Goal: Contribute content: Contribute content

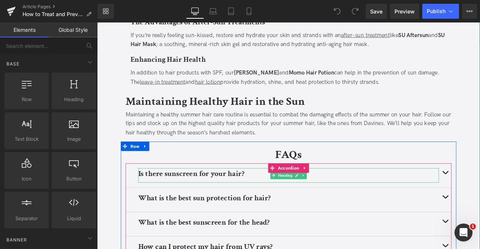
click at [198, 196] on b "Is there sunscreen for your hair?" at bounding box center [208, 202] width 125 height 12
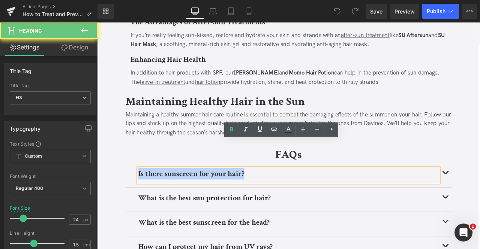
click at [198, 196] on b "Is there sunscreen for your hair?" at bounding box center [208, 202] width 125 height 12
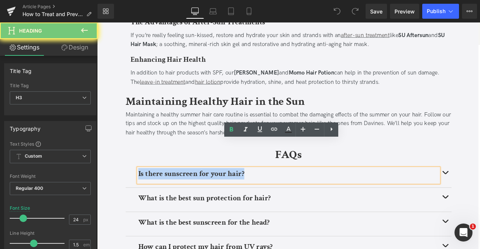
paste div
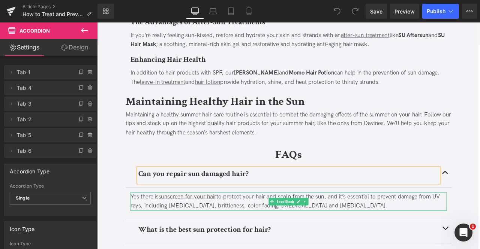
click at [161, 224] on div "Yes there is sunscreen for your hair to protect your hair and scalp from the su…" at bounding box center [323, 235] width 375 height 22
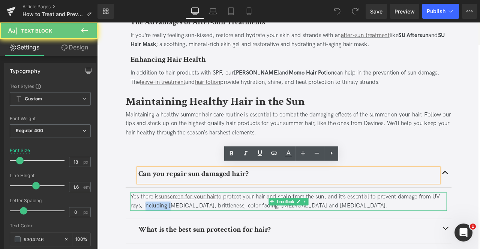
click at [161, 224] on div "Yes there is sunscreen for your hair to protect your hair and scalp from the su…" at bounding box center [323, 235] width 375 height 22
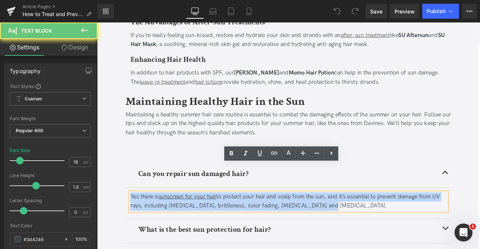
click at [161, 224] on div "Yes there is sunscreen for your hair to protect your hair and scalp from the su…" at bounding box center [323, 235] width 375 height 22
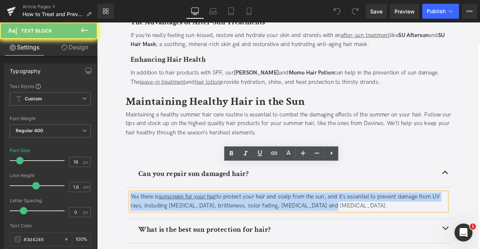
paste div
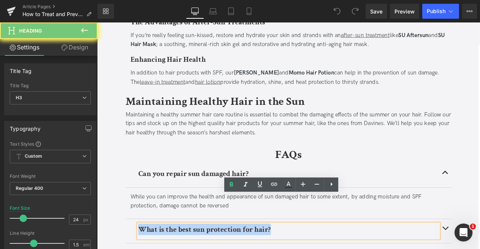
paste div
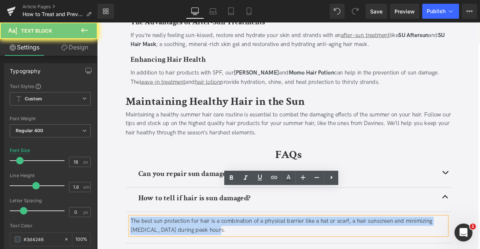
paste div
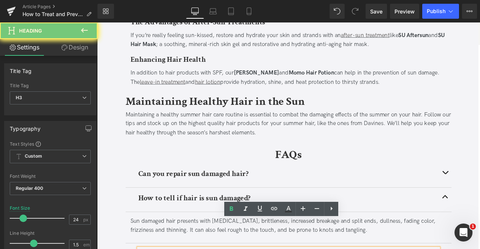
paste div
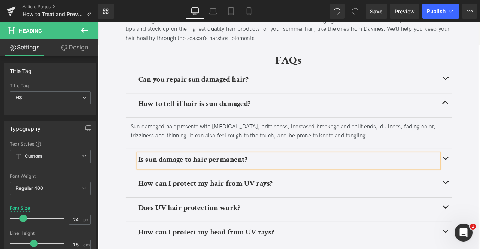
scroll to position [1458, 0]
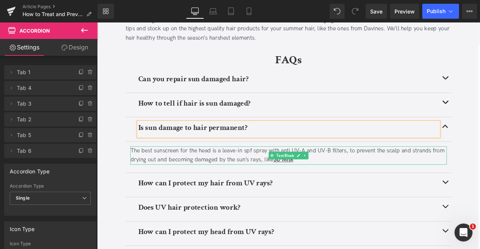
click at [362, 169] on div "The best sunscreen for the head is a leave-in spf spray with anti UV-A and UV-B…" at bounding box center [323, 180] width 375 height 22
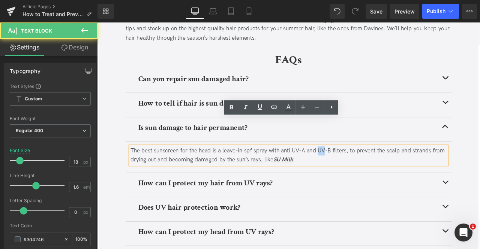
click at [362, 169] on div "The best sunscreen for the head is a leave-in spf spray with anti UV-A and UV-B…" at bounding box center [323, 180] width 375 height 22
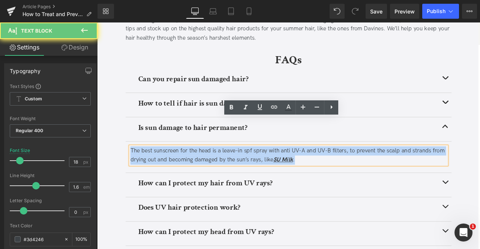
click at [362, 169] on div "The best sunscreen for the head is a leave-in spf spray with anti UV-A and UV-B…" at bounding box center [323, 180] width 375 height 22
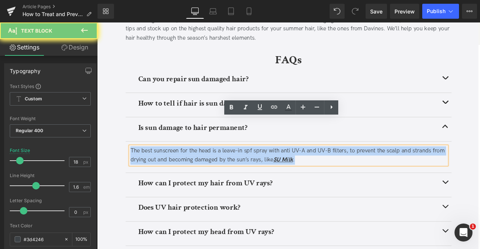
paste div
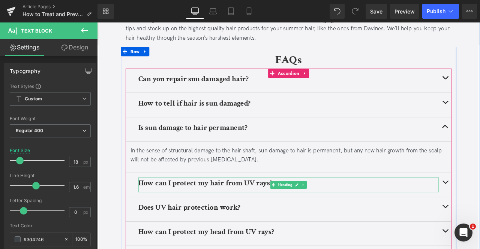
click at [201, 207] on b "How can I protect my hair from UV rays?" at bounding box center [225, 213] width 159 height 12
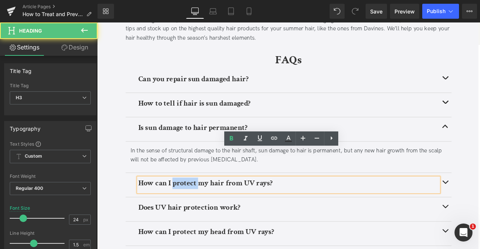
click at [201, 207] on b "How can I protect my hair from UV rays?" at bounding box center [225, 213] width 159 height 12
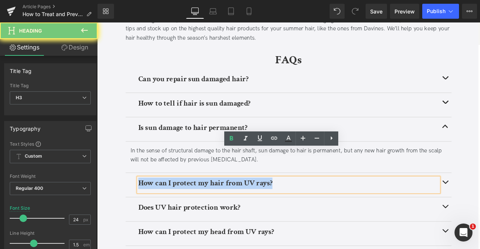
click at [201, 207] on b "How can I protect my hair from UV rays?" at bounding box center [225, 213] width 159 height 12
paste div
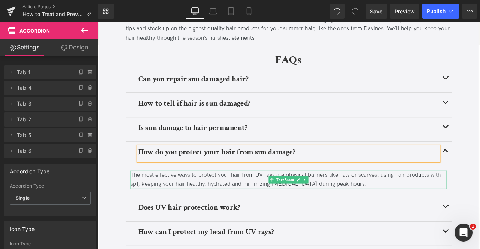
click at [168, 198] on div "The most effective ways to protect your hair from UV rays are physical barriers…" at bounding box center [323, 209] width 375 height 22
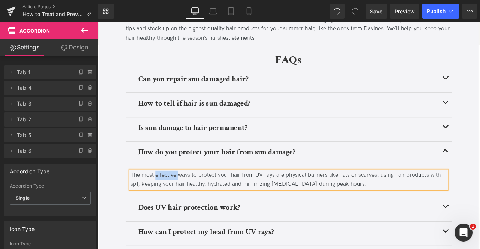
click at [168, 198] on div "The most effective ways to protect your hair from UV rays are physical barriers…" at bounding box center [323, 209] width 375 height 22
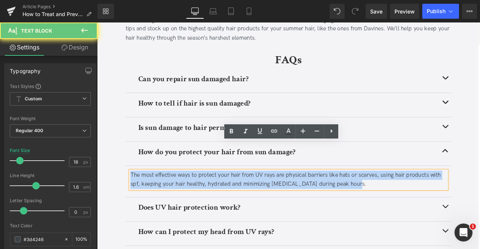
click at [168, 198] on div "The most effective ways to protect your hair from UV rays are physical barriers…" at bounding box center [323, 209] width 375 height 22
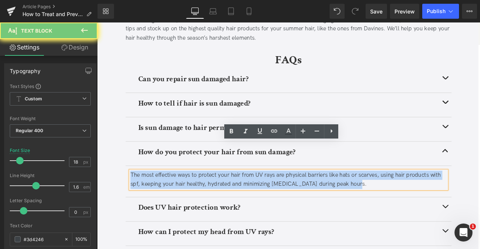
paste div
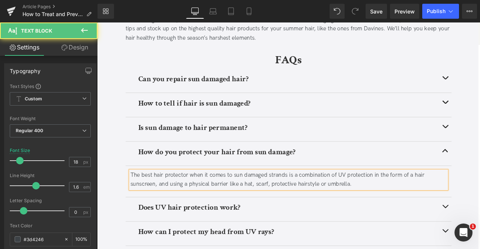
click at [386, 198] on div "The best hair protector when it comes to sun damaged strands is a combination o…" at bounding box center [323, 209] width 375 height 22
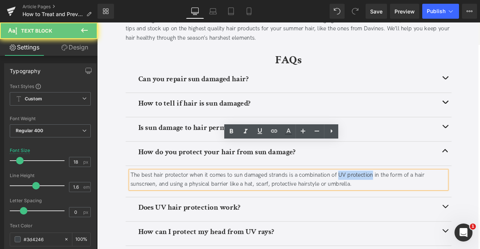
click at [399, 198] on div "The best hair protector when it comes to sun damaged strands is a combination o…" at bounding box center [323, 209] width 375 height 22
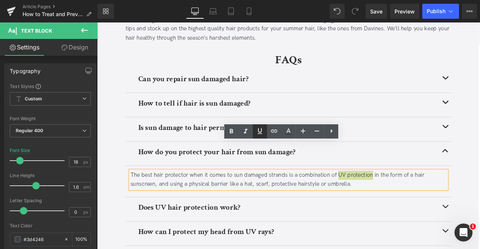
click at [255, 130] on icon at bounding box center [259, 131] width 9 height 9
click at [280, 131] on link at bounding box center [274, 131] width 14 height 14
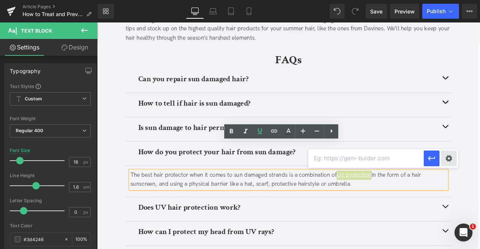
click at [445, 0] on div "Text Color Highlight Color #333333 Edit or remove link: Edit - Unlink - Cancel" at bounding box center [240, 0] width 480 height 0
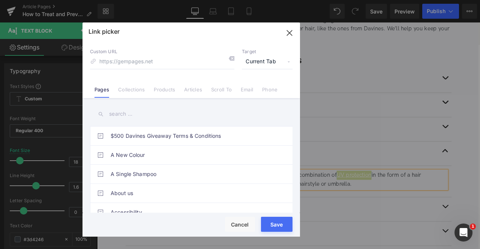
click at [254, 60] on span "Current Tab" at bounding box center [267, 62] width 51 height 14
click at [252, 89] on li "New Tab" at bounding box center [267, 88] width 58 height 13
click at [137, 87] on link "Collections" at bounding box center [131, 92] width 27 height 11
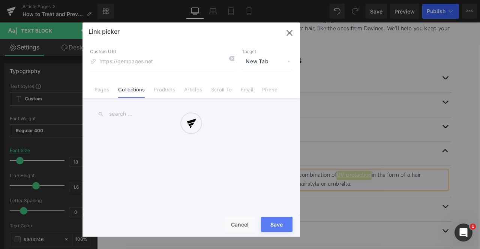
click at [119, 114] on div at bounding box center [190, 129] width 217 height 214
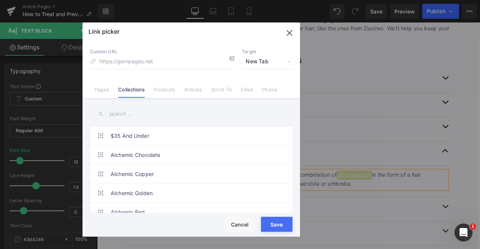
click at [119, 114] on input "text" at bounding box center [191, 114] width 202 height 17
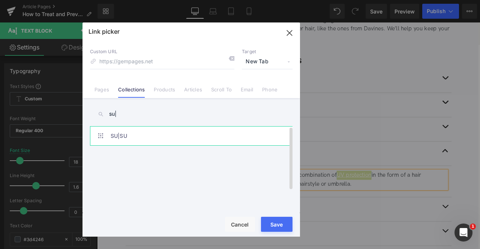
type input "su|"
click at [142, 143] on link "SU|SU" at bounding box center [193, 136] width 165 height 19
click at [273, 224] on button "Save" at bounding box center [276, 224] width 31 height 15
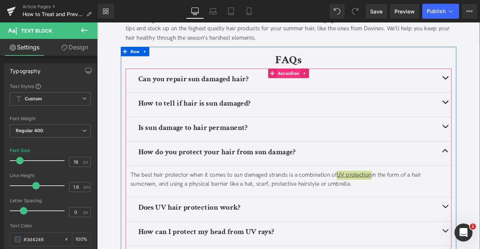
click at [322, 77] on span "Accordion" at bounding box center [323, 82] width 29 height 11
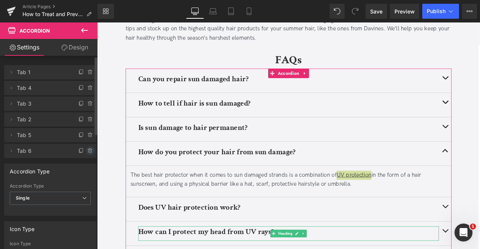
click at [88, 155] on span at bounding box center [90, 150] width 9 height 9
click at [88, 155] on button "Delete" at bounding box center [82, 151] width 24 height 10
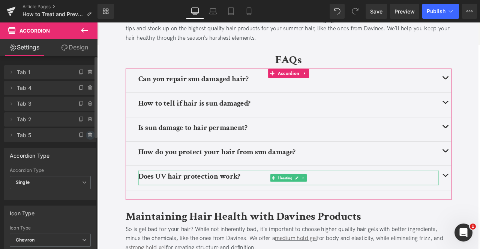
click at [88, 134] on icon at bounding box center [90, 135] width 6 height 6
click at [88, 134] on button "Delete" at bounding box center [82, 136] width 24 height 10
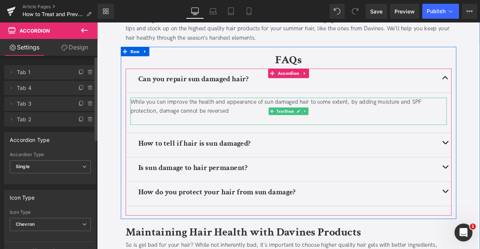
click at [427, 133] on div at bounding box center [323, 138] width 375 height 11
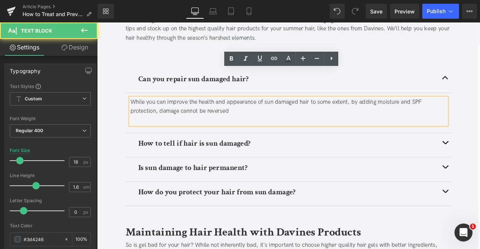
click at [402, 133] on div at bounding box center [323, 138] width 375 height 11
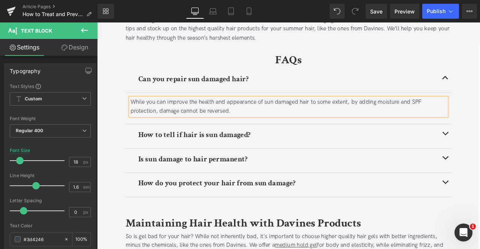
click at [470, 112] on div "While you can improve the health and appearance of sun damaged hair to some ext…" at bounding box center [323, 123] width 375 height 22
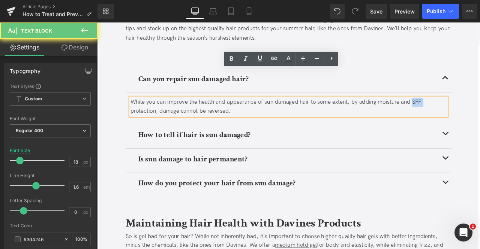
click at [470, 112] on div "While you can improve the health and appearance of sun damaged hair to some ext…" at bounding box center [323, 123] width 375 height 22
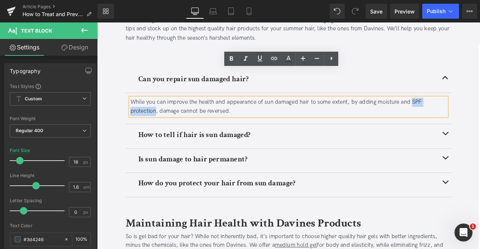
click at [149, 112] on div "While you can improve the health and appearance of sun damaged hair to some ext…" at bounding box center [323, 123] width 375 height 22
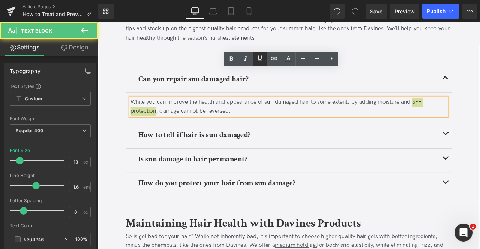
click at [254, 55] on link at bounding box center [259, 59] width 14 height 14
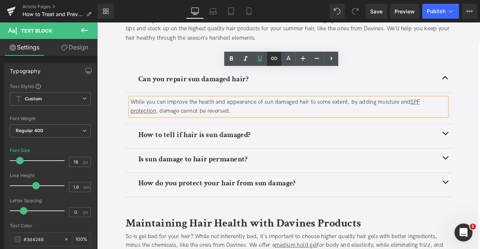
click at [275, 56] on icon at bounding box center [273, 58] width 9 height 9
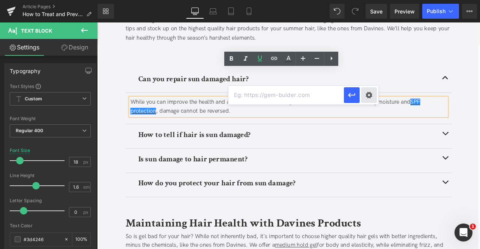
click at [370, 0] on div "Text Color Highlight Color #333333 Edit or remove link: Edit - Unlink - Cancel" at bounding box center [240, 0] width 480 height 0
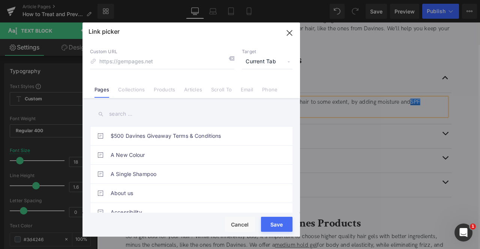
click at [256, 58] on span "Current Tab" at bounding box center [267, 62] width 51 height 14
click at [257, 90] on li "New Tab" at bounding box center [267, 88] width 58 height 13
click at [130, 94] on link "Collections" at bounding box center [131, 92] width 27 height 11
click at [126, 115] on input "text" at bounding box center [191, 114] width 202 height 17
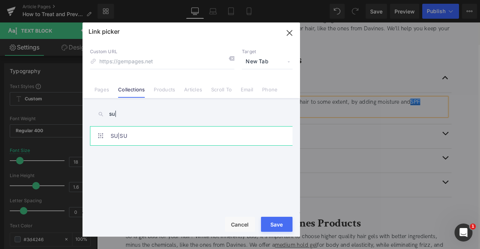
type input "su|"
click at [154, 137] on link "SU|SU" at bounding box center [193, 136] width 165 height 19
click at [276, 224] on button "Save" at bounding box center [276, 224] width 31 height 15
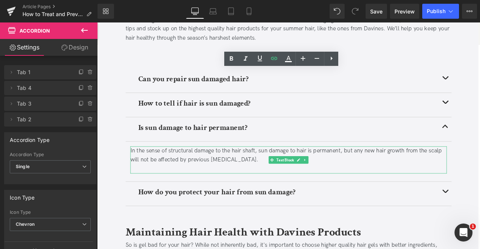
click at [425, 191] on div at bounding box center [323, 196] width 375 height 11
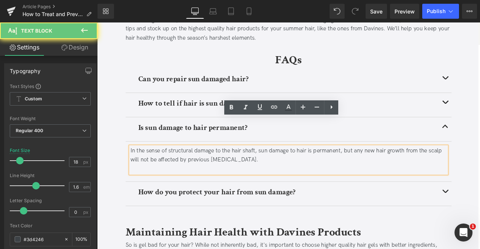
click at [412, 191] on div at bounding box center [323, 196] width 375 height 11
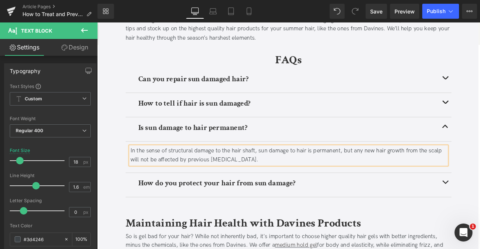
click at [429, 164] on article "In the sense of structural damage to the hair shaft, sun damage to hair is perm…" at bounding box center [324, 182] width 386 height 37
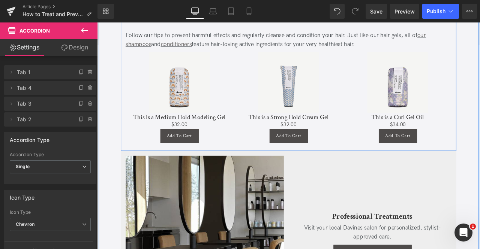
scroll to position [1573, 0]
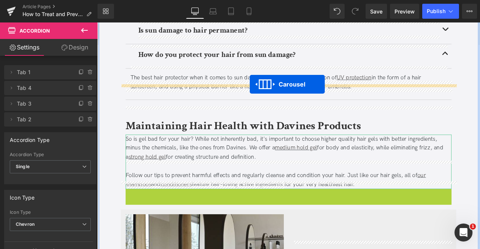
drag, startPoint x: 304, startPoint y: 192, endPoint x: 278, endPoint y: 96, distance: 99.8
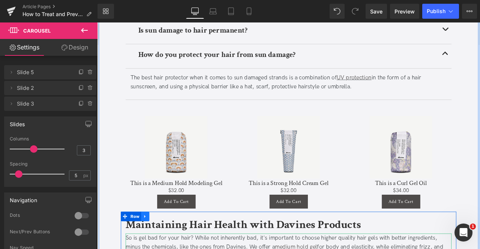
click at [154, 247] on link at bounding box center [154, 252] width 10 height 11
click at [172, 249] on icon at bounding box center [173, 252] width 5 height 5
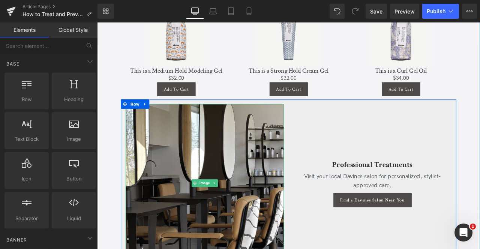
scroll to position [1716, 0]
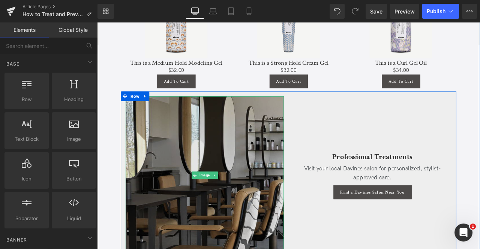
click at [189, 158] on img at bounding box center [224, 203] width 187 height 187
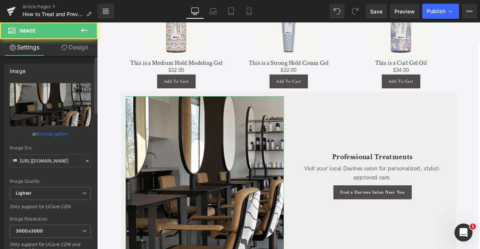
click at [54, 131] on link "Browse gallery" at bounding box center [53, 133] width 32 height 13
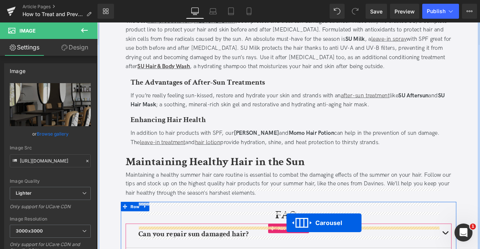
scroll to position [1304, 0]
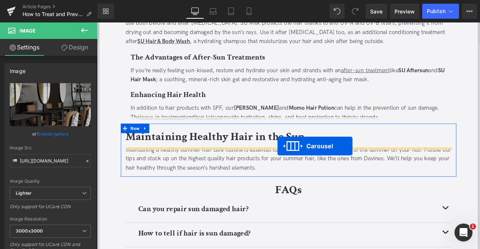
drag, startPoint x: 306, startPoint y: 235, endPoint x: 311, endPoint y: 169, distance: 65.3
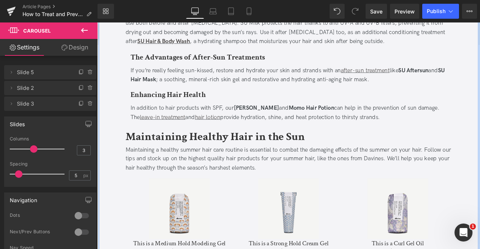
scroll to position [1343, 0]
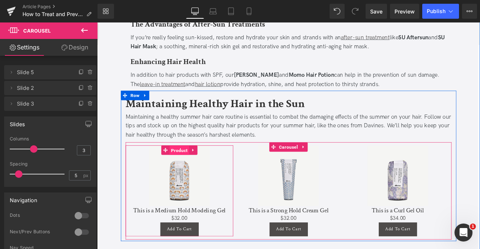
click at [196, 169] on span "Product" at bounding box center [194, 174] width 23 height 11
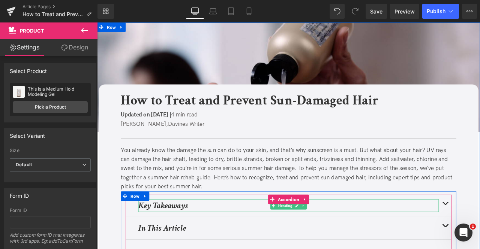
scroll to position [128, 0]
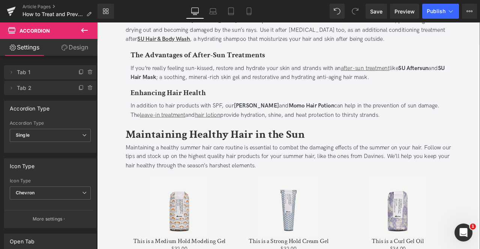
scroll to position [1386, 0]
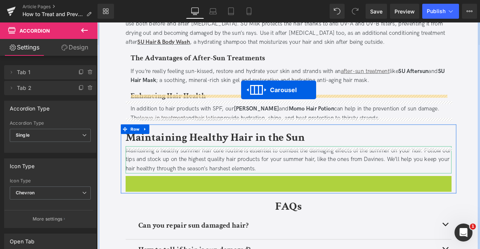
drag, startPoint x: 305, startPoint y: 178, endPoint x: 267, endPoint y: 103, distance: 83.9
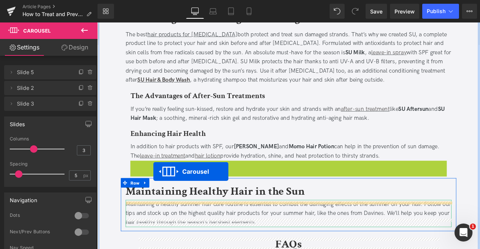
scroll to position [1349, 0]
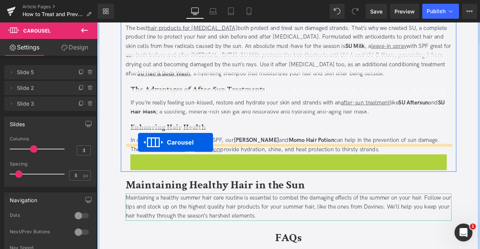
drag, startPoint x: 305, startPoint y: 112, endPoint x: 145, endPoint y: 165, distance: 168.2
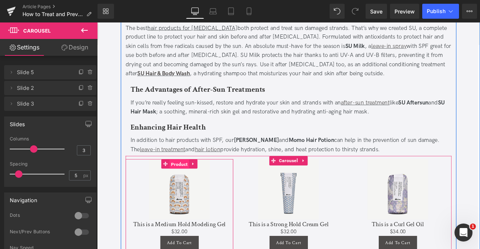
click at [189, 185] on span "Product" at bounding box center [194, 190] width 23 height 11
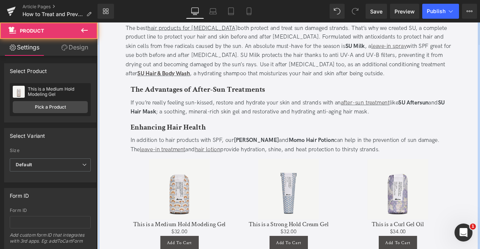
scroll to position [1343, 0]
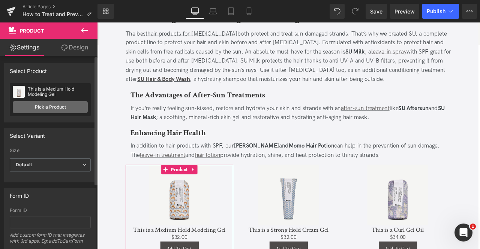
click at [60, 102] on link "Pick a Product" at bounding box center [50, 107] width 75 height 12
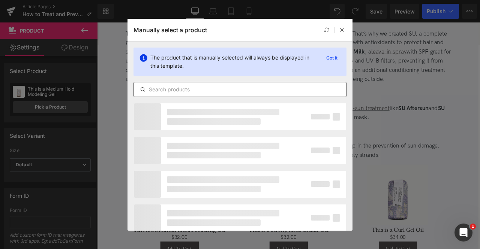
click at [183, 93] on input "text" at bounding box center [240, 89] width 212 height 9
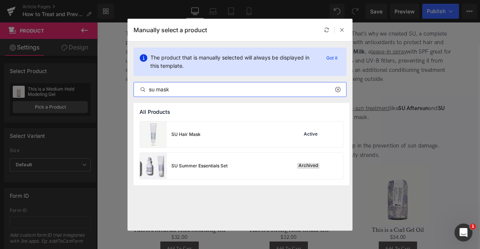
type input "su mask"
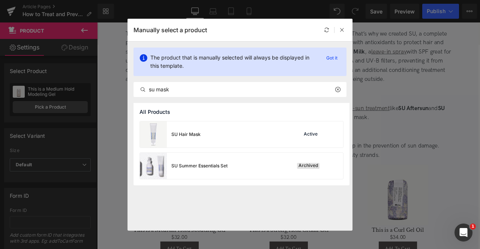
click at [221, 137] on div "SU Hair Mask Active" at bounding box center [241, 134] width 203 height 26
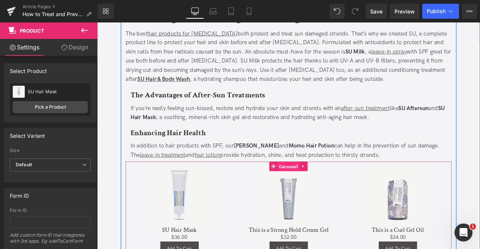
click at [322, 188] on span "Carousel" at bounding box center [324, 193] width 26 height 11
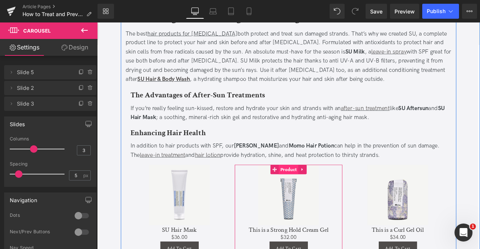
click at [322, 191] on span "Product" at bounding box center [323, 196] width 23 height 11
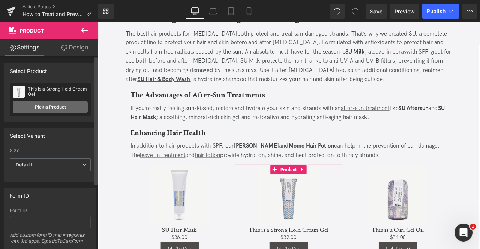
click at [31, 111] on link "Pick a Product" at bounding box center [50, 107] width 75 height 12
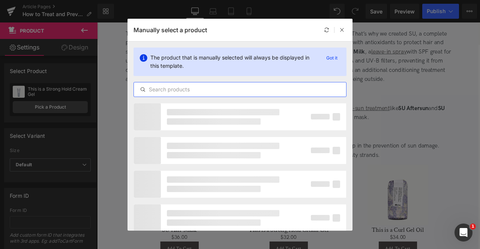
click at [175, 92] on input "text" at bounding box center [240, 89] width 212 height 9
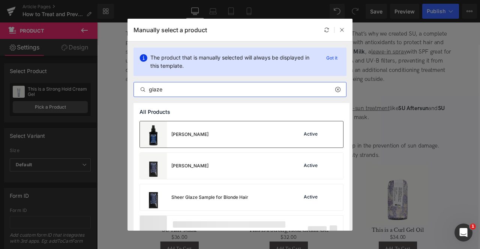
type input "glaze"
click at [194, 130] on div "[PERSON_NAME]" at bounding box center [174, 134] width 69 height 26
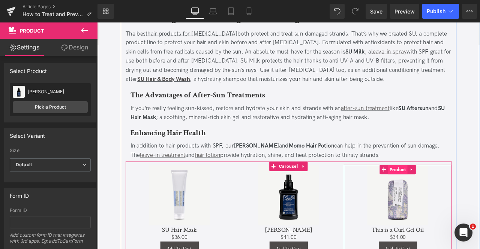
click at [454, 191] on span "Product" at bounding box center [452, 196] width 23 height 11
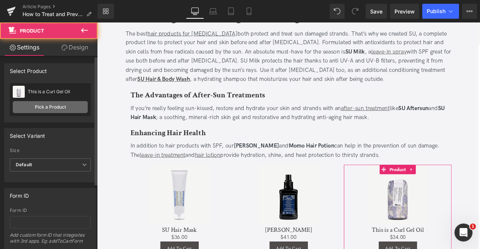
click at [33, 106] on link "Pick a Product" at bounding box center [50, 107] width 75 height 12
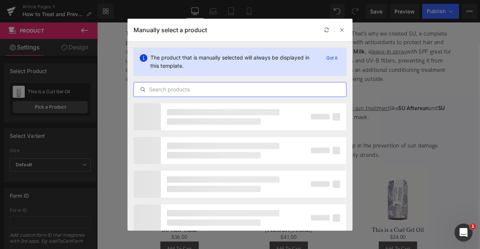
click at [193, 90] on input "text" at bounding box center [240, 89] width 212 height 9
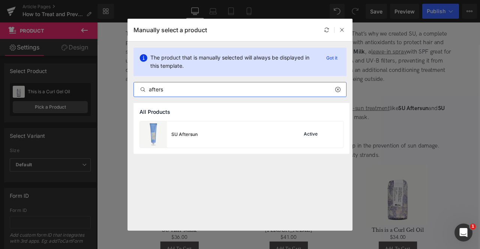
type input "afters"
click at [194, 136] on div "SU Aftersun" at bounding box center [184, 134] width 26 height 7
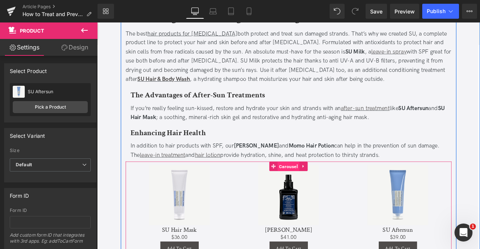
click at [315, 188] on span "Carousel" at bounding box center [324, 193] width 26 height 11
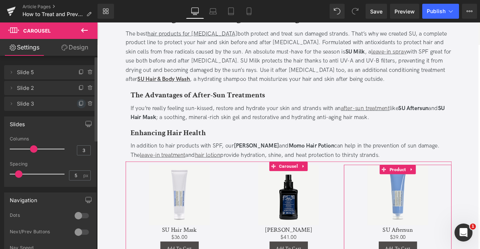
click at [79, 102] on icon at bounding box center [81, 104] width 6 height 6
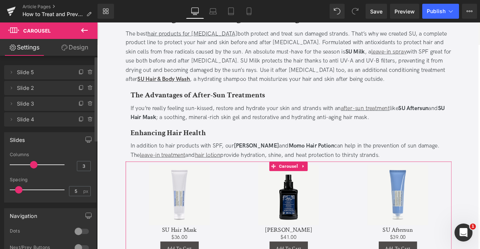
click at [41, 123] on span "Slide 4" at bounding box center [43, 119] width 52 height 14
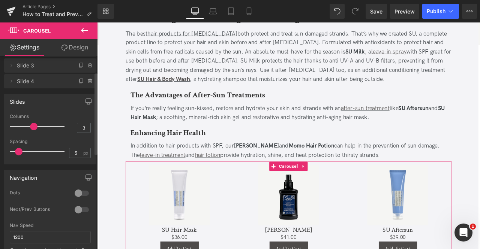
click at [75, 192] on div at bounding box center [82, 193] width 18 height 12
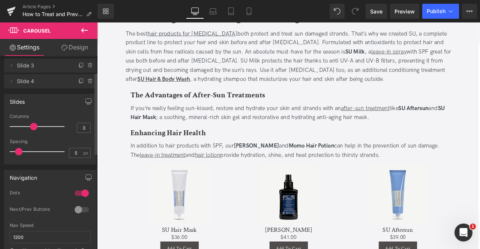
click at [84, 212] on div at bounding box center [82, 210] width 18 height 12
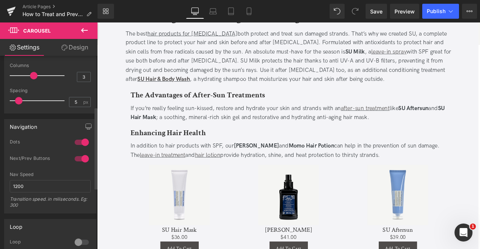
scroll to position [125, 0]
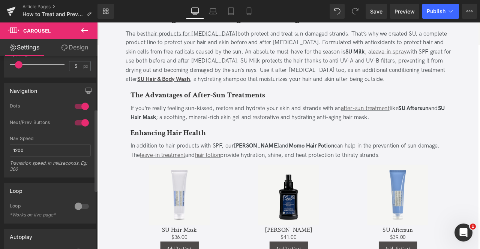
click at [74, 207] on div at bounding box center [82, 206] width 18 height 12
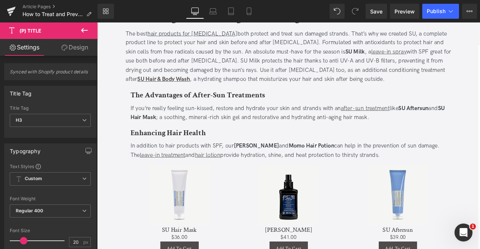
click at [72, 48] on link "Design" at bounding box center [74, 47] width 49 height 17
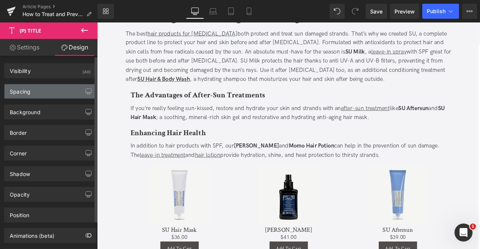
click at [51, 91] on div "Spacing" at bounding box center [49, 91] width 91 height 14
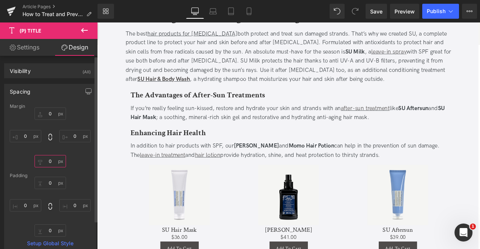
click at [51, 157] on input "0" at bounding box center [49, 161] width 31 height 12
type input "1"
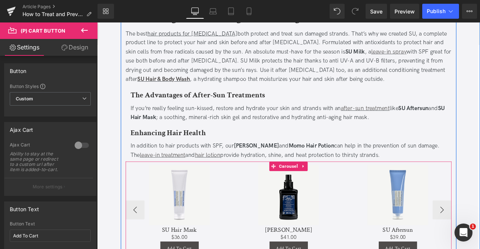
click at [325, 187] on span "Carousel" at bounding box center [324, 192] width 26 height 11
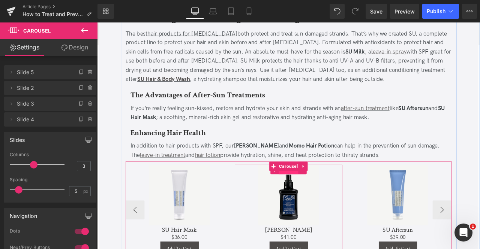
click at [324, 191] on span "Product" at bounding box center [323, 196] width 23 height 11
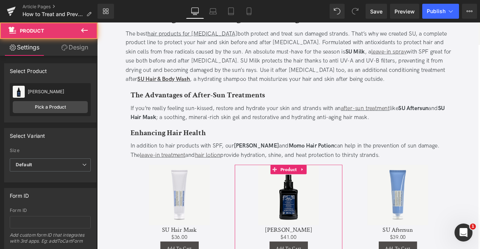
click at [75, 52] on link "Design" at bounding box center [74, 47] width 49 height 17
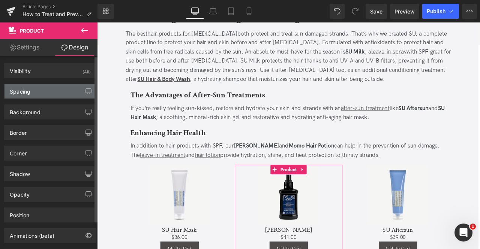
click at [40, 90] on div "Spacing" at bounding box center [49, 91] width 91 height 14
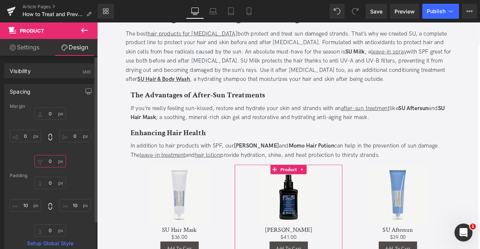
click at [52, 163] on input "0" at bounding box center [49, 161] width 31 height 12
type input "1"
type input "2"
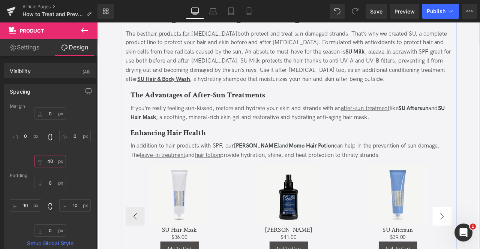
type input "40"
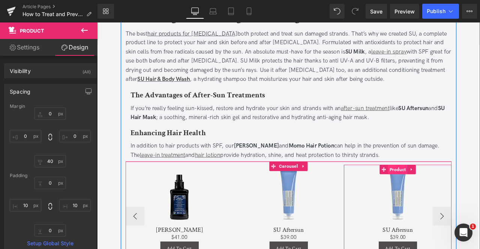
click at [454, 191] on span "Product" at bounding box center [452, 196] width 23 height 11
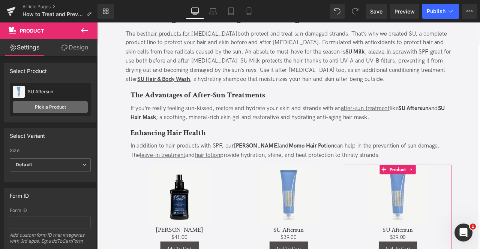
click at [52, 103] on link "Pick a Product" at bounding box center [50, 107] width 75 height 12
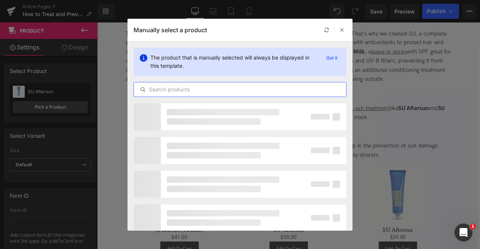
click at [162, 92] on input "text" at bounding box center [240, 89] width 212 height 9
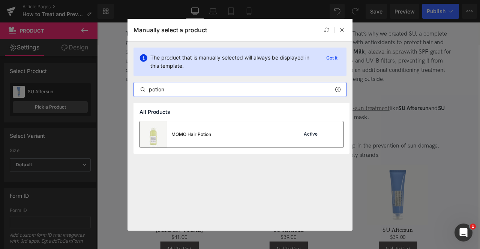
type input "potion"
click at [238, 138] on div "MOMO Hair Potion Active" at bounding box center [241, 134] width 203 height 26
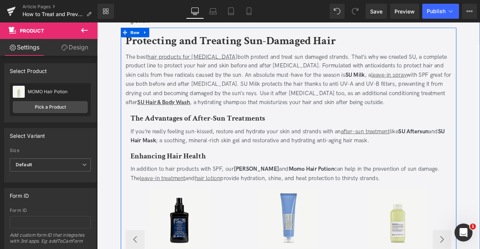
scroll to position [1329, 0]
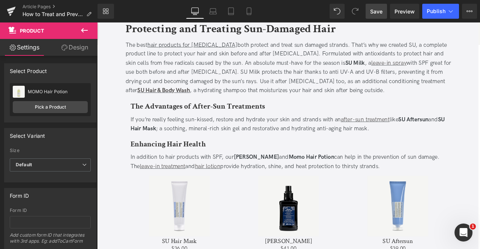
click at [368, 9] on link "Save" at bounding box center [375, 11] width 21 height 15
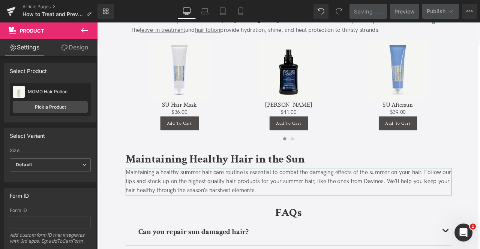
scroll to position [1491, 0]
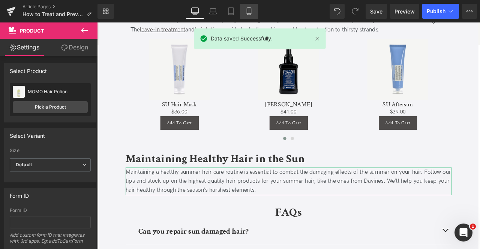
click at [239, 16] on link "Tablet" at bounding box center [231, 11] width 18 height 15
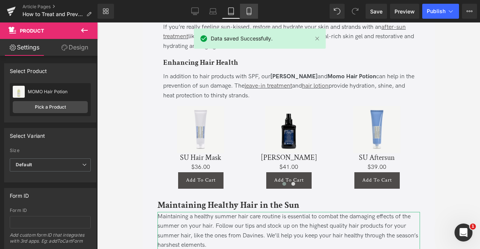
click at [250, 12] on icon at bounding box center [248, 10] width 7 height 7
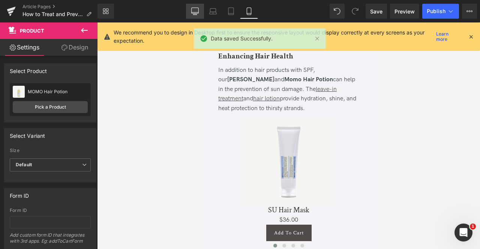
click at [200, 12] on link "Desktop" at bounding box center [195, 11] width 18 height 15
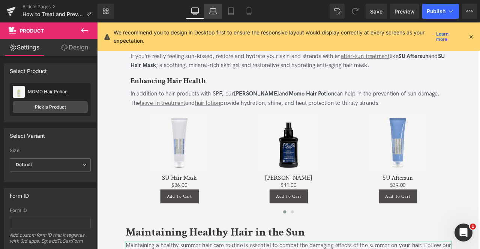
click at [211, 12] on icon at bounding box center [212, 10] width 7 height 7
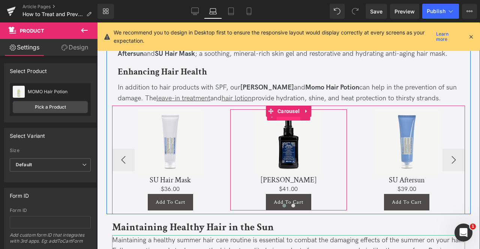
click at [285, 109] on span "Product" at bounding box center [287, 114] width 23 height 11
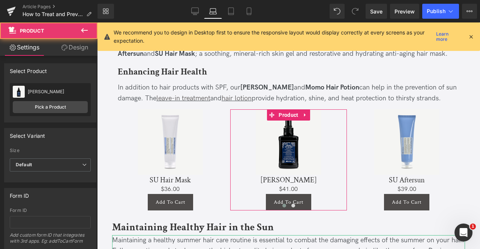
click at [82, 42] on link "Design" at bounding box center [74, 47] width 49 height 17
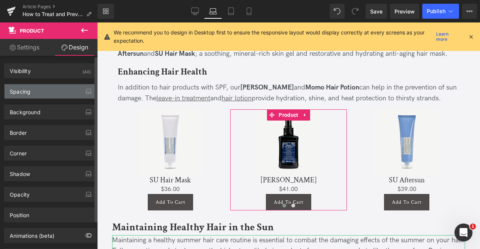
click at [43, 91] on div "Spacing" at bounding box center [49, 91] width 91 height 14
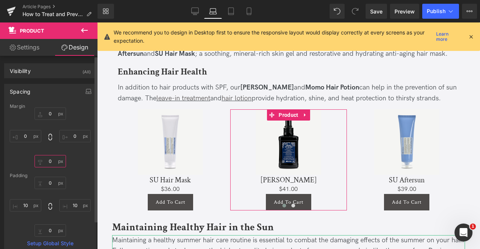
click at [49, 164] on input "0" at bounding box center [49, 161] width 31 height 12
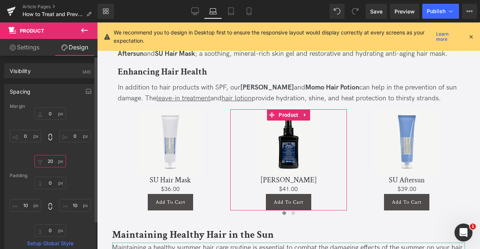
type input "2"
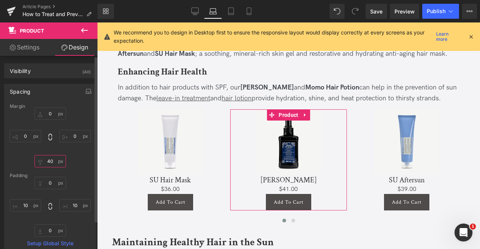
type input "4"
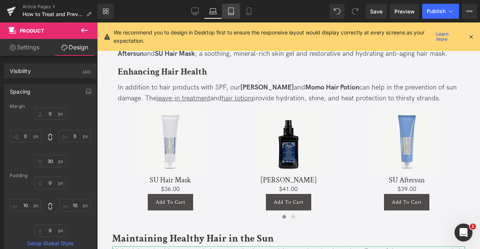
click at [237, 12] on link "Tablet" at bounding box center [231, 11] width 18 height 15
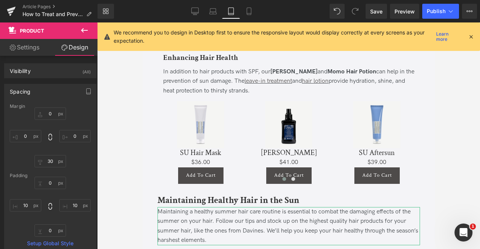
scroll to position [1445, 0]
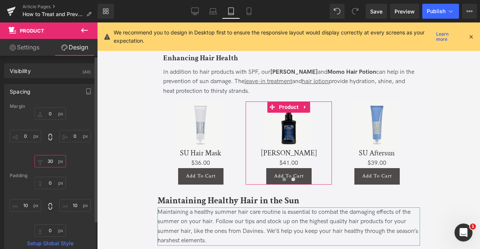
click at [46, 156] on input "30" at bounding box center [49, 161] width 31 height 12
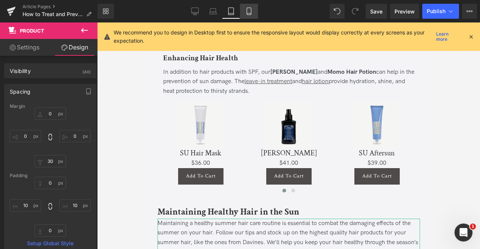
click at [249, 15] on link "Mobile" at bounding box center [249, 11] width 18 height 15
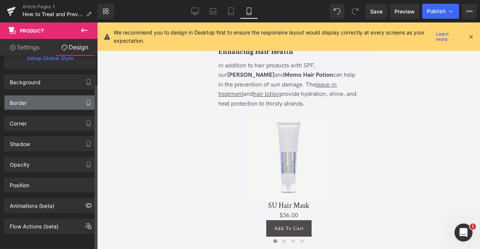
scroll to position [0, 0]
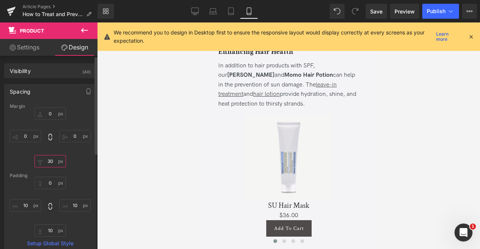
click at [51, 161] on input "30" at bounding box center [49, 161] width 31 height 12
type input "30"
click at [26, 52] on link "Settings" at bounding box center [24, 47] width 49 height 17
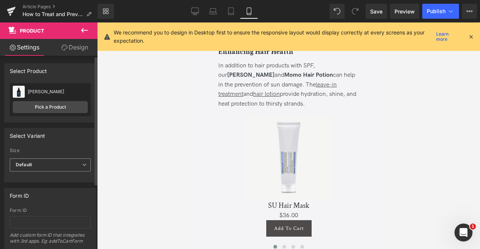
scroll to position [97, 0]
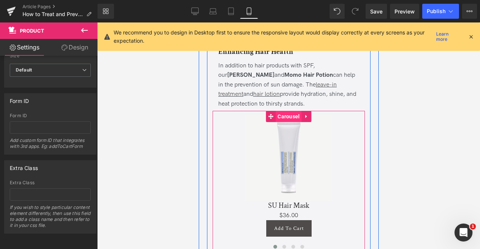
click at [287, 111] on span "Carousel" at bounding box center [288, 116] width 26 height 11
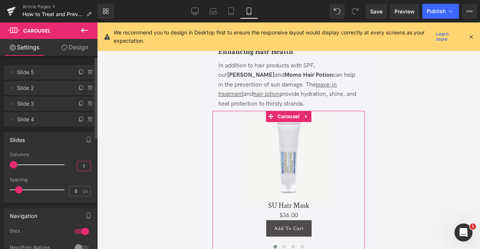
click at [82, 167] on input "1" at bounding box center [83, 165] width 13 height 9
type input "3"
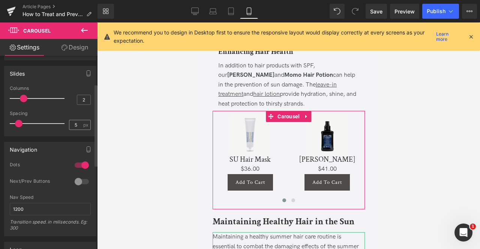
scroll to position [66, 0]
type input "2"
click at [80, 178] on div at bounding box center [82, 182] width 18 height 12
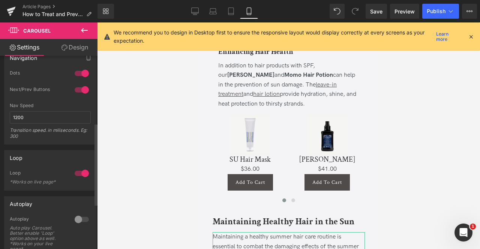
scroll to position [158, 0]
click at [233, 7] on link "Tablet" at bounding box center [231, 11] width 18 height 15
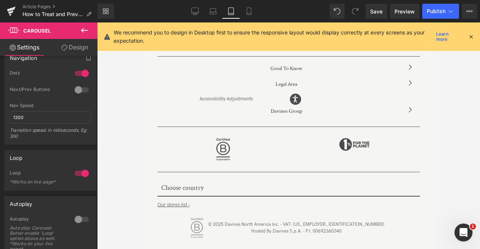
scroll to position [1445, 0]
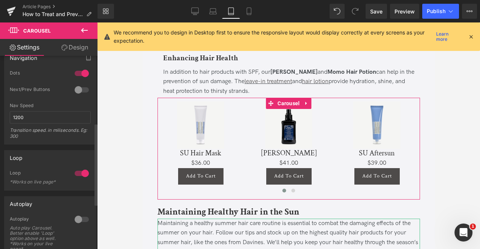
click at [78, 90] on div at bounding box center [82, 90] width 18 height 12
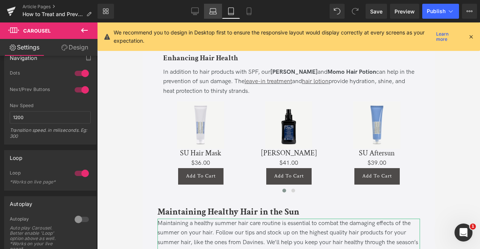
click at [211, 10] on icon at bounding box center [212, 10] width 7 height 7
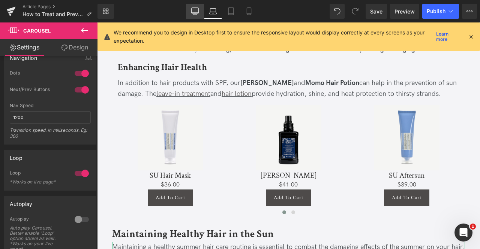
click at [193, 13] on icon at bounding box center [194, 10] width 7 height 7
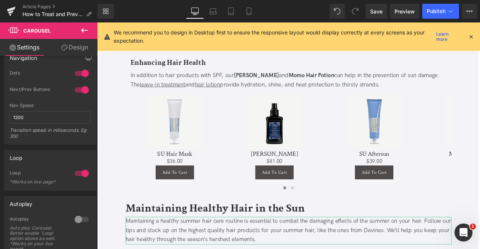
scroll to position [1409, 0]
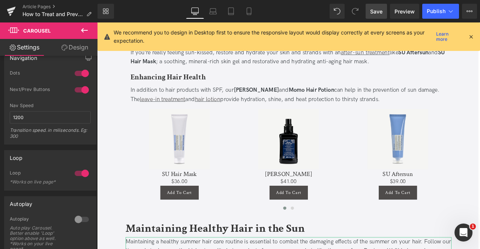
click at [375, 12] on span "Save" at bounding box center [376, 11] width 12 height 8
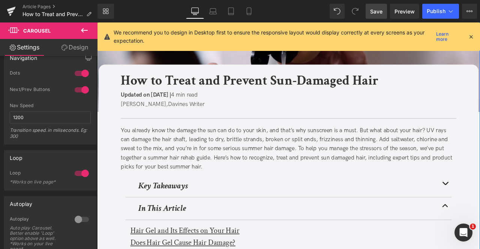
scroll to position [0, 0]
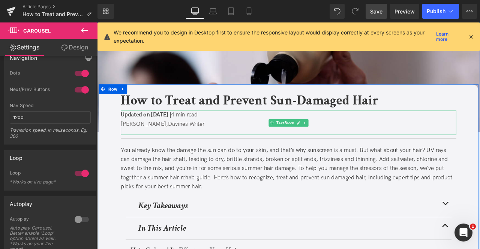
click at [173, 138] on p "Jaclyn LaBadia, Davines Writer" at bounding box center [323, 143] width 397 height 11
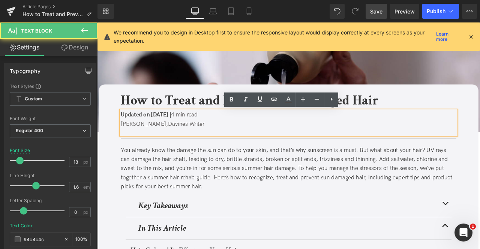
click at [183, 131] on span "Updated on August 22, 2025 |" at bounding box center [155, 132] width 60 height 8
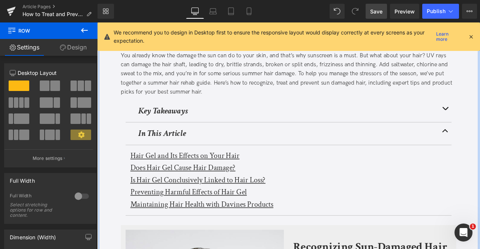
scroll to position [113, 0]
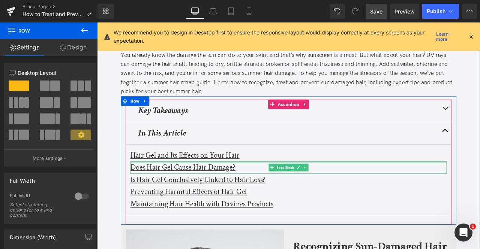
click at [204, 179] on u "Hair Gel and Its Effects on Your Hair" at bounding box center [200, 180] width 129 height 12
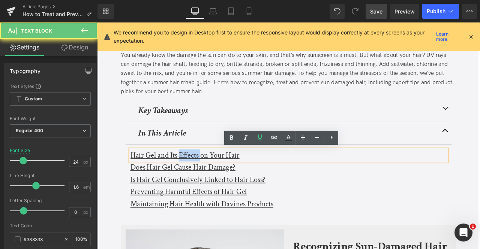
click at [204, 179] on u "Hair Gel and Its Effects on Your Hair" at bounding box center [200, 180] width 129 height 12
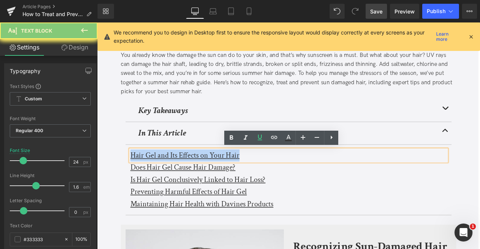
click at [204, 179] on u "Hair Gel and Its Effects on Your Hair" at bounding box center [200, 180] width 129 height 12
paste div
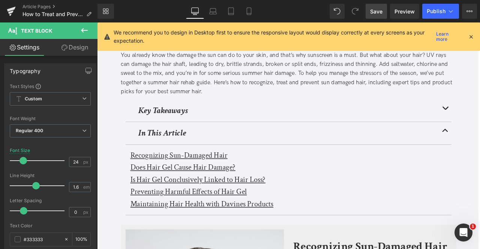
click at [142, 192] on u "Does Hair Gel Cause Hair Damage?" at bounding box center [198, 194] width 124 height 12
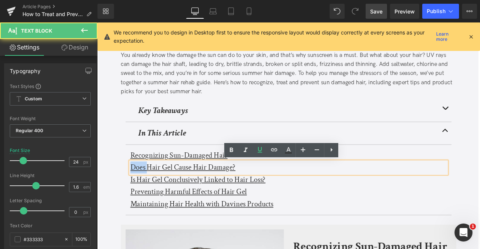
click at [142, 192] on u "Does Hair Gel Cause Hair Damage?" at bounding box center [198, 194] width 124 height 12
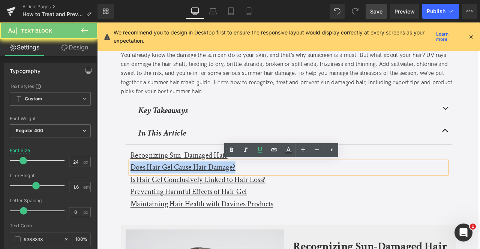
click at [142, 192] on u "Does Hair Gel Cause Hair Damage?" at bounding box center [198, 194] width 124 height 12
paste div
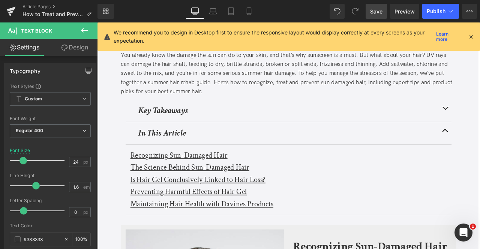
click at [148, 209] on u "Is Hair Gel Conclusively Linked to Hair Loss?" at bounding box center [216, 209] width 160 height 12
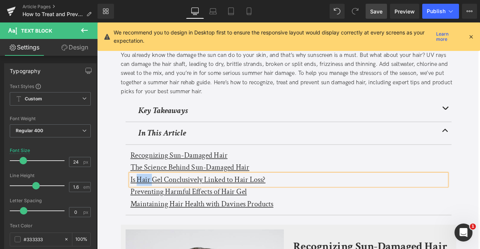
click at [148, 209] on u "Is Hair Gel Conclusively Linked to Hair Loss?" at bounding box center [216, 209] width 160 height 12
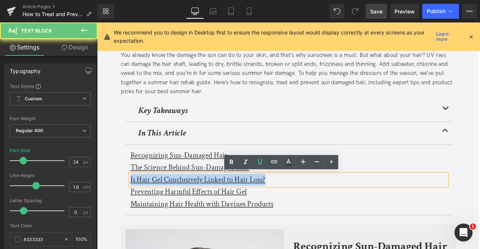
click at [148, 209] on u "Is Hair Gel Conclusively Linked to Hair Loss?" at bounding box center [216, 209] width 160 height 12
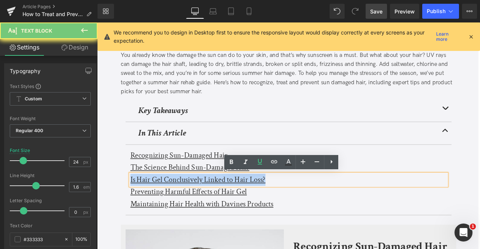
paste div
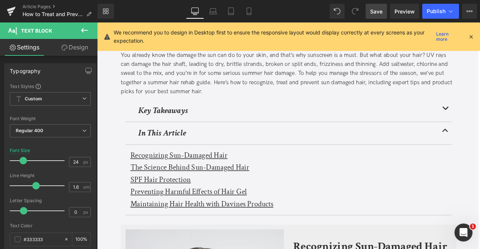
click at [146, 220] on u "Preventing Harmful Effects of Hair Gel" at bounding box center [205, 223] width 138 height 12
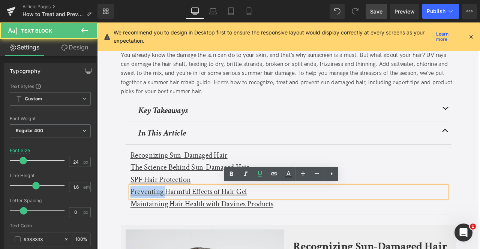
click at [146, 220] on u "Preventing Harmful Effects of Hair Gel" at bounding box center [205, 223] width 138 height 12
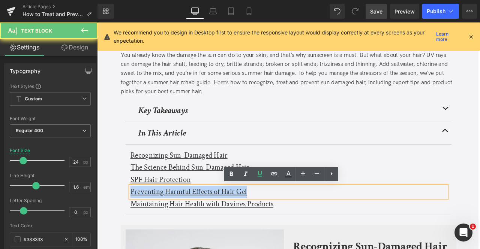
click at [146, 220] on u "Preventing Harmful Effects of Hair Gel" at bounding box center [205, 223] width 138 height 12
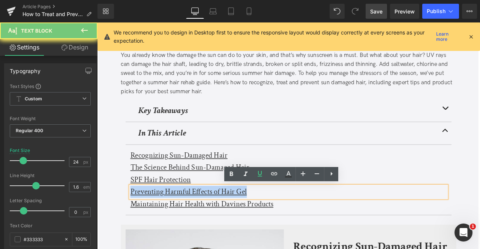
paste div
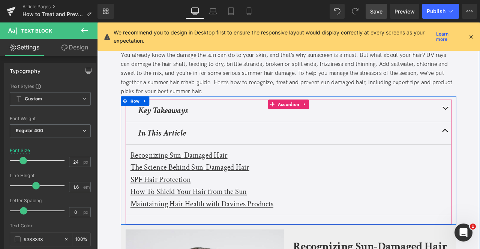
click at [151, 233] on u "Maintaining Hair Health with Davines Products" at bounding box center [220, 238] width 169 height 12
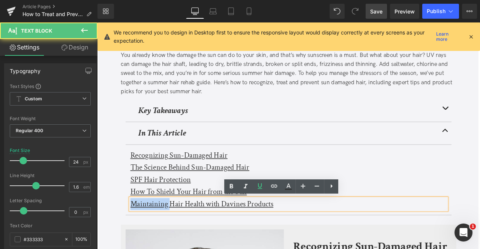
click at [151, 233] on u "Maintaining Hair Health with Davines Products" at bounding box center [220, 238] width 169 height 12
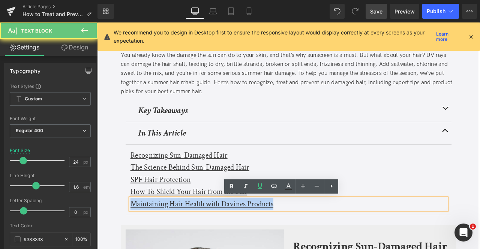
click at [151, 233] on u "Maintaining Hair Health with Davines Products" at bounding box center [220, 238] width 169 height 12
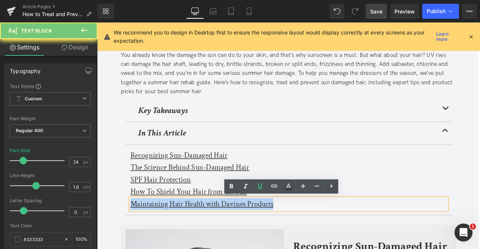
paste div
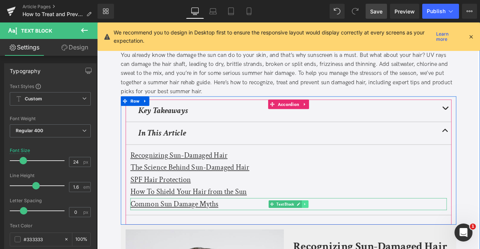
click at [341, 239] on link at bounding box center [343, 237] width 8 height 9
click at [341, 239] on link at bounding box center [340, 237] width 8 height 9
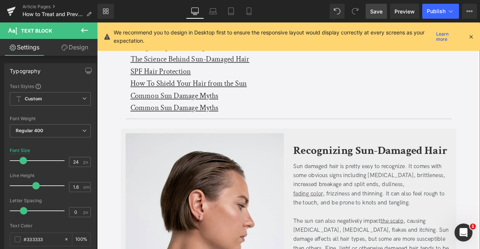
scroll to position [241, 0]
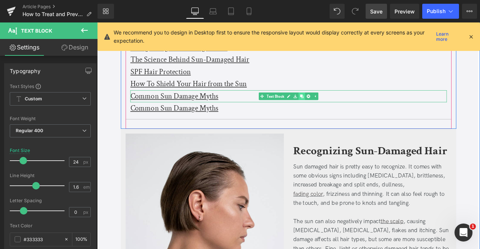
click at [341, 109] on link at bounding box center [340, 110] width 8 height 9
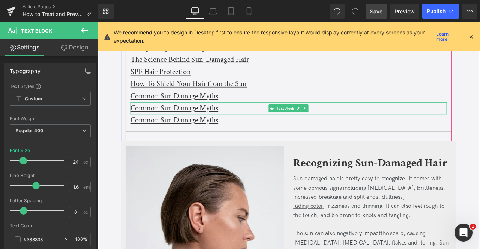
click at [151, 125] on u "Common Sun Damage Myths" at bounding box center [188, 124] width 104 height 12
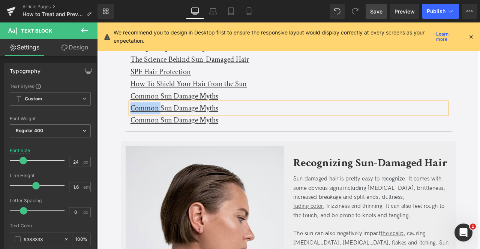
click at [151, 125] on u "Common Sun Damage Myths" at bounding box center [188, 124] width 104 height 12
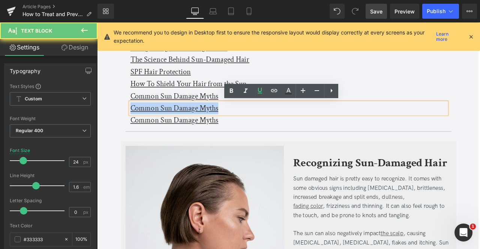
click at [151, 125] on u "Common Sun Damage Myths" at bounding box center [188, 124] width 104 height 12
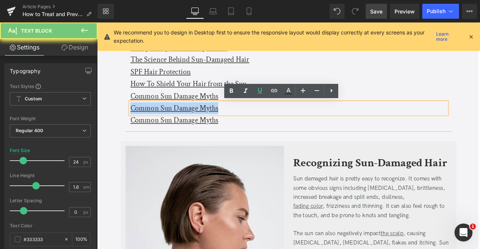
paste div
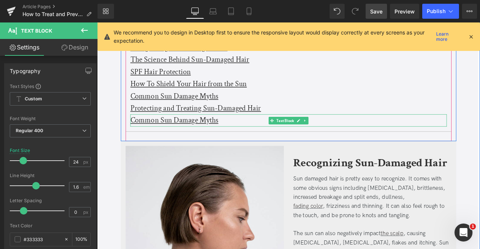
click at [167, 140] on u "Common Sun Damage Myths" at bounding box center [188, 139] width 104 height 12
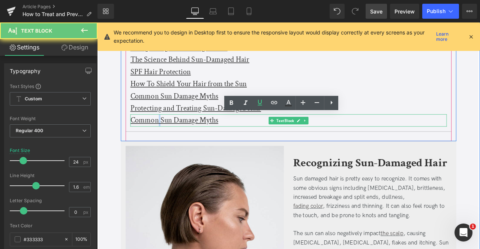
click at [167, 140] on u "Common Sun Damage Myths" at bounding box center [188, 139] width 104 height 12
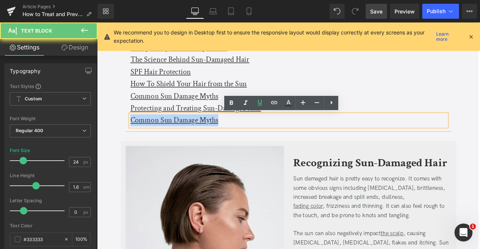
click at [167, 140] on u "Common Sun Damage Myths" at bounding box center [188, 139] width 104 height 12
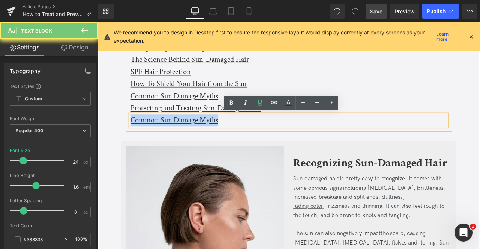
paste div
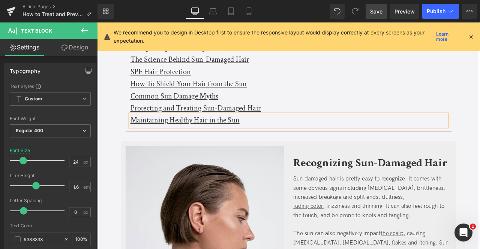
click at [336, 108] on div "Common Sun Damage Myths Text Block" at bounding box center [323, 110] width 375 height 14
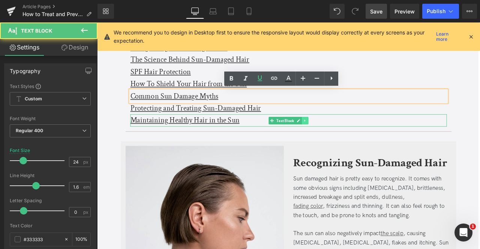
click at [339, 139] on link at bounding box center [343, 138] width 8 height 9
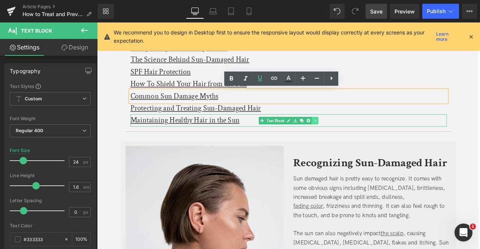
click at [339, 139] on icon at bounding box center [339, 139] width 4 height 4
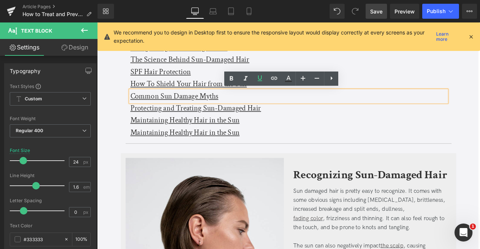
click at [167, 149] on u "Maintaining Healthy Hair in the Sun" at bounding box center [200, 153] width 129 height 12
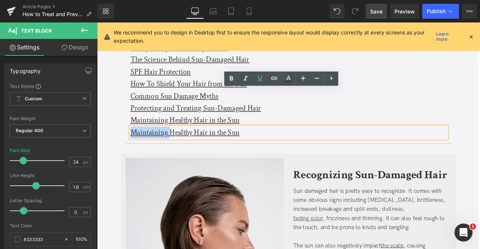
click at [167, 149] on u "Maintaining Healthy Hair in the Sun" at bounding box center [200, 153] width 129 height 12
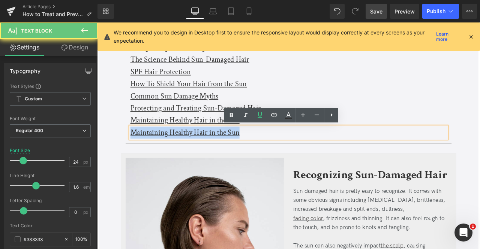
click at [167, 149] on u "Maintaining Healthy Hair in the Sun" at bounding box center [200, 153] width 129 height 12
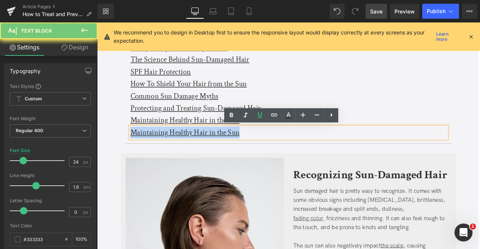
paste div
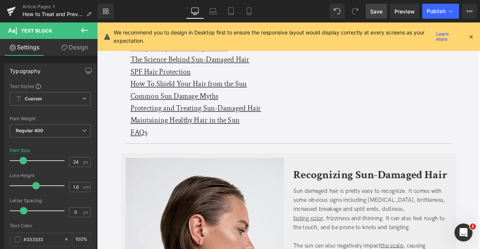
drag, startPoint x: 376, startPoint y: 12, endPoint x: 198, endPoint y: 166, distance: 236.1
click at [376, 12] on span "Save" at bounding box center [376, 11] width 12 height 8
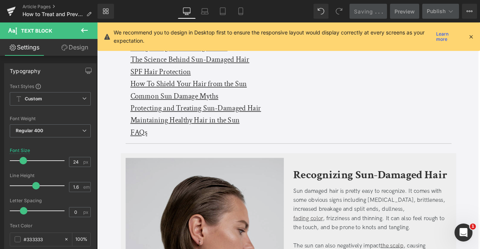
scroll to position [129, 0]
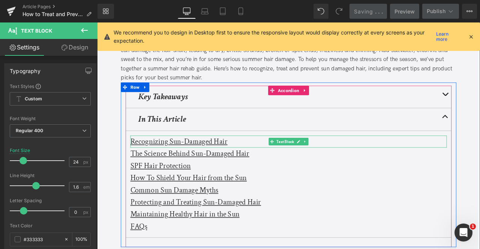
click at [195, 166] on u "Recognizing Sun-Damaged Hair" at bounding box center [193, 164] width 115 height 12
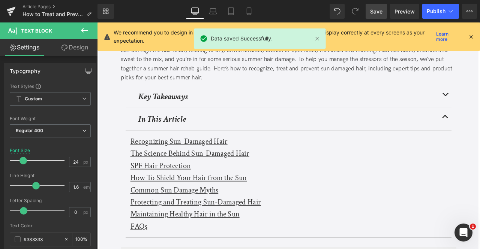
click at [70, 52] on link "Design" at bounding box center [74, 47] width 49 height 17
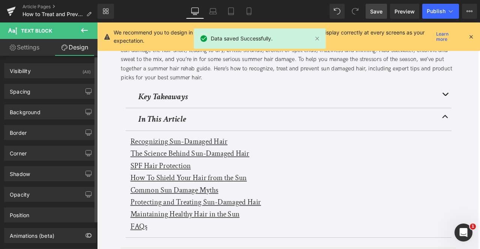
scroll to position [33, 0]
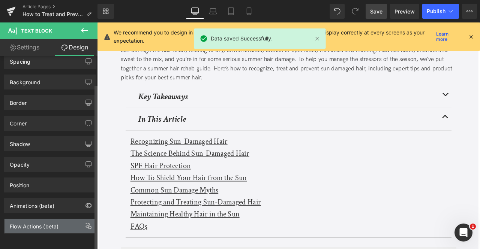
click at [39, 223] on div "Flow Actions (beta)" at bounding box center [34, 224] width 49 height 10
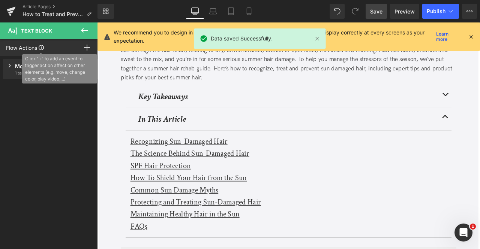
click at [35, 64] on span "Click "+" to add an event to trigger action affect on other elements (e.g. move…" at bounding box center [59, 68] width 75 height 29
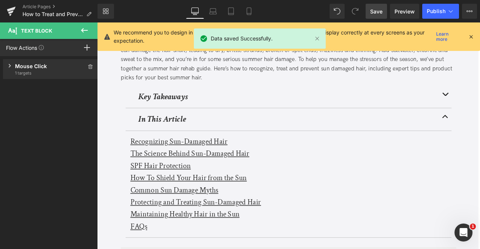
click at [48, 67] on div "Mouse Click" at bounding box center [50, 66] width 71 height 8
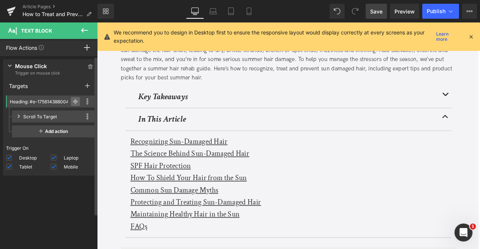
click at [71, 103] on span at bounding box center [75, 101] width 9 height 9
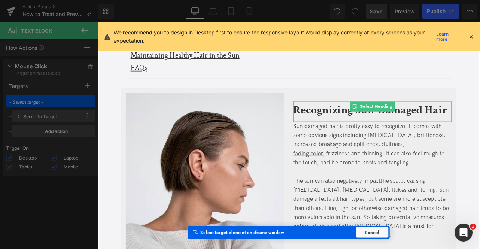
click at [341, 127] on b "Recognizing Sun-Damaged Hair" at bounding box center [420, 127] width 182 height 18
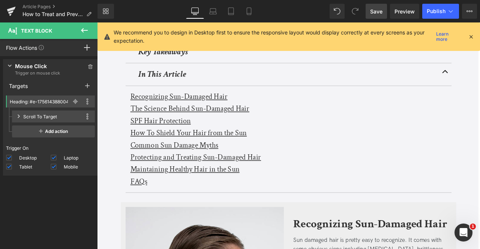
scroll to position [182, 0]
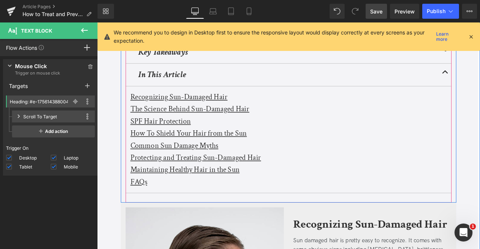
click at [147, 130] on div "The Science Behind Sun-Damaged Hair Text Block" at bounding box center [323, 125] width 375 height 14
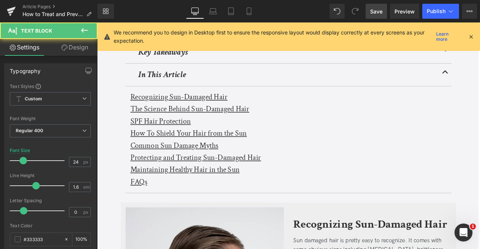
click at [64, 48] on icon at bounding box center [64, 48] width 6 height 6
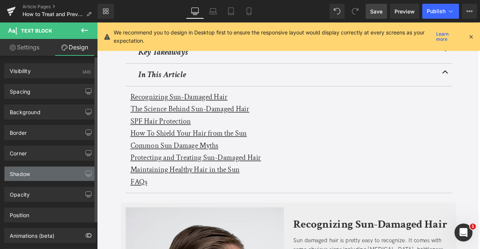
scroll to position [33, 0]
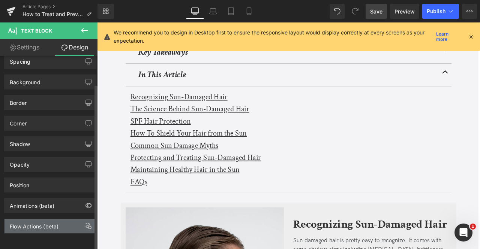
click at [49, 222] on div "Flow Actions (beta)" at bounding box center [34, 224] width 49 height 10
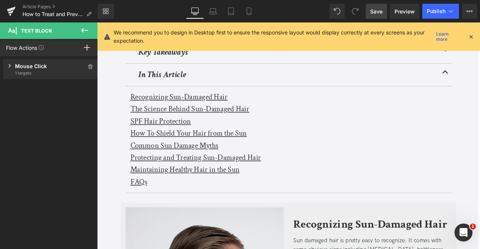
click at [41, 69] on div "Mouse Click" at bounding box center [50, 66] width 71 height 8
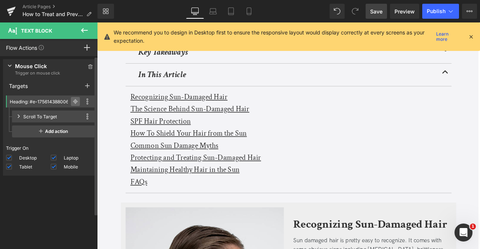
click at [75, 102] on icon at bounding box center [75, 101] width 0 height 5
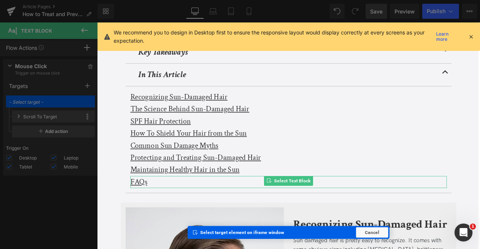
scroll to position [399, 0]
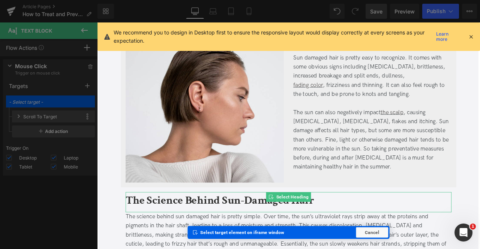
click at [187, 236] on b "The Science Behind Sun-Damaged Hair" at bounding box center [242, 234] width 223 height 18
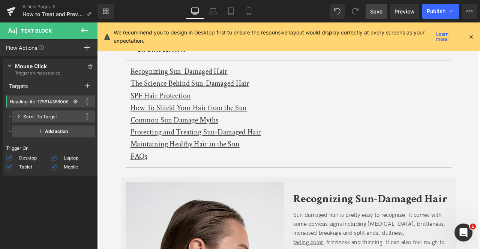
scroll to position [202, 0]
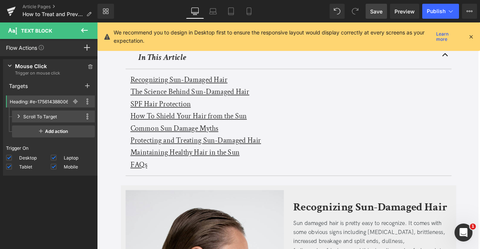
click at [153, 118] on u "SPF Hair Protection" at bounding box center [172, 120] width 72 height 12
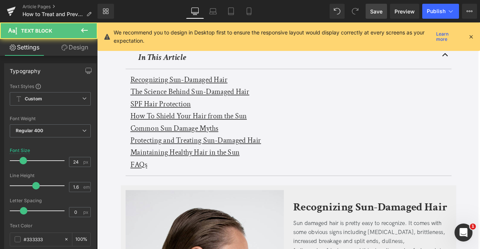
click at [64, 51] on link "Design" at bounding box center [74, 47] width 49 height 17
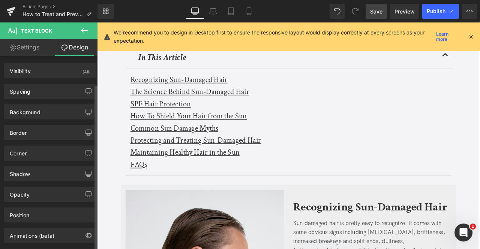
scroll to position [33, 0]
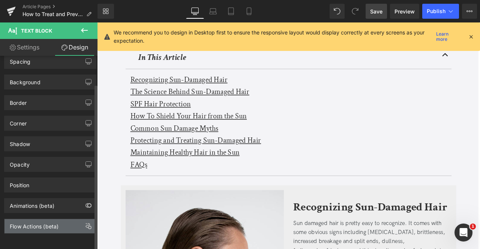
click at [55, 219] on div "Flow Actions (beta)" at bounding box center [34, 224] width 49 height 10
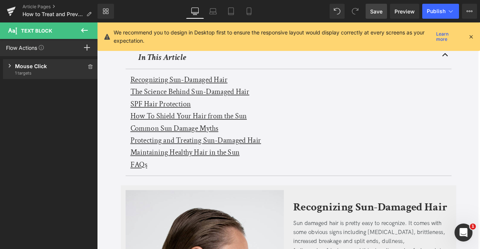
click at [58, 55] on div "Flow Actions Click "+" to add an event to trigger action affect on other elemen…" at bounding box center [48, 47] width 97 height 17
click at [57, 66] on div "Mouse Click" at bounding box center [50, 66] width 71 height 8
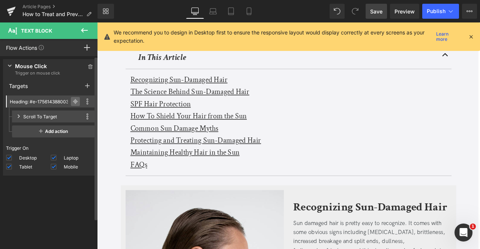
click at [73, 103] on icon at bounding box center [75, 101] width 5 height 5
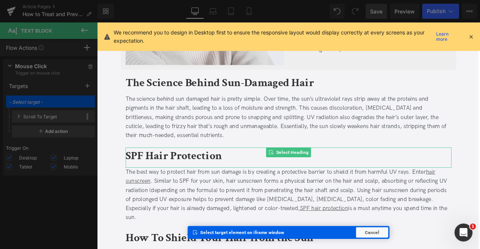
click at [166, 180] on b "SPF Hair Protection" at bounding box center [188, 181] width 114 height 18
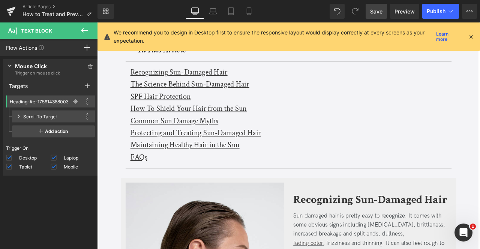
scroll to position [187, 0]
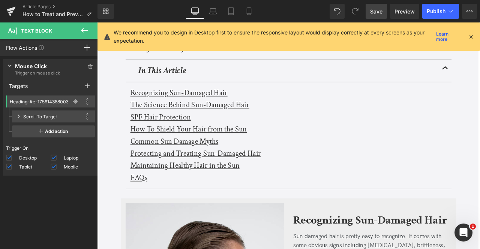
click at [149, 149] on u "How To Shield Your Hair from the Sun" at bounding box center [205, 149] width 138 height 12
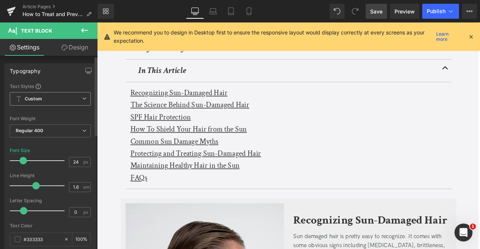
scroll to position [278, 0]
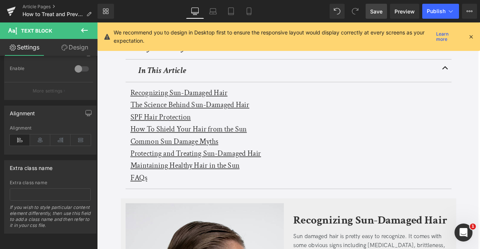
click at [77, 49] on link "Design" at bounding box center [74, 47] width 49 height 17
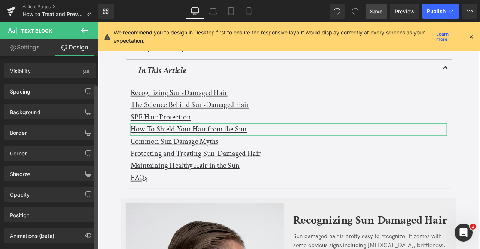
scroll to position [33, 0]
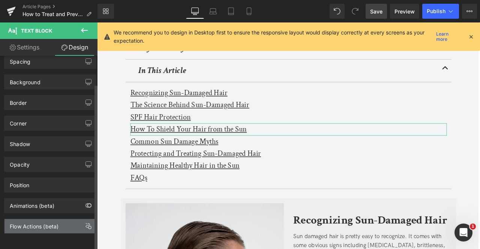
click at [44, 223] on div "Flow Actions (beta)" at bounding box center [34, 224] width 49 height 10
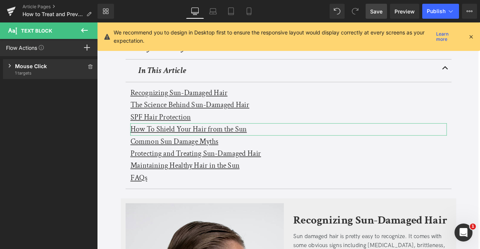
click at [39, 68] on div "Mouse Click" at bounding box center [50, 66] width 71 height 8
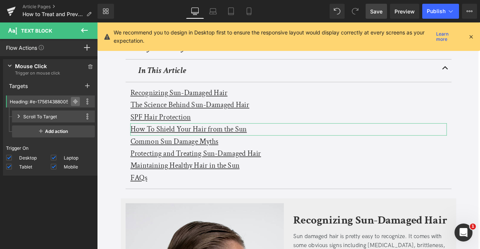
click at [71, 102] on span at bounding box center [75, 101] width 9 height 9
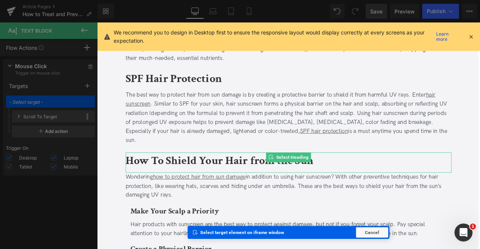
click at [157, 184] on h2 "How To Shield Your Hair from the Sun" at bounding box center [324, 186] width 386 height 20
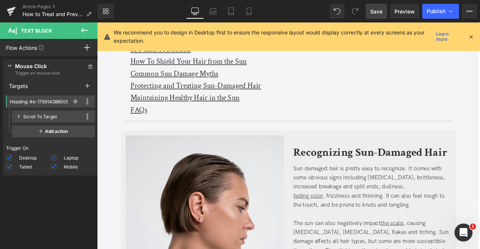
scroll to position [242, 0]
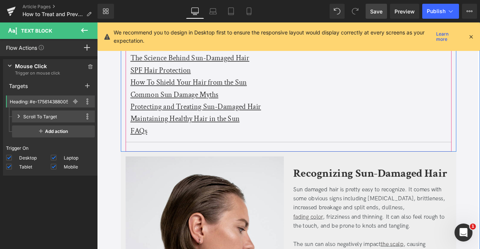
click at [152, 110] on u "Common Sun Damage Myths" at bounding box center [188, 108] width 104 height 12
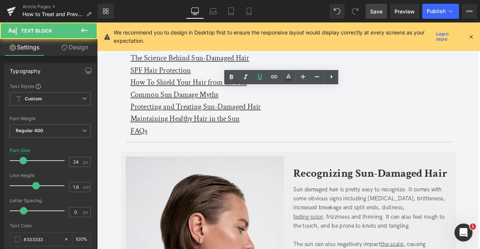
click at [75, 48] on link "Design" at bounding box center [74, 47] width 49 height 17
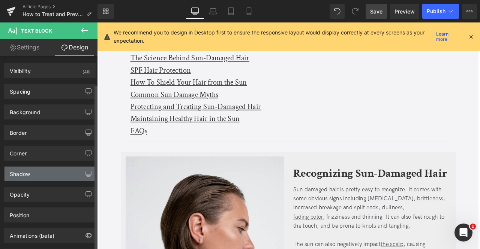
scroll to position [33, 0]
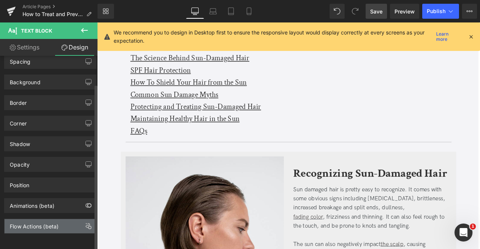
click at [55, 219] on div "Flow Actions (beta)" at bounding box center [34, 224] width 49 height 10
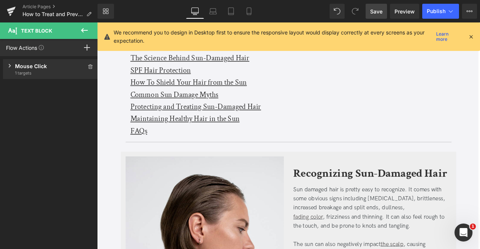
click at [40, 73] on span "1 targets" at bounding box center [50, 73] width 71 height 6
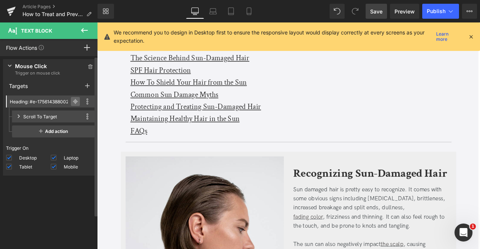
click at [71, 97] on span at bounding box center [75, 101] width 9 height 9
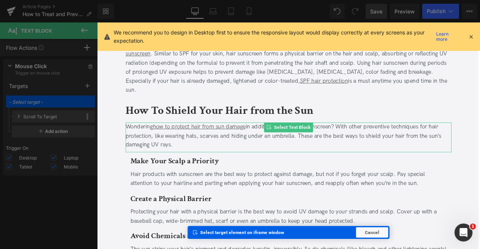
scroll to position [863, 0]
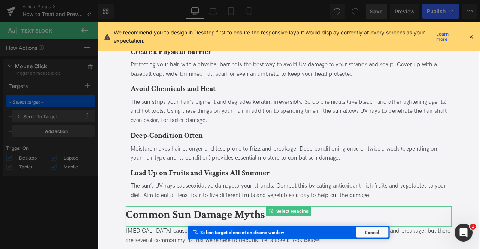
click at [161, 242] on b "Common Sun Damage Myths" at bounding box center [213, 251] width 165 height 18
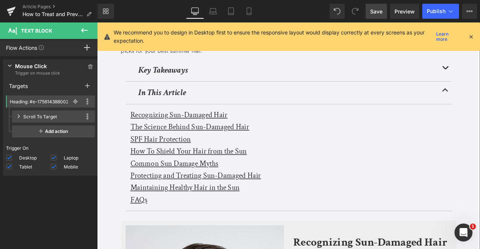
scroll to position [161, 0]
click at [151, 199] on u "Protecting and Treating Sun-Damaged Hair" at bounding box center [213, 204] width 155 height 12
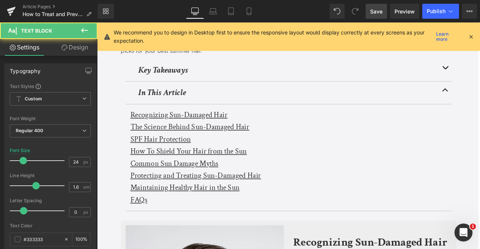
click at [70, 46] on link "Design" at bounding box center [74, 47] width 49 height 17
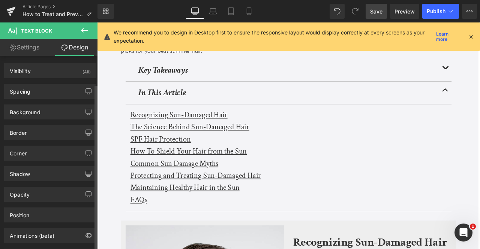
scroll to position [33, 0]
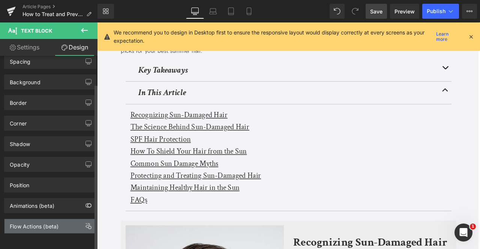
click at [52, 219] on div "Flow Actions (beta)" at bounding box center [34, 224] width 49 height 10
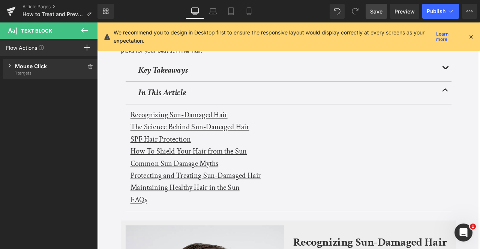
click at [49, 78] on div "Mouse Click Trigger on mouse click 1 targets" at bounding box center [50, 69] width 95 height 20
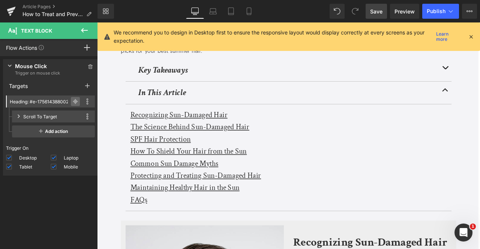
click at [74, 100] on icon at bounding box center [75, 101] width 3 height 3
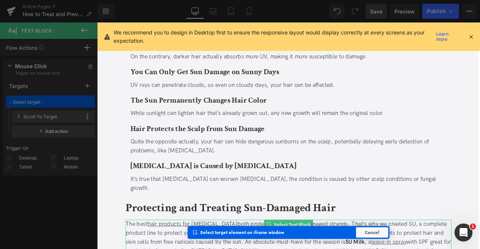
scroll to position [1197, 0]
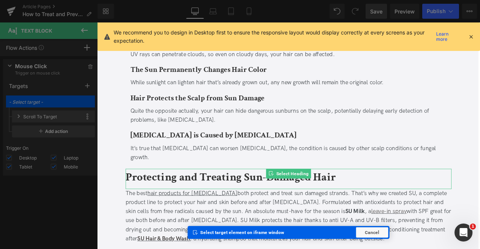
click at [178, 197] on b "Protecting and Treating Sun-Damaged Hair" at bounding box center [255, 206] width 249 height 18
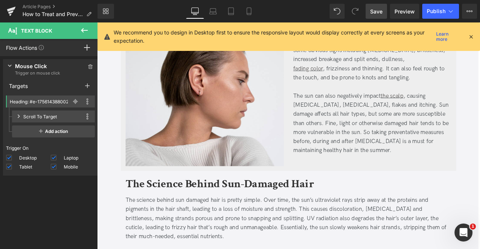
scroll to position [254, 0]
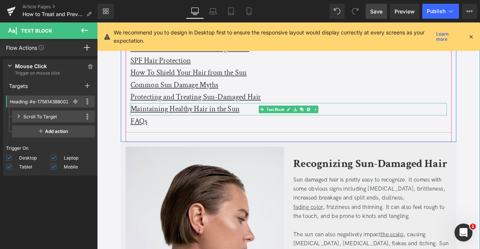
click at [158, 128] on u "Maintaining Healthy Hair in the Sun" at bounding box center [200, 125] width 129 height 12
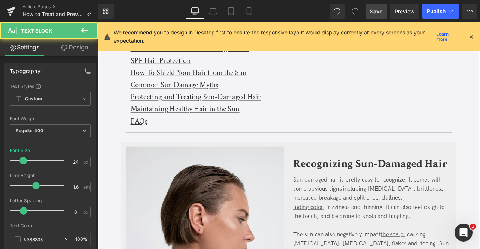
click at [67, 54] on link "Design" at bounding box center [74, 47] width 49 height 17
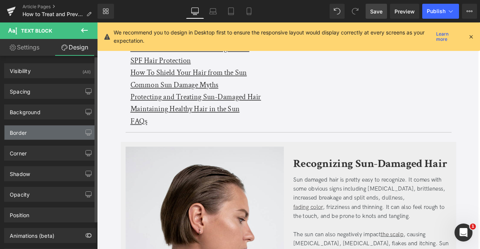
scroll to position [33, 0]
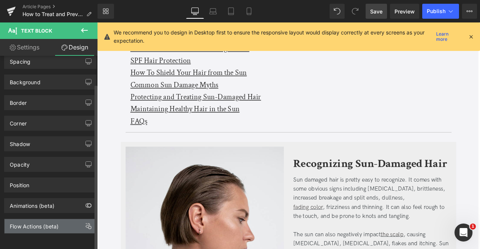
click at [44, 219] on div "Flow Actions (beta)" at bounding box center [34, 224] width 49 height 10
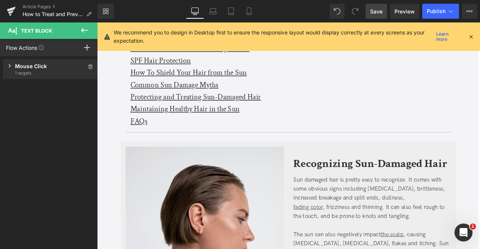
click at [31, 68] on div "Mouse Click" at bounding box center [50, 66] width 71 height 8
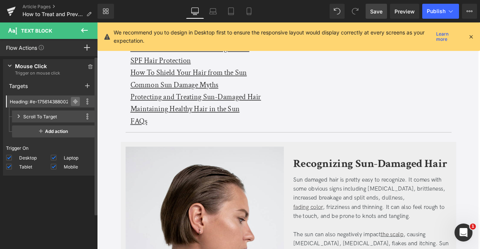
click at [74, 100] on icon at bounding box center [75, 101] width 3 height 3
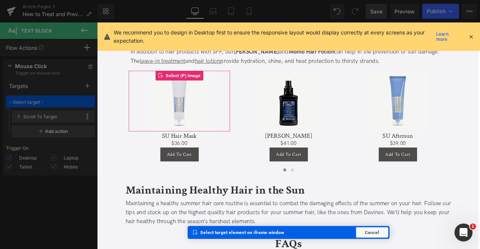
scroll to position [1497, 0]
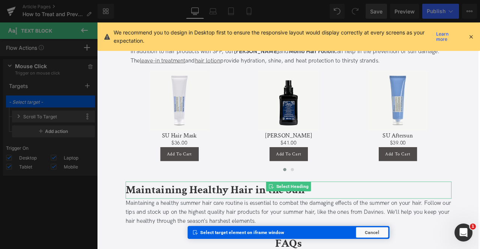
click at [154, 212] on b "Maintaining Healthy Hair in the Sun" at bounding box center [237, 221] width 212 height 18
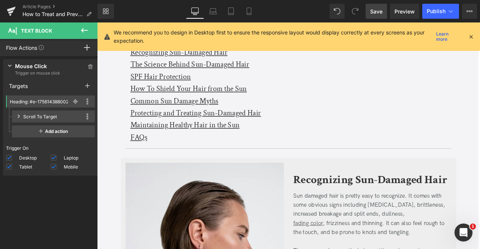
scroll to position [217, 0]
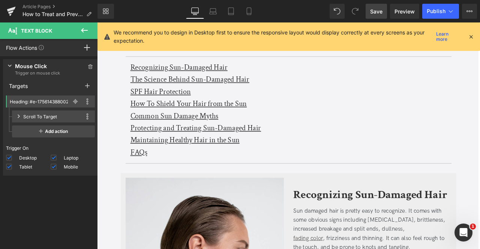
click at [147, 176] on u "FAQs" at bounding box center [146, 177] width 20 height 12
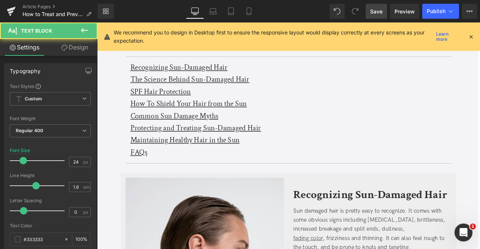
click at [69, 49] on link "Design" at bounding box center [74, 47] width 49 height 17
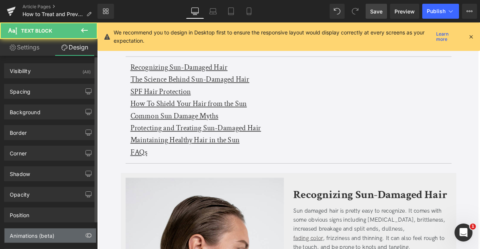
scroll to position [33, 0]
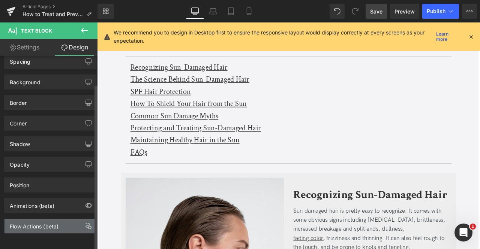
click at [39, 219] on div "Flow Actions (beta)" at bounding box center [34, 224] width 49 height 10
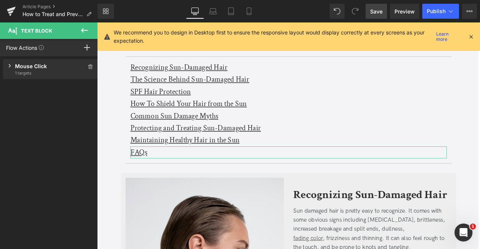
click at [38, 67] on div "Mouse Click" at bounding box center [50, 66] width 71 height 8
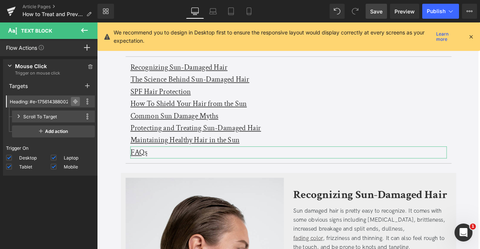
click at [73, 100] on icon at bounding box center [75, 101] width 5 height 5
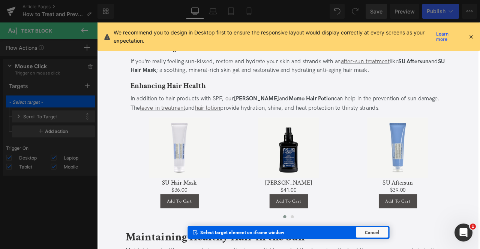
scroll to position [1604, 0]
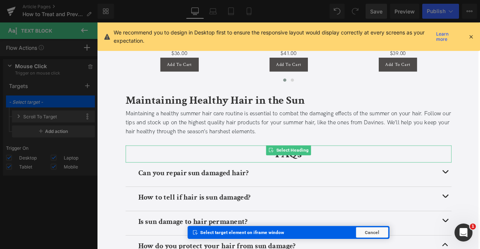
click at [320, 168] on div "Select Heading" at bounding box center [323, 174] width 53 height 12
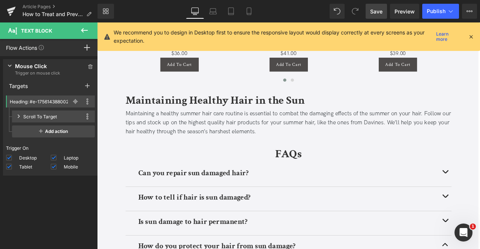
click at [374, 9] on span "Save" at bounding box center [376, 11] width 12 height 8
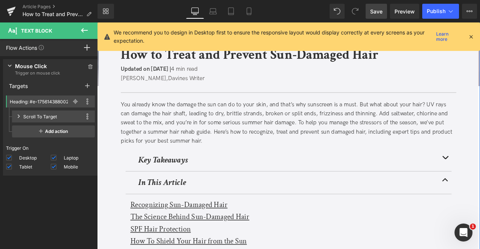
scroll to position [116, 0]
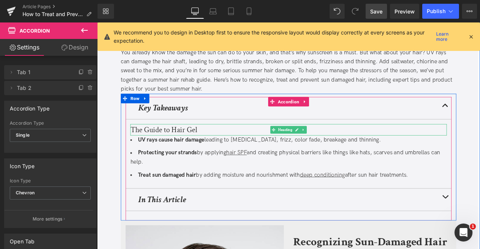
click at [209, 146] on h3 "The Guide to Hair Gel" at bounding box center [323, 149] width 375 height 13
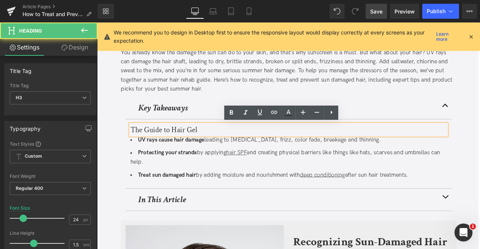
click at [225, 146] on h3 "The Guide to Hair Gel" at bounding box center [323, 149] width 375 height 13
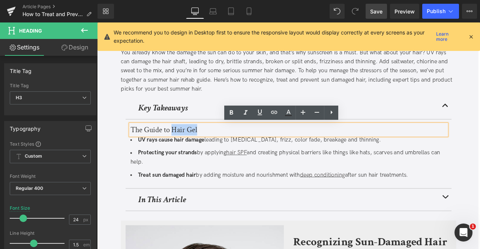
click at [185, 150] on h3 "The Guide to Hair Gel" at bounding box center [323, 149] width 375 height 13
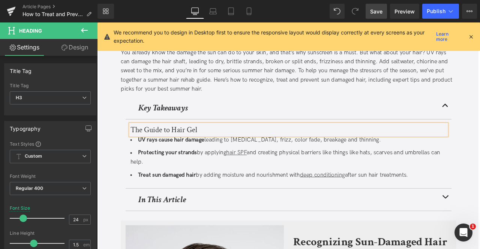
click at [170, 149] on h3 "The Guide to Hair Gel" at bounding box center [323, 149] width 375 height 13
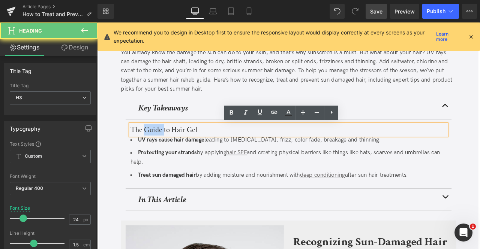
click at [170, 149] on h3 "The Guide to Hair Gel" at bounding box center [323, 149] width 375 height 13
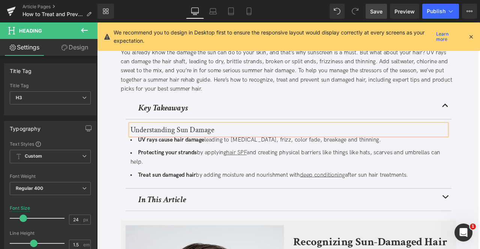
click at [373, 12] on span "Save" at bounding box center [376, 11] width 12 height 8
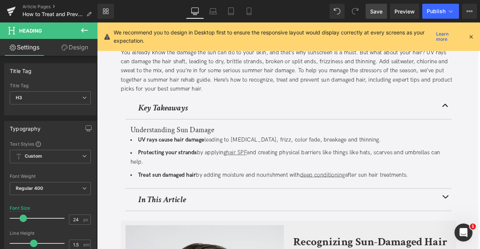
click at [469, 35] on icon at bounding box center [470, 36] width 7 height 7
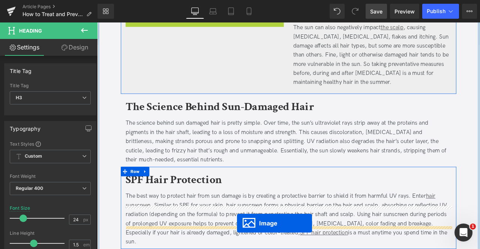
scroll to position [496, 0]
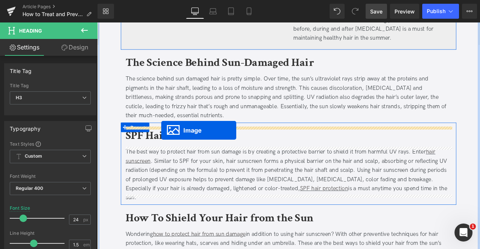
drag, startPoint x: 211, startPoint y: 108, endPoint x: 173, endPoint y: 150, distance: 57.0
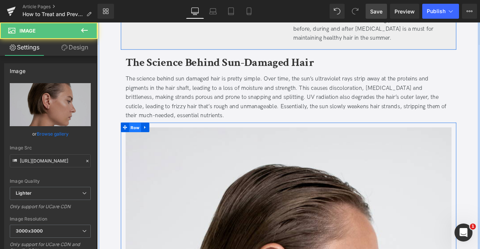
click at [137, 146] on span "Row" at bounding box center [142, 147] width 14 height 11
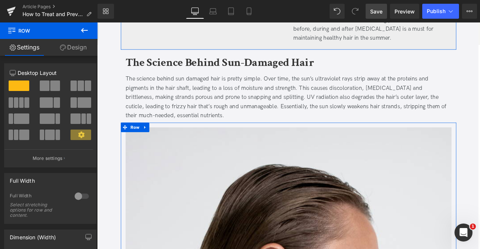
click at [56, 86] on span at bounding box center [55, 86] width 10 height 10
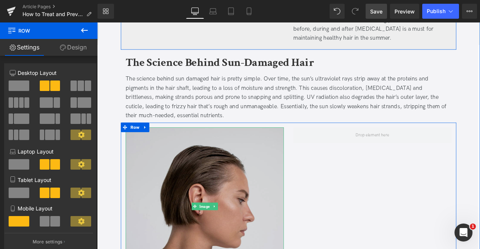
scroll to position [597, 0]
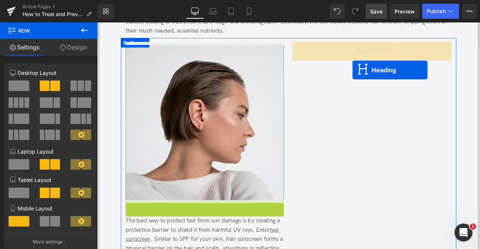
drag, startPoint x: 213, startPoint y: 243, endPoint x: 399, endPoint y: 79, distance: 248.4
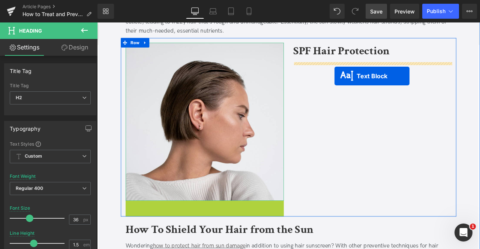
drag, startPoint x: 223, startPoint y: 290, endPoint x: 377, endPoint y: 86, distance: 255.9
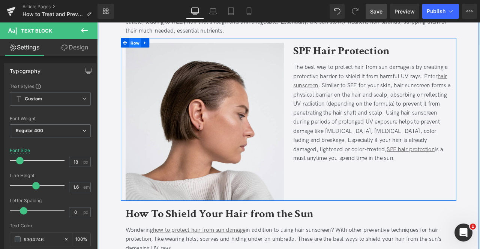
click at [141, 42] on span "Row" at bounding box center [142, 46] width 14 height 11
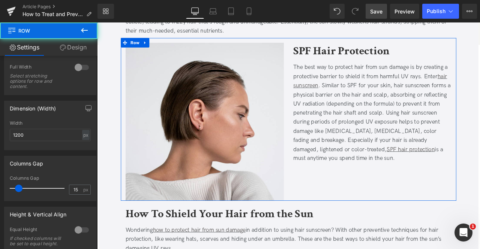
scroll to position [220, 0]
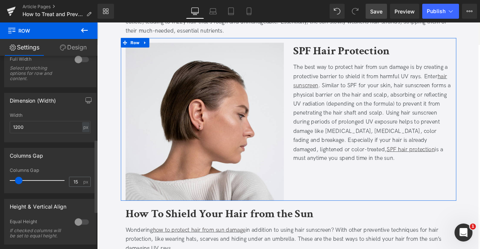
drag, startPoint x: 77, startPoint y: 221, endPoint x: 51, endPoint y: 210, distance: 27.7
click at [51, 210] on div "Height & Vertical Align" at bounding box center [49, 206] width 91 height 14
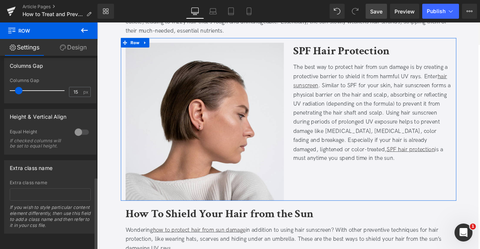
click at [79, 126] on div at bounding box center [82, 132] width 18 height 12
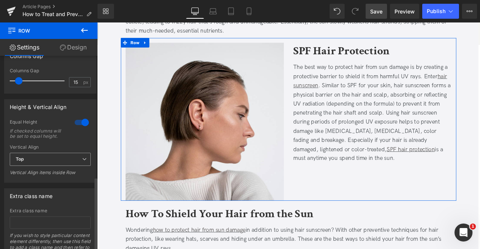
click at [25, 162] on span "Top" at bounding box center [50, 159] width 81 height 13
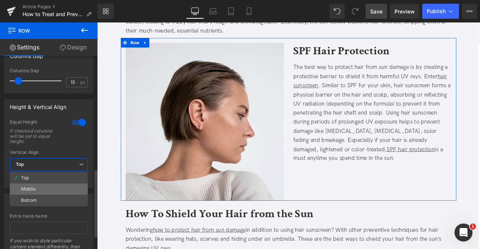
click at [44, 191] on li "Middle" at bounding box center [49, 189] width 78 height 11
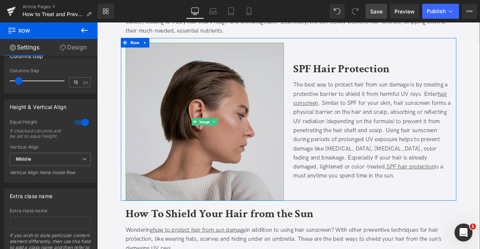
click at [254, 172] on img at bounding box center [224, 139] width 187 height 187
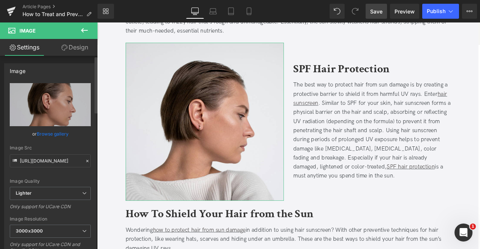
click at [59, 130] on link "Browse gallery" at bounding box center [53, 133] width 32 height 13
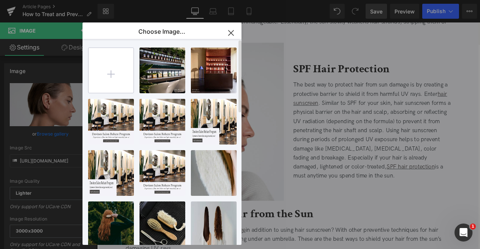
click at [96, 70] on input "file" at bounding box center [110, 70] width 45 height 45
type input "C:\fakepath\BLOG_STATIC SLIDER_2-1_SUN PROTECTION 2.jpg"
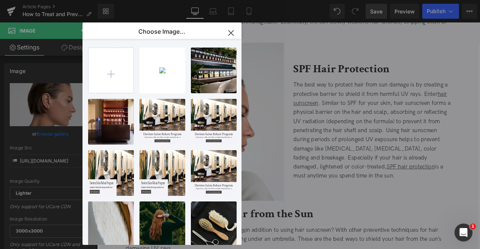
click at [51, 0] on div "Row You are previewing how the will restyle your page. You can not edit Element…" at bounding box center [240, 0] width 480 height 0
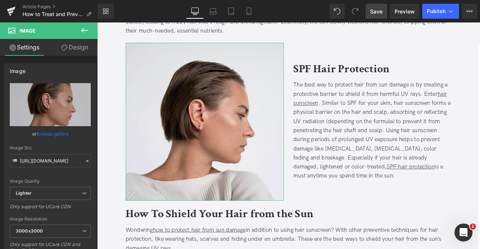
click at [51, 133] on link "Browse gallery" at bounding box center [53, 133] width 32 height 13
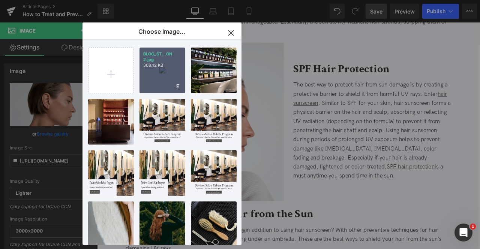
click at [152, 77] on div "BLOG_ST...ON 2.jpg 308.12 KB" at bounding box center [162, 71] width 46 height 46
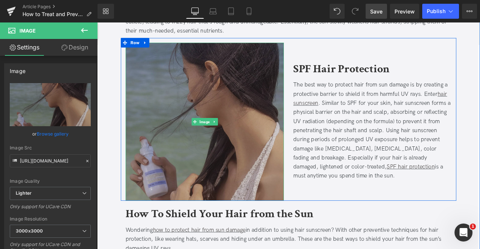
click at [172, 154] on img at bounding box center [224, 139] width 187 height 187
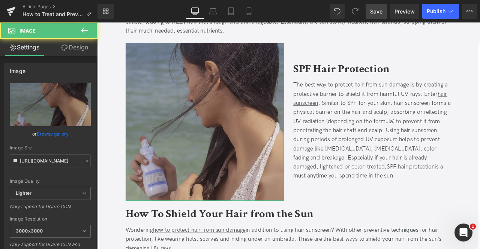
click at [64, 53] on link "Design" at bounding box center [74, 47] width 49 height 17
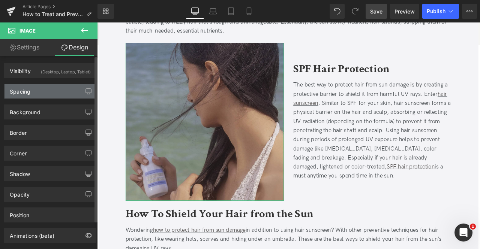
click at [51, 87] on div "Spacing" at bounding box center [49, 91] width 91 height 14
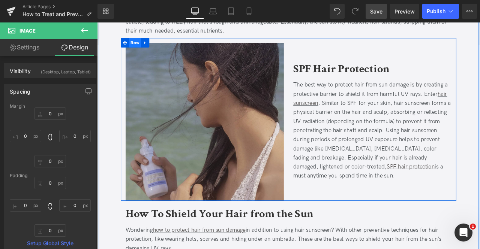
click at [144, 43] on span "Row" at bounding box center [142, 46] width 14 height 11
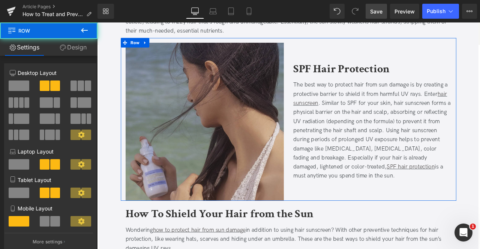
click at [76, 52] on link "Design" at bounding box center [73, 47] width 49 height 17
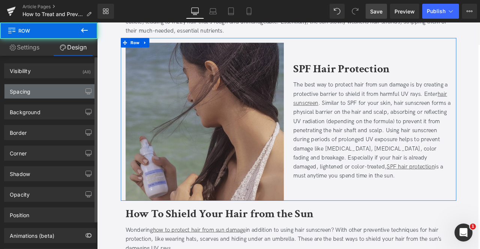
click at [48, 91] on div "Spacing" at bounding box center [49, 91] width 91 height 14
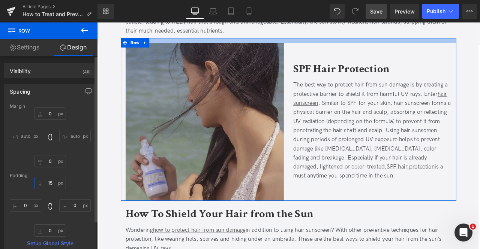
click at [48, 180] on input "15" at bounding box center [49, 183] width 31 height 12
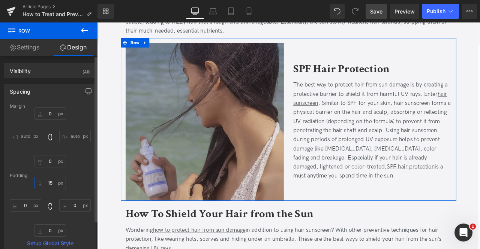
type input "0"
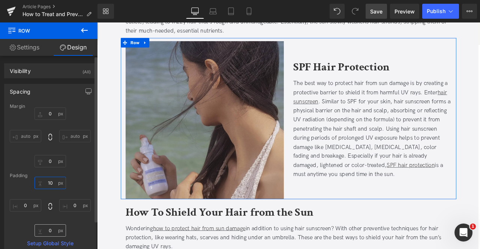
type input "10"
click at [53, 230] on input "0" at bounding box center [49, 230] width 31 height 12
type input "10"
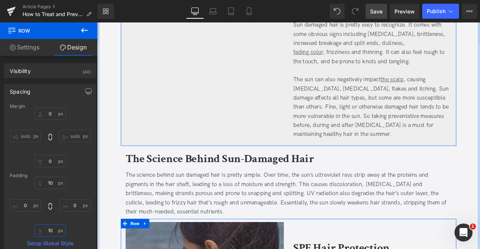
scroll to position [381, 0]
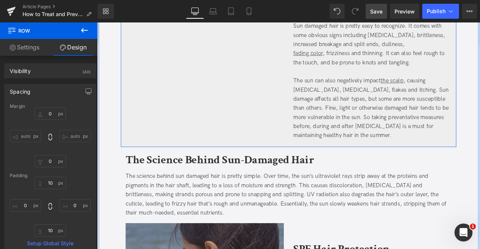
click at [239, 79] on div "Image" at bounding box center [224, 81] width 199 height 167
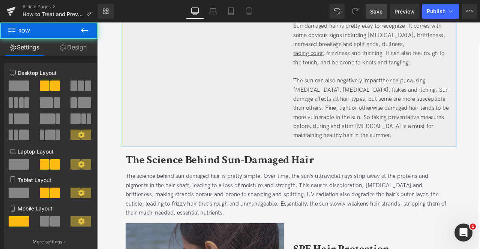
click at [22, 86] on span at bounding box center [19, 86] width 21 height 10
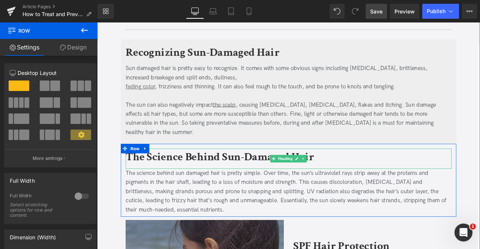
scroll to position [329, 0]
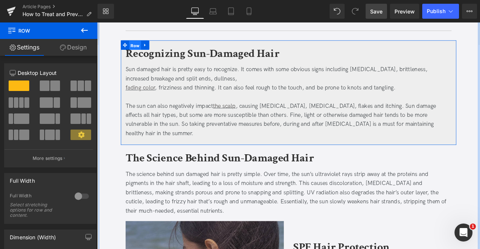
click at [141, 48] on span "Row" at bounding box center [142, 49] width 14 height 11
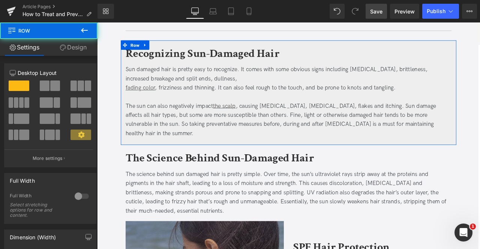
click at [85, 48] on link "Design" at bounding box center [73, 47] width 49 height 17
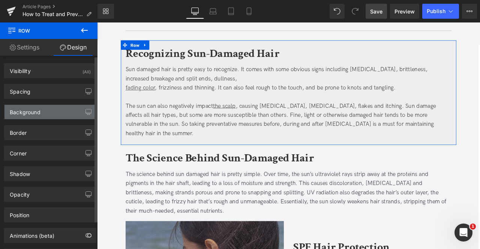
click at [39, 118] on div "Background" at bounding box center [49, 112] width 91 height 14
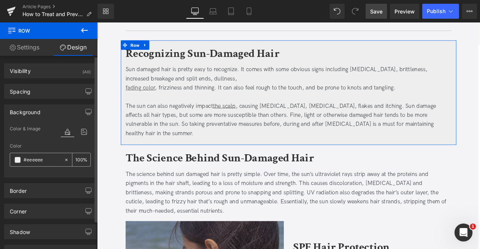
click at [34, 160] on input "#eeeeee" at bounding box center [42, 160] width 37 height 8
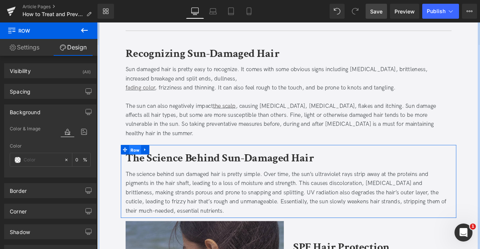
click at [142, 168] on span "Row" at bounding box center [142, 173] width 14 height 11
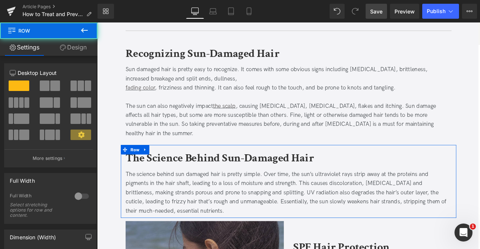
click at [70, 50] on link "Design" at bounding box center [73, 47] width 49 height 17
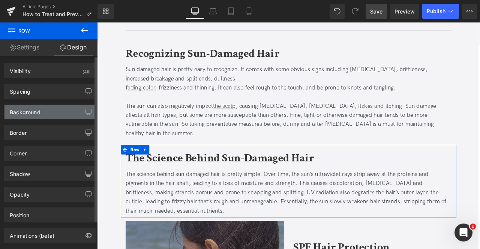
click at [42, 115] on div "Background" at bounding box center [49, 112] width 91 height 14
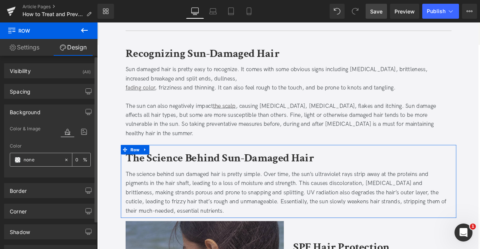
click at [40, 156] on input "none" at bounding box center [42, 160] width 37 height 8
paste input "#eeeee"
type input "#eeeeee"
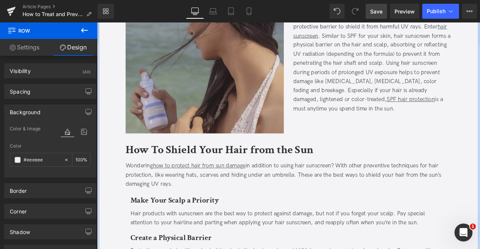
scroll to position [621, 0]
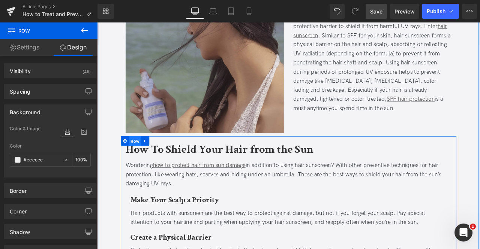
click at [141, 157] on span "Row" at bounding box center [142, 162] width 14 height 11
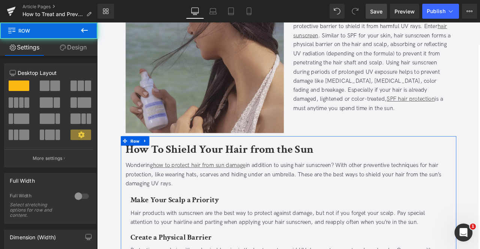
click at [79, 47] on link "Design" at bounding box center [73, 47] width 49 height 17
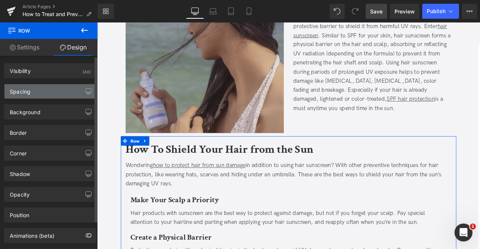
click at [33, 95] on div "Spacing" at bounding box center [49, 91] width 91 height 14
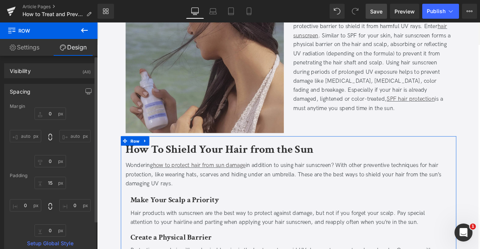
click at [36, 85] on div "Spacing" at bounding box center [49, 91] width 91 height 14
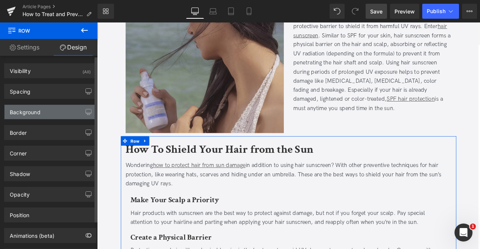
click at [22, 113] on div "Background" at bounding box center [25, 110] width 31 height 10
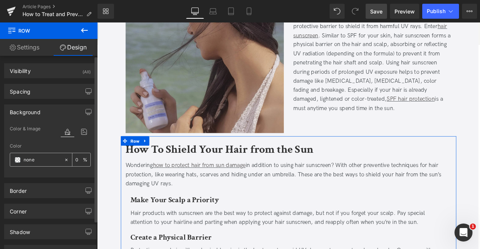
click at [34, 158] on input "text" at bounding box center [42, 160] width 37 height 8
paste input "#eeeee"
type input "#eeeeee"
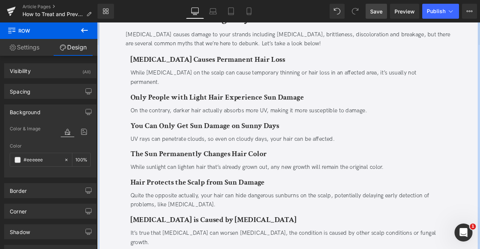
scroll to position [1079, 0]
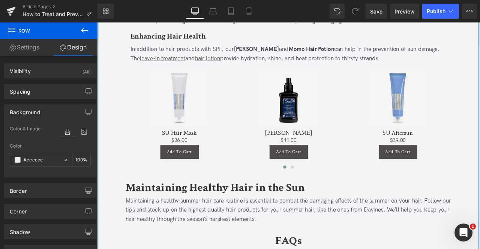
scroll to position [1510, 0]
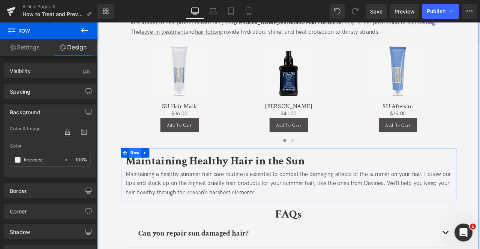
click at [138, 172] on span "Row" at bounding box center [142, 177] width 14 height 11
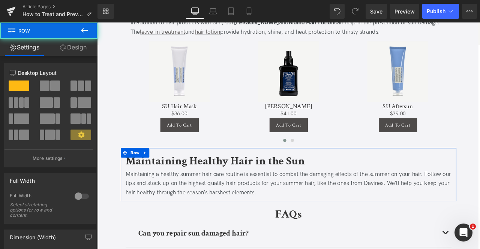
click at [79, 48] on link "Design" at bounding box center [73, 47] width 49 height 17
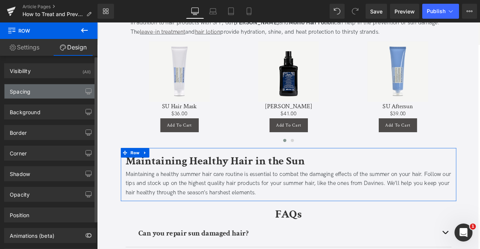
click at [42, 85] on div "Spacing" at bounding box center [49, 91] width 91 height 14
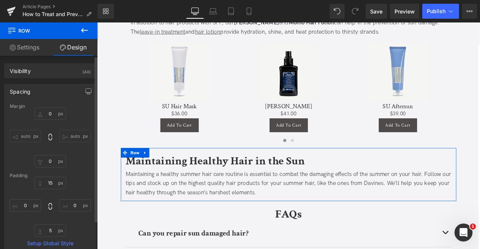
click at [42, 85] on div "Spacing" at bounding box center [49, 91] width 91 height 14
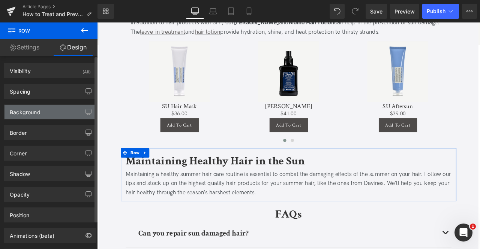
click at [34, 111] on div "Background" at bounding box center [25, 110] width 31 height 10
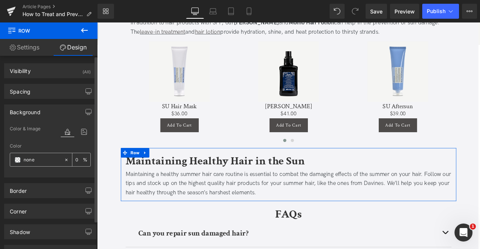
click at [36, 153] on div "none" at bounding box center [37, 159] width 54 height 13
click at [30, 159] on input "none" at bounding box center [42, 160] width 37 height 8
paste input "#eeeee"
type input "#eeeeee"
type input "100"
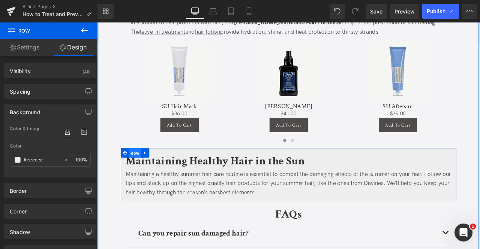
click at [140, 172] on span "Row" at bounding box center [142, 177] width 14 height 11
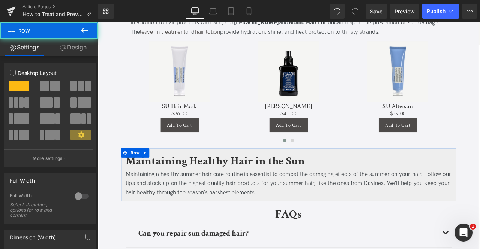
click at [75, 37] on button at bounding box center [84, 30] width 26 height 16
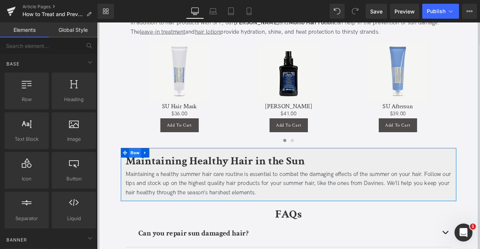
click at [145, 172] on span "Row" at bounding box center [142, 177] width 14 height 11
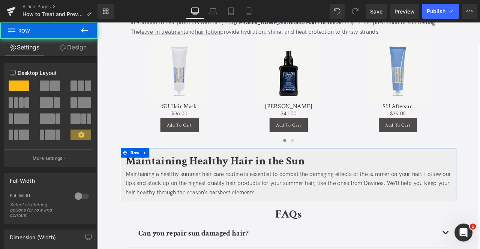
click at [82, 48] on link "Design" at bounding box center [73, 47] width 49 height 17
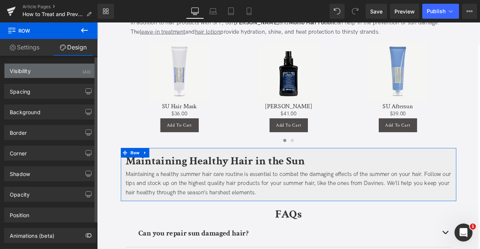
click at [37, 73] on div "Visibility (All)" at bounding box center [49, 71] width 91 height 14
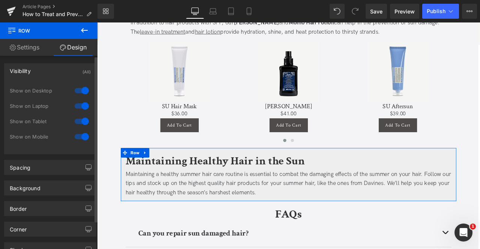
click at [37, 73] on div "Visibility (All)" at bounding box center [49, 71] width 91 height 14
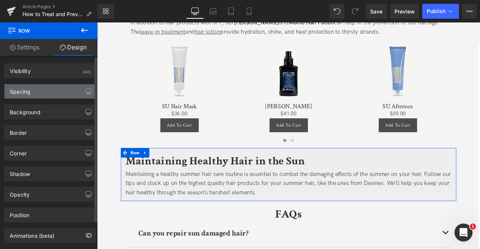
click at [39, 87] on div "Spacing" at bounding box center [49, 91] width 91 height 14
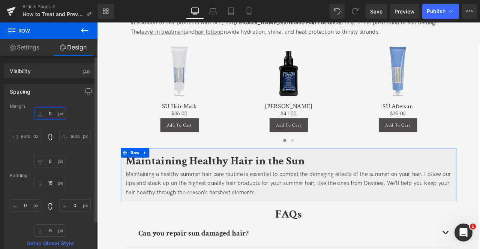
click at [51, 111] on input "0" at bounding box center [49, 114] width 31 height 12
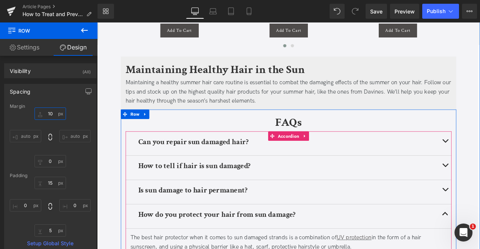
scroll to position [1618, 0]
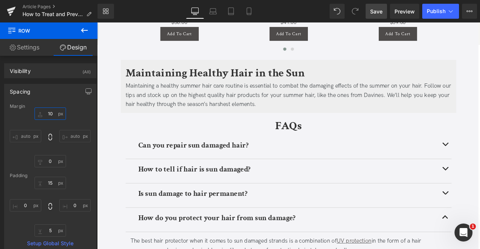
type input "10"
click at [377, 9] on span "Save" at bounding box center [376, 11] width 12 height 8
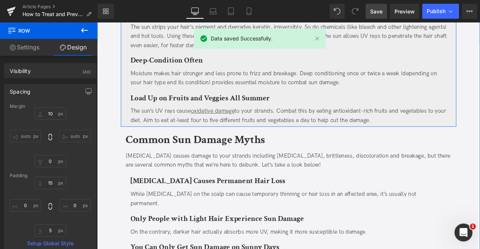
scroll to position [937, 0]
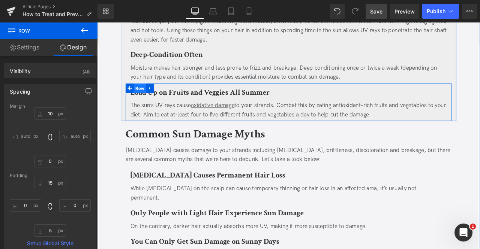
click at [147, 95] on span "Row" at bounding box center [147, 100] width 14 height 11
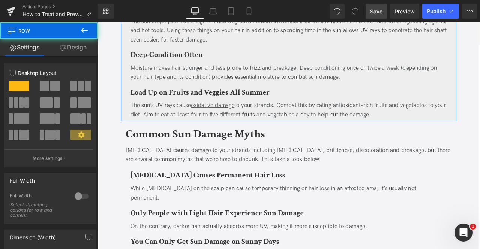
click at [80, 54] on link "Design" at bounding box center [73, 47] width 49 height 17
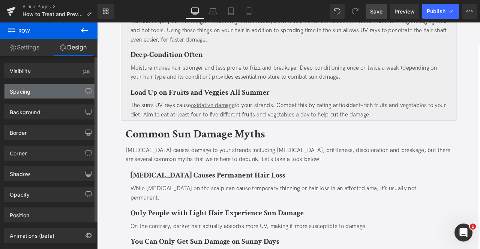
click at [36, 89] on div "Spacing" at bounding box center [49, 91] width 91 height 14
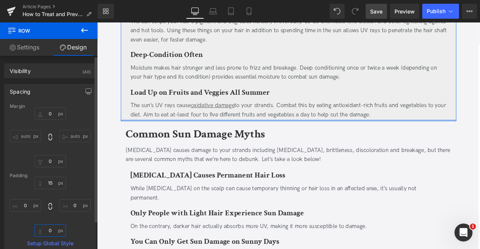
click at [51, 226] on input "0" at bounding box center [49, 230] width 31 height 12
type input "15"
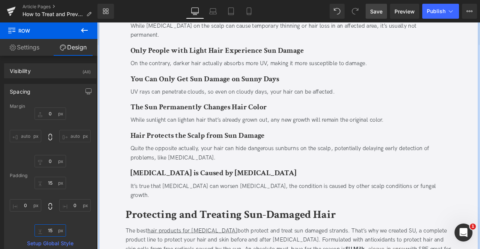
scroll to position [1129, 0]
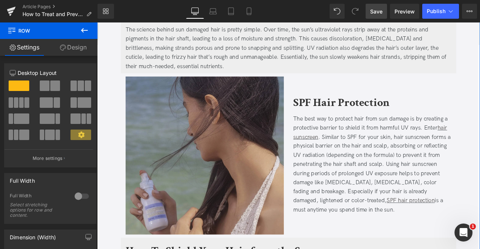
scroll to position [500, 0]
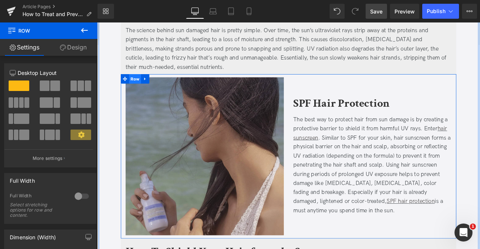
click at [139, 84] on span "Row" at bounding box center [142, 89] width 14 height 11
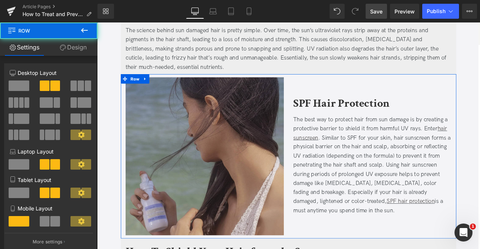
click at [74, 41] on link "Design" at bounding box center [73, 47] width 49 height 17
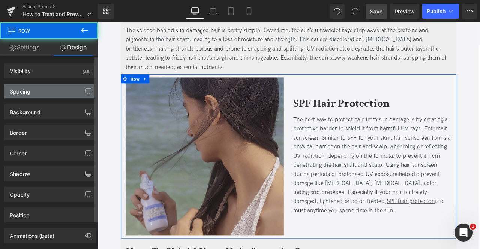
click at [37, 90] on div "Spacing" at bounding box center [49, 91] width 91 height 14
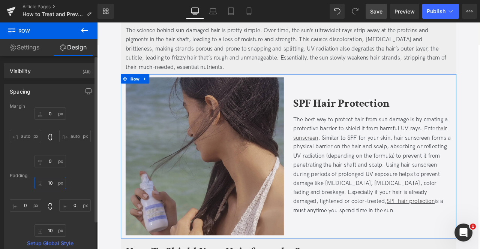
click at [50, 179] on input "10" at bounding box center [49, 183] width 31 height 12
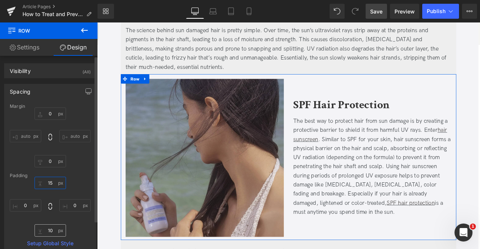
type input "15"
click at [53, 230] on input "10" at bounding box center [49, 230] width 31 height 12
type input "15"
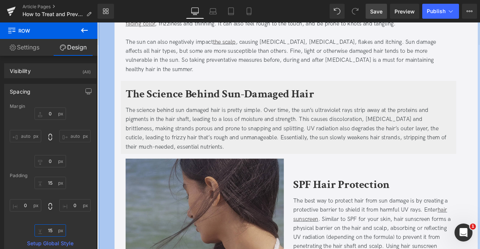
scroll to position [405, 0]
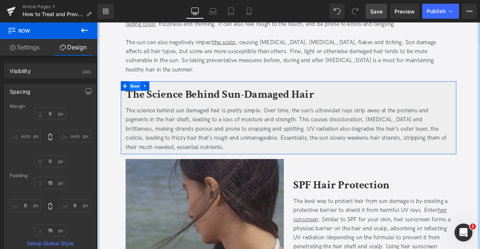
click at [140, 92] on span "Row" at bounding box center [142, 97] width 14 height 11
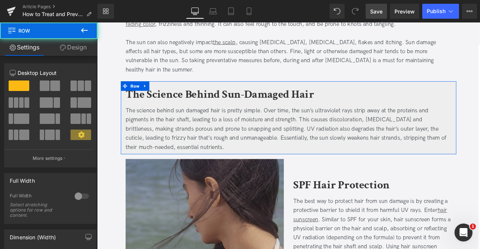
click at [68, 47] on link "Design" at bounding box center [73, 47] width 49 height 17
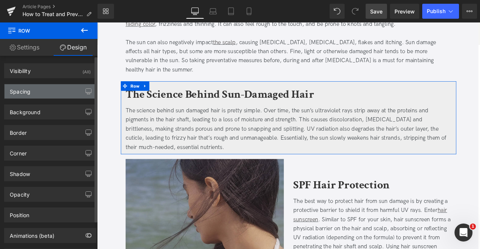
click at [46, 88] on div "Spacing" at bounding box center [49, 91] width 91 height 14
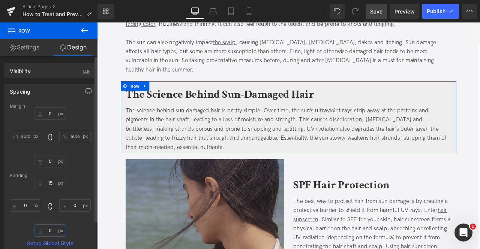
click at [51, 229] on input "0" at bounding box center [49, 230] width 31 height 12
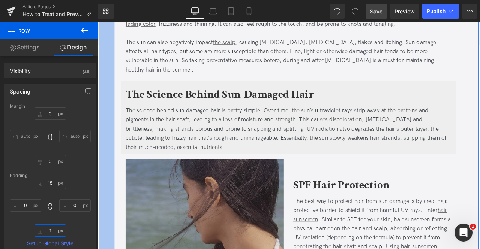
type input "15"
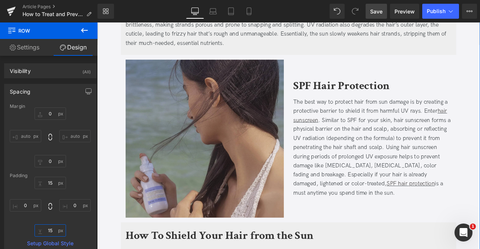
scroll to position [528, 0]
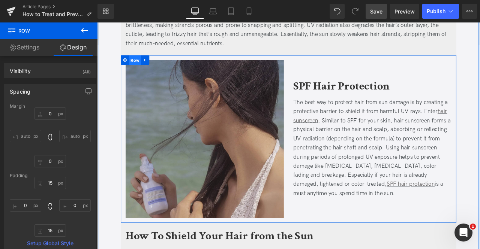
click at [142, 61] on span "Row" at bounding box center [142, 66] width 14 height 11
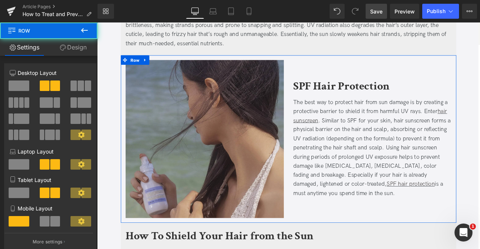
click at [73, 47] on link "Design" at bounding box center [73, 47] width 49 height 17
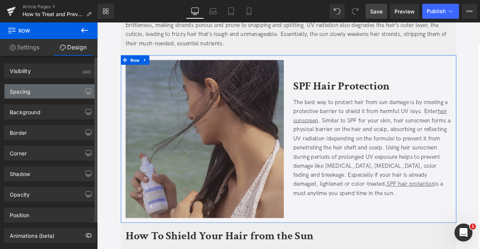
click at [47, 87] on div "Spacing" at bounding box center [49, 91] width 91 height 14
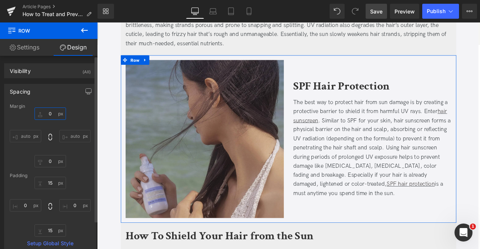
click at [48, 114] on input "0" at bounding box center [49, 114] width 31 height 12
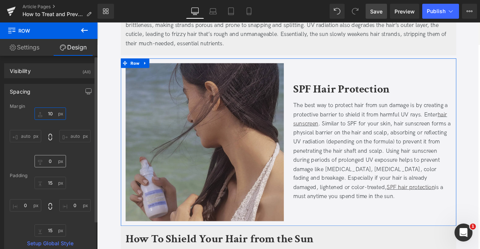
type input "10"
click at [47, 167] on input "0" at bounding box center [49, 161] width 31 height 12
type input "10"
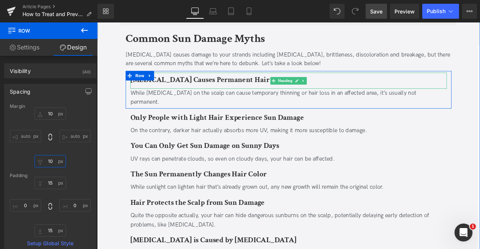
scroll to position [1041, 0]
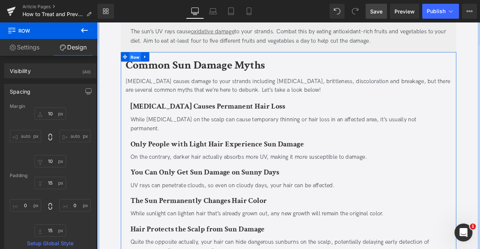
click at [139, 58] on span "Row" at bounding box center [142, 63] width 14 height 11
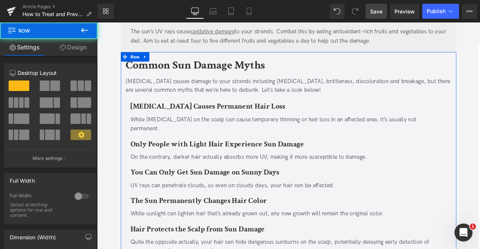
click at [51, 83] on span at bounding box center [55, 86] width 10 height 10
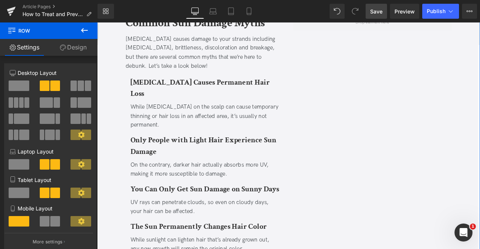
scroll to position [1073, 0]
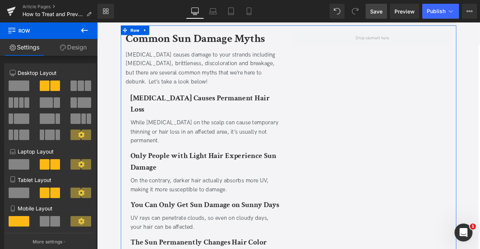
click at [25, 79] on div at bounding box center [50, 113] width 81 height 73
click at [24, 82] on span at bounding box center [19, 86] width 21 height 10
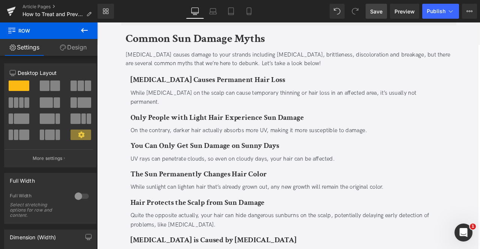
click at [373, 5] on link "Save" at bounding box center [375, 11] width 21 height 15
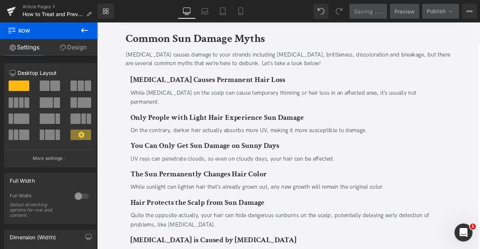
scroll to position [1030, 0]
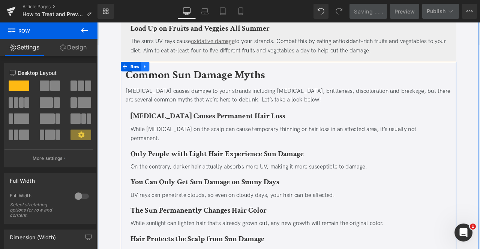
click at [154, 72] on icon at bounding box center [153, 75] width 5 height 6
click at [161, 72] on icon at bounding box center [163, 74] width 5 height 5
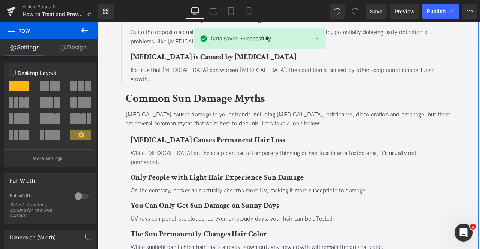
scroll to position [1302, 0]
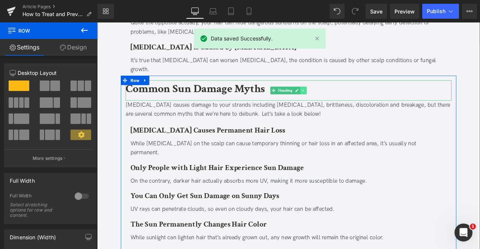
click at [338, 99] on link at bounding box center [342, 103] width 8 height 9
click at [343, 101] on icon at bounding box center [345, 103] width 4 height 4
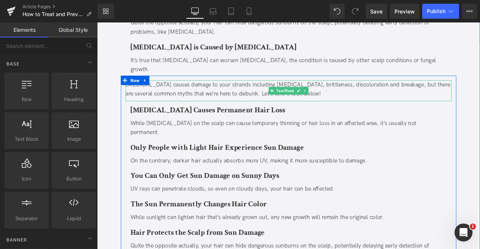
click at [343, 101] on icon at bounding box center [343, 103] width 4 height 4
click at [343, 99] on link at bounding box center [347, 103] width 8 height 9
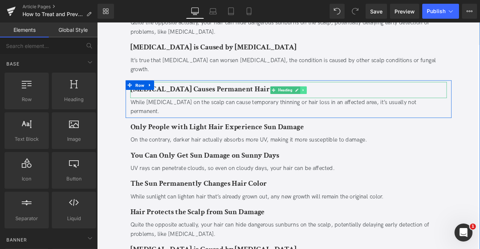
click at [343, 98] on link at bounding box center [342, 102] width 8 height 9
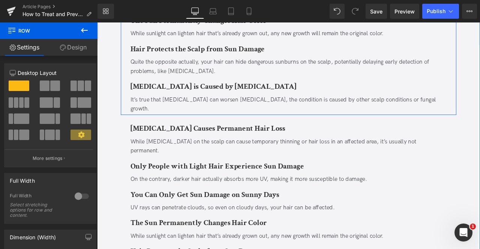
scroll to position [1258, 0]
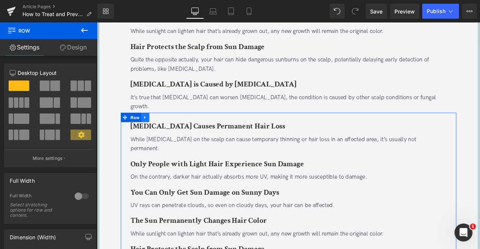
click at [153, 133] on icon at bounding box center [153, 134] width 1 height 3
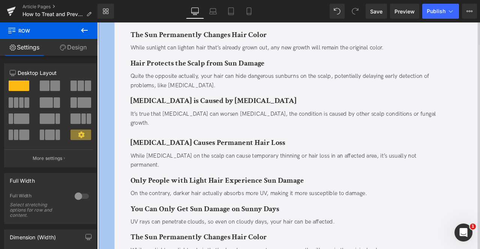
scroll to position [1238, 0]
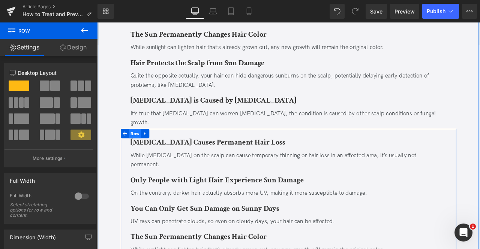
click at [144, 149] on span "Row" at bounding box center [142, 154] width 14 height 11
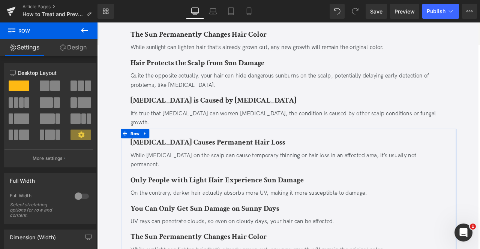
click at [45, 87] on span at bounding box center [45, 86] width 10 height 10
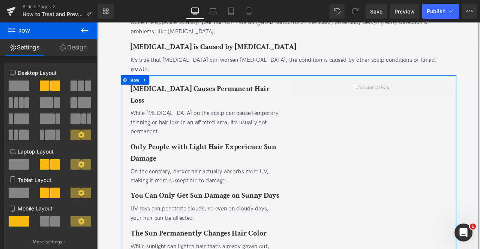
scroll to position [1302, 0]
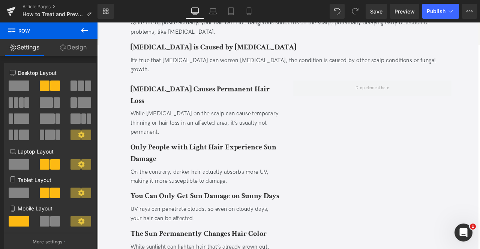
click at [74, 34] on button at bounding box center [84, 30] width 26 height 16
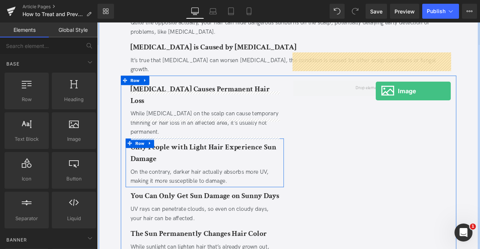
drag, startPoint x: 169, startPoint y: 153, endPoint x: 426, endPoint y: 103, distance: 261.8
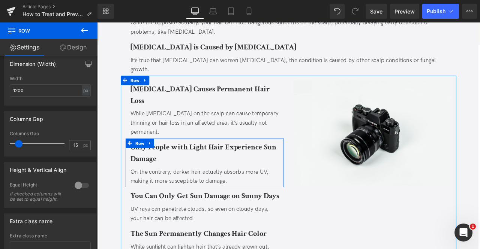
scroll to position [260, 0]
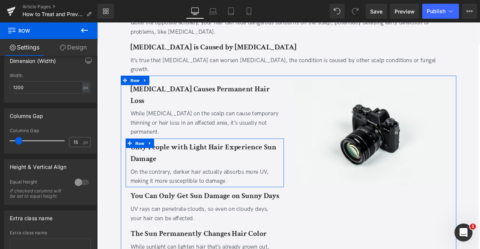
click at [70, 176] on div "Height & Vertical Align 0 Equal Height If checked columns will be set to equal …" at bounding box center [50, 182] width 92 height 46
drag, startPoint x: 70, startPoint y: 177, endPoint x: 73, endPoint y: 181, distance: 4.8
click at [73, 181] on div at bounding box center [82, 182] width 18 height 12
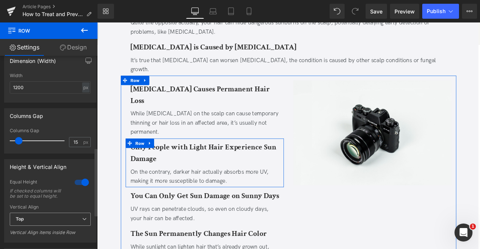
click at [38, 223] on span "Top" at bounding box center [50, 219] width 81 height 13
click at [38, 198] on div "If checked columns will be set to equal height." at bounding box center [38, 193] width 56 height 10
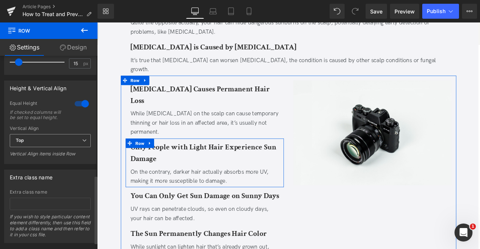
click at [19, 143] on b "Top" at bounding box center [20, 140] width 8 height 6
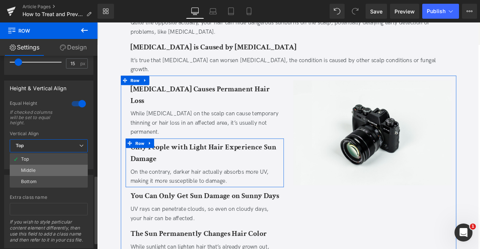
click at [25, 172] on div "Middle" at bounding box center [28, 170] width 15 height 5
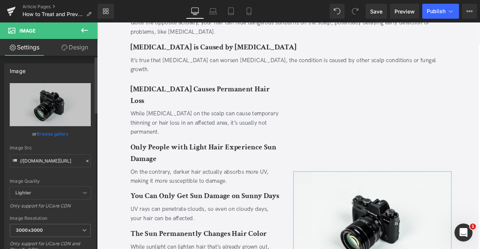
click at [68, 132] on div "or Browse gallery" at bounding box center [50, 134] width 81 height 8
click at [63, 132] on link "Browse gallery" at bounding box center [53, 133] width 32 height 13
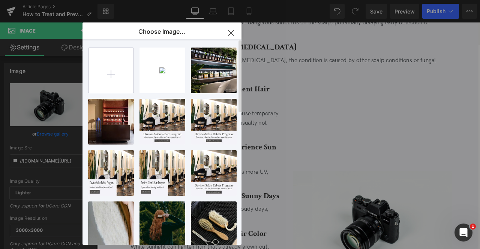
click at [126, 60] on input "file" at bounding box center [110, 70] width 45 height 45
type input "C:\fakepath\SALON_4_B.jpg"
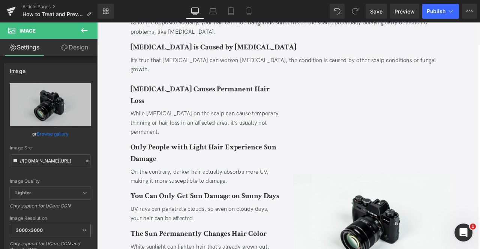
click at [52, 0] on div "Image You are previewing how the will restyle your page. You can not edit Eleme…" at bounding box center [240, 0] width 480 height 0
click at [52, 134] on link "Browse gallery" at bounding box center [53, 133] width 32 height 13
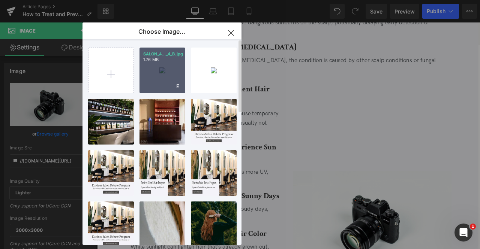
click at [154, 73] on div "SALON_4..._4_B.jpg 1.76 MB" at bounding box center [162, 71] width 46 height 46
type input "[URL][DOMAIN_NAME]"
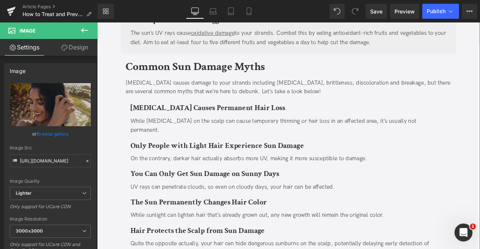
scroll to position [1031, 0]
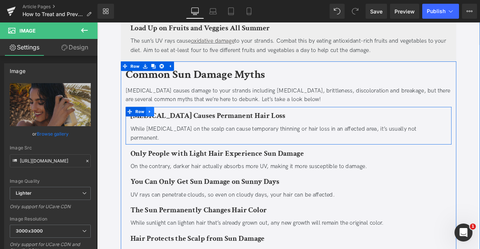
click at [159, 125] on icon at bounding box center [159, 128] width 5 height 6
click at [174, 122] on link at bounding box center [179, 127] width 10 height 11
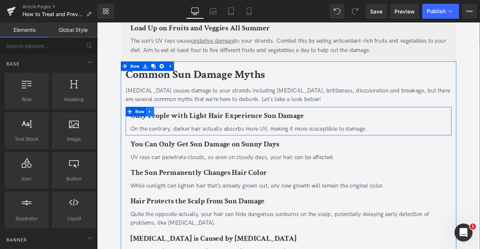
click at [160, 125] on icon at bounding box center [159, 128] width 5 height 6
click at [178, 125] on icon at bounding box center [178, 127] width 5 height 5
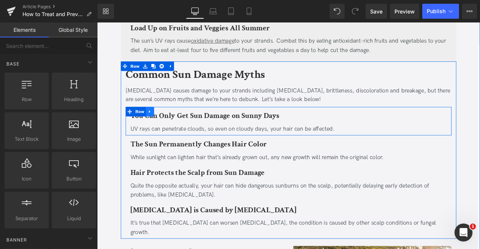
click at [160, 125] on icon at bounding box center [159, 128] width 5 height 6
click at [178, 125] on icon at bounding box center [178, 127] width 5 height 5
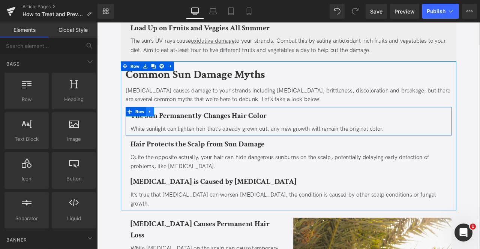
click at [160, 125] on icon at bounding box center [159, 128] width 5 height 6
click at [177, 125] on icon at bounding box center [178, 127] width 5 height 5
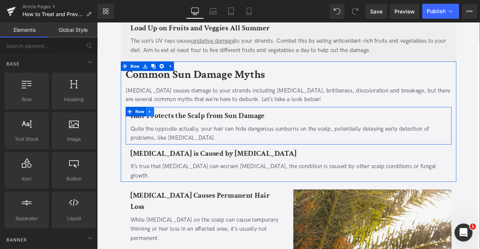
click at [161, 125] on icon at bounding box center [159, 128] width 5 height 6
click at [181, 122] on link at bounding box center [179, 127] width 10 height 11
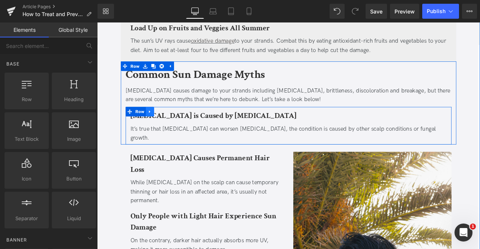
click at [160, 125] on icon at bounding box center [159, 128] width 5 height 6
click at [177, 125] on icon at bounding box center [178, 127] width 5 height 5
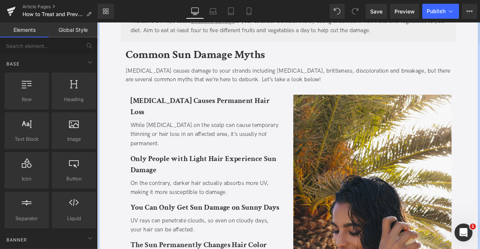
scroll to position [1039, 0]
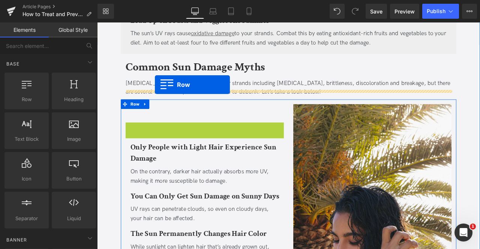
drag, startPoint x: 133, startPoint y: 123, endPoint x: 165, endPoint y: 96, distance: 42.3
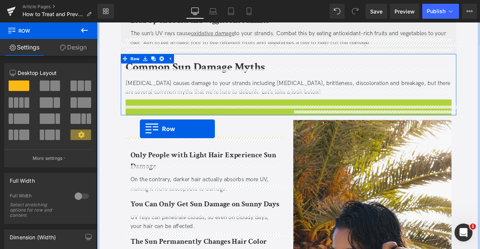
drag, startPoint x: 135, startPoint y: 108, endPoint x: 148, endPoint y: 148, distance: 41.9
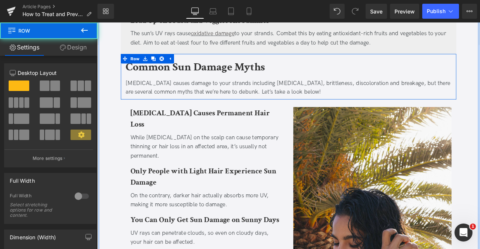
click at [122, 189] on div "How to Treat and Prevent Sun-Damaged Hair Heading Updated on [DATE] | 4 min rea…" at bounding box center [324, 149] width 412 height 2170
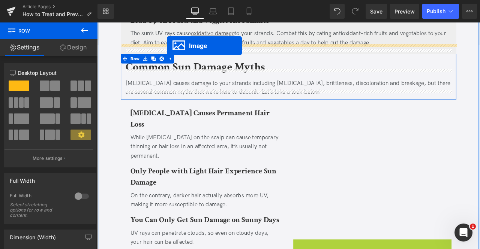
scroll to position [1032, 0]
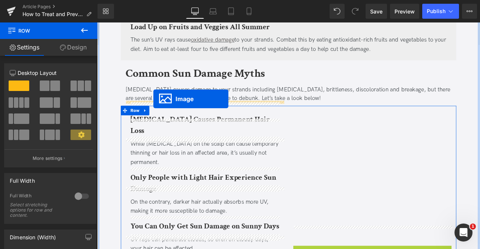
drag, startPoint x: 408, startPoint y: 185, endPoint x: 164, endPoint y: 113, distance: 255.0
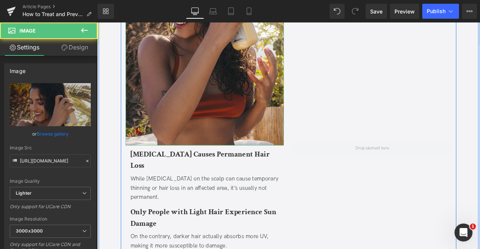
scroll to position [1337, 0]
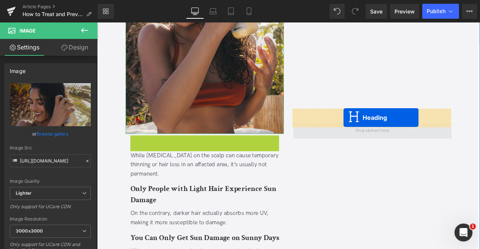
drag, startPoint x: 207, startPoint y: 153, endPoint x: 389, endPoint y: 135, distance: 183.3
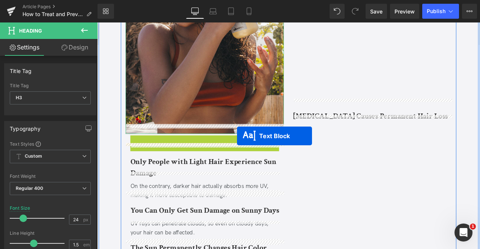
drag, startPoint x: 205, startPoint y: 155, endPoint x: 263, endPoint y: 157, distance: 57.7
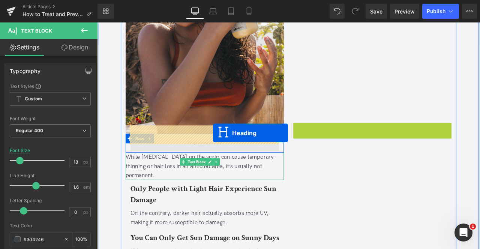
drag, startPoint x: 404, startPoint y: 131, endPoint x: 234, endPoint y: 153, distance: 171.1
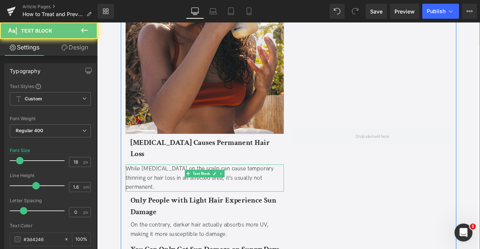
click at [197, 191] on div "While [MEDICAL_DATA] on the scalp can cause temporary thinning or hair loss in …" at bounding box center [224, 207] width 187 height 32
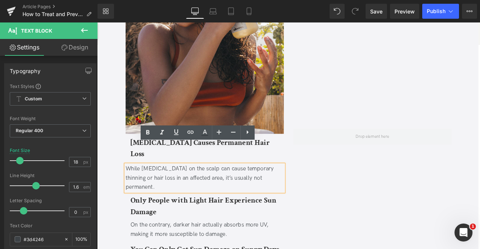
click at [357, 171] on div at bounding box center [423, 157] width 199 height 672
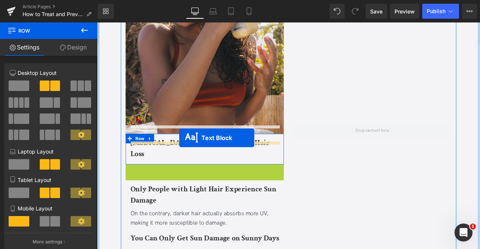
drag, startPoint x: 207, startPoint y: 177, endPoint x: 194, endPoint y: 159, distance: 22.0
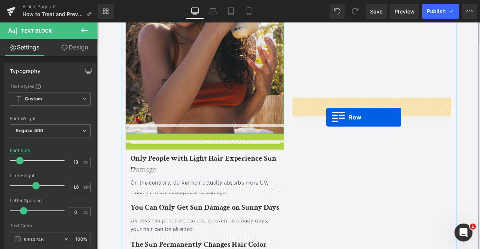
drag, startPoint x: 132, startPoint y: 147, endPoint x: 369, endPoint y: 134, distance: 236.7
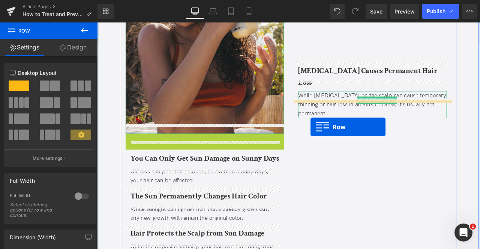
drag, startPoint x: 136, startPoint y: 150, endPoint x: 350, endPoint y: 146, distance: 213.9
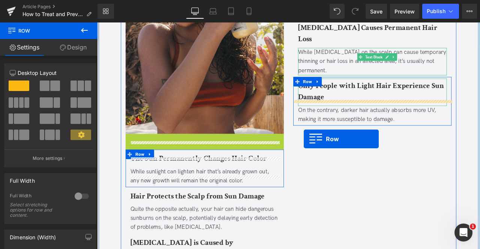
drag, startPoint x: 132, startPoint y: 147, endPoint x: 342, endPoint y: 160, distance: 210.2
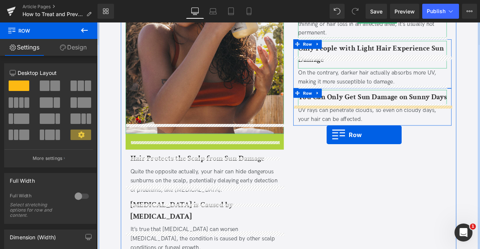
drag, startPoint x: 139, startPoint y: 149, endPoint x: 369, endPoint y: 155, distance: 230.8
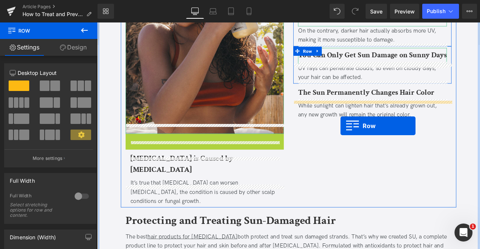
drag, startPoint x: 147, startPoint y: 148, endPoint x: 385, endPoint y: 145, distance: 237.9
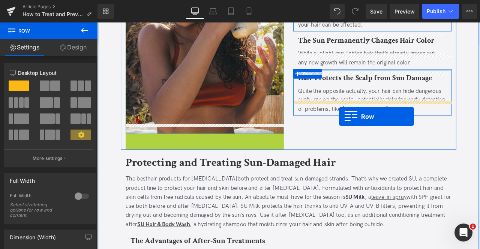
drag, startPoint x: 148, startPoint y: 150, endPoint x: 383, endPoint y: 134, distance: 236.2
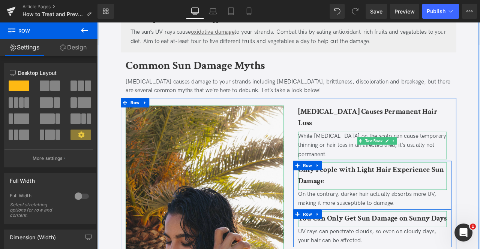
scroll to position [991, 0]
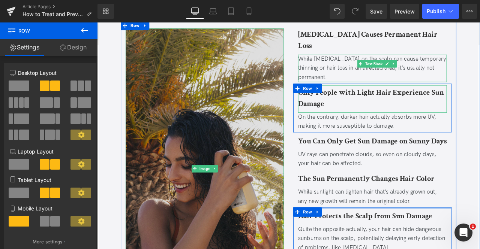
scroll to position [1133, 0]
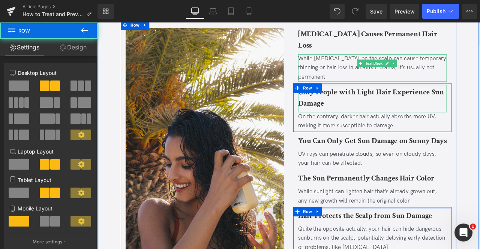
click at [324, 167] on div "[MEDICAL_DATA] Causes Permanent Hair Loss Heading While [MEDICAL_DATA] on the s…" at bounding box center [423, 195] width 199 height 339
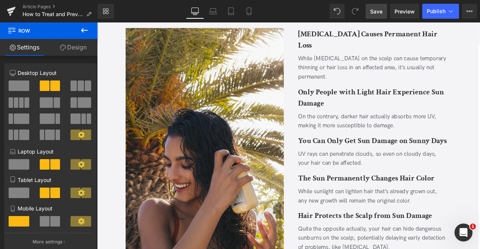
click at [377, 14] on span "Save" at bounding box center [376, 11] width 12 height 8
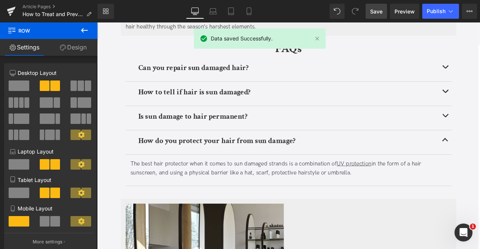
scroll to position [1847, 0]
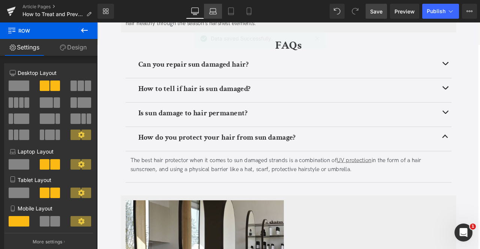
click at [215, 9] on icon at bounding box center [213, 10] width 6 height 3
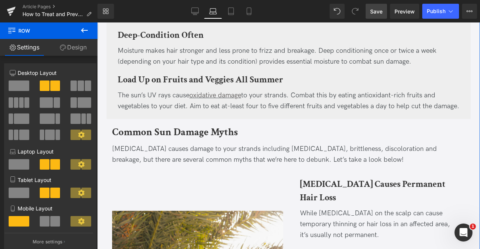
scroll to position [979, 0]
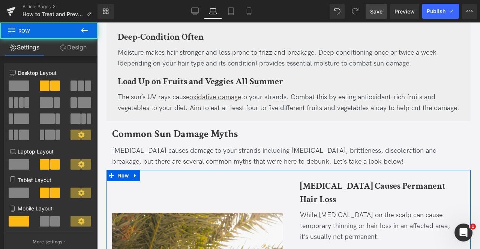
click at [56, 49] on link "Design" at bounding box center [73, 47] width 49 height 17
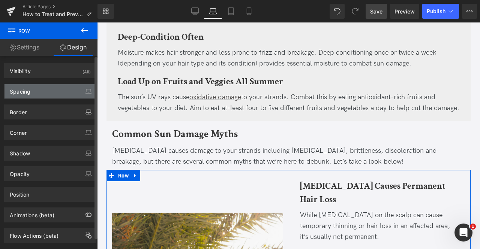
click at [52, 87] on div "Spacing" at bounding box center [49, 91] width 91 height 14
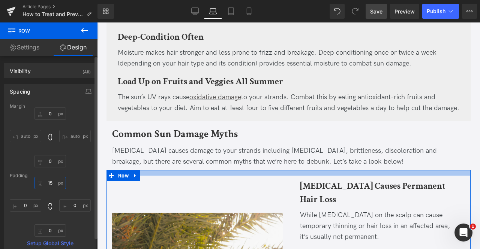
click at [52, 185] on input "15" at bounding box center [49, 183] width 31 height 12
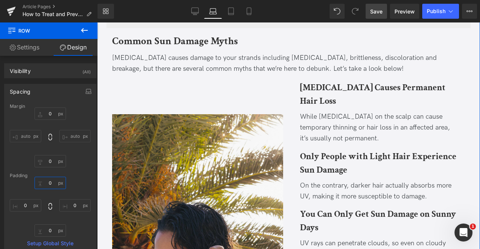
scroll to position [1070, 0]
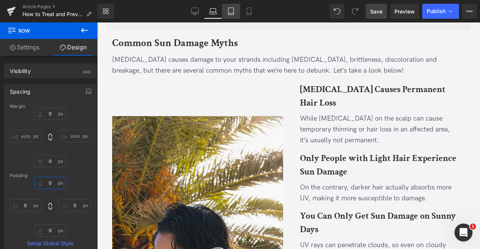
type input "0"
click at [233, 17] on link "Tablet" at bounding box center [231, 11] width 18 height 15
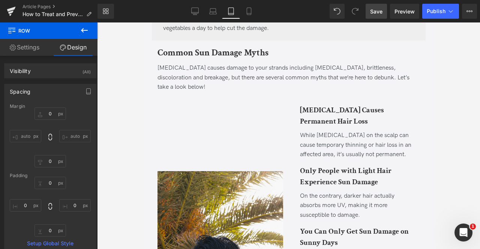
type input "0"
type input "15"
type input "0"
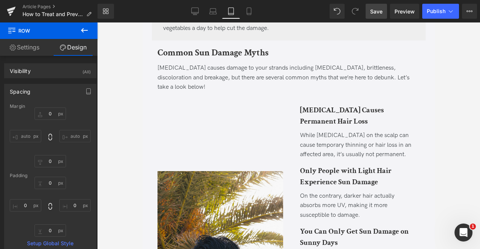
type input "0"
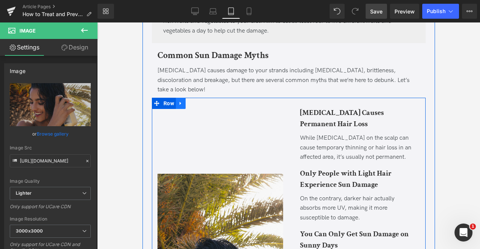
click at [180, 101] on icon at bounding box center [180, 104] width 5 height 6
click at [187, 101] on icon at bounding box center [189, 103] width 5 height 5
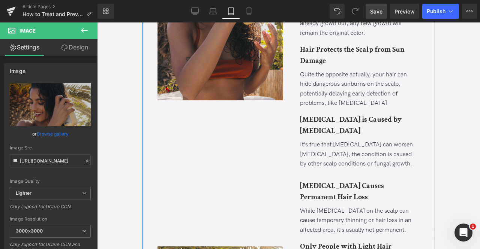
scroll to position [1360, 0]
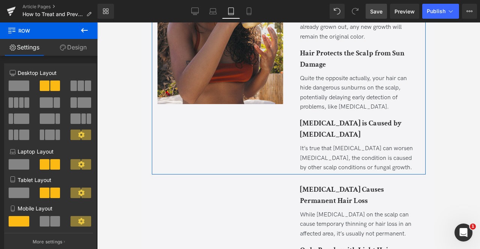
click at [70, 50] on link "Design" at bounding box center [73, 47] width 49 height 17
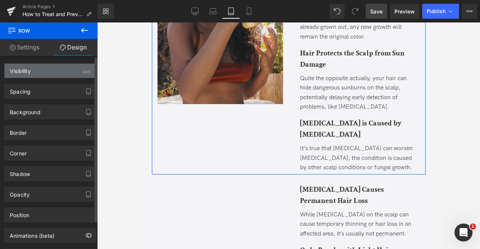
click at [64, 72] on div "Visibility (All)" at bounding box center [49, 71] width 91 height 14
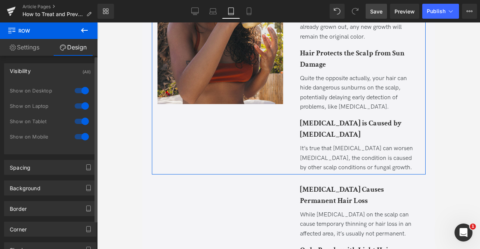
click at [82, 121] on div at bounding box center [82, 121] width 18 height 12
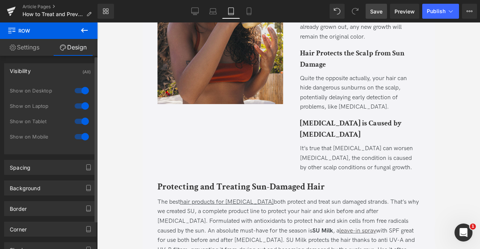
scroll to position [991, 0]
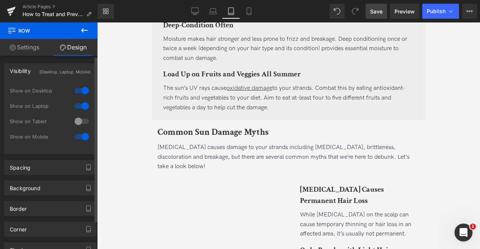
click at [84, 136] on div at bounding box center [82, 137] width 18 height 12
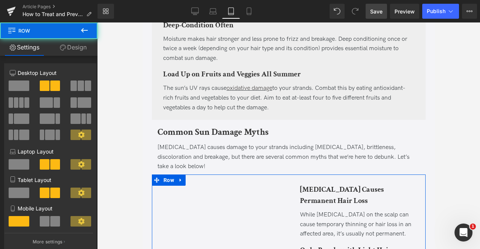
click at [73, 55] on link "Design" at bounding box center [73, 47] width 49 height 17
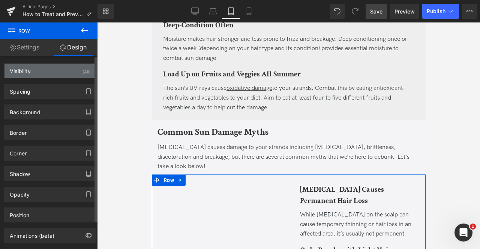
click at [70, 75] on div "Visibility (All)" at bounding box center [49, 71] width 91 height 14
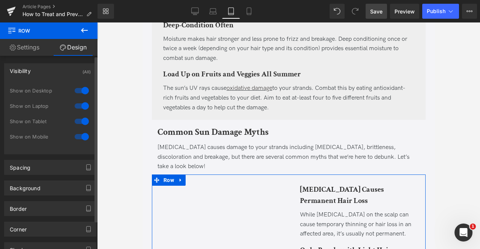
click at [80, 106] on div at bounding box center [82, 106] width 18 height 12
click at [76, 91] on div at bounding box center [82, 91] width 18 height 12
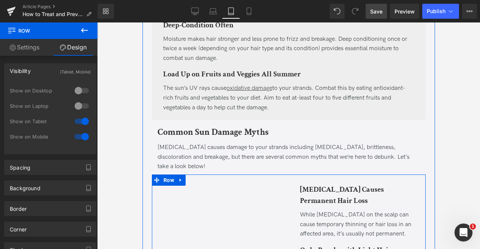
scroll to position [1055, 0]
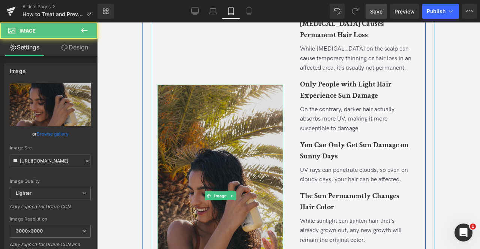
scroll to position [1170, 0]
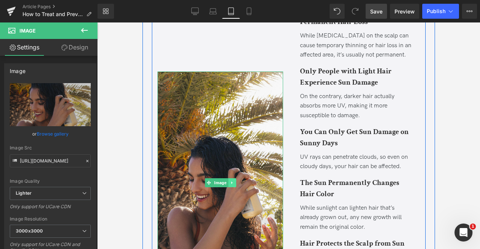
click at [232, 181] on icon at bounding box center [231, 183] width 4 height 4
click at [233, 181] on icon at bounding box center [235, 183] width 4 height 4
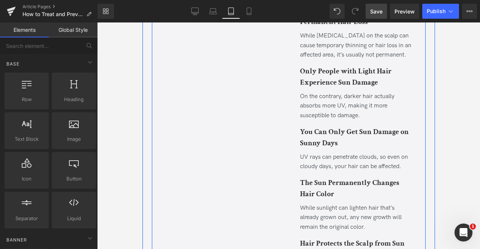
click at [178, 33] on div "Image" at bounding box center [219, 183] width 137 height 364
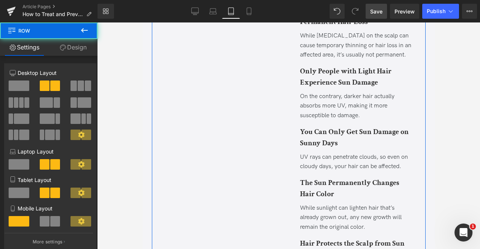
drag, startPoint x: 22, startPoint y: 81, endPoint x: 108, endPoint y: 63, distance: 87.9
click at [22, 81] on span at bounding box center [19, 86] width 21 height 10
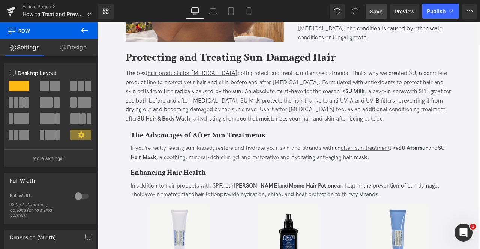
scroll to position [1450, 0]
click at [212, 12] on icon at bounding box center [212, 13] width 7 height 2
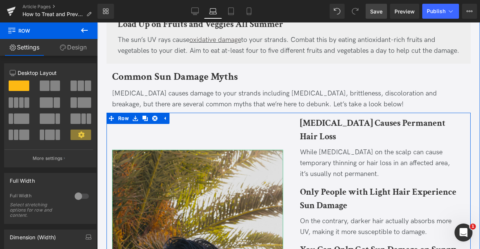
scroll to position [1016, 0]
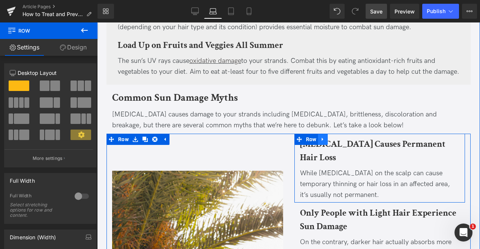
click at [324, 139] on link at bounding box center [323, 139] width 10 height 11
click at [332, 137] on icon at bounding box center [332, 139] width 5 height 5
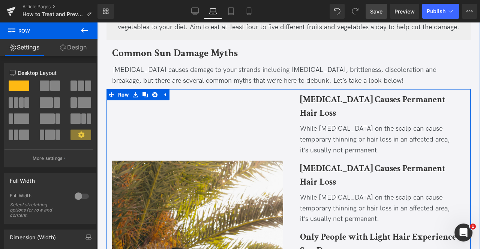
scroll to position [1060, 0]
click at [330, 132] on div "While [MEDICAL_DATA] on the scalp can cause temporary thinning or hair loss in …" at bounding box center [380, 140] width 160 height 32
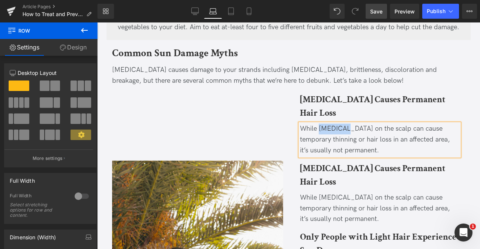
click at [330, 132] on div "While [MEDICAL_DATA] on the scalp can cause temporary thinning or hair loss in …" at bounding box center [380, 140] width 160 height 32
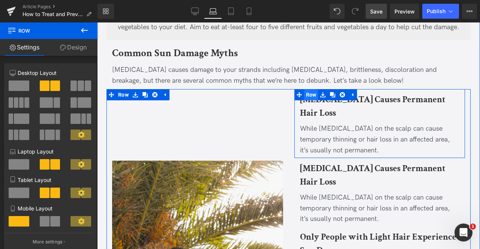
click at [306, 93] on span "Row" at bounding box center [311, 94] width 14 height 11
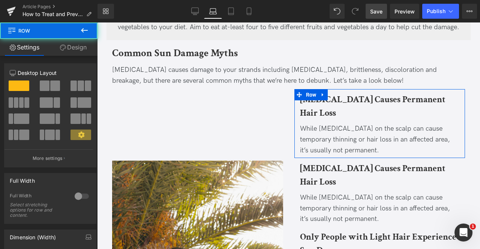
drag, startPoint x: 81, startPoint y: 48, endPoint x: 74, endPoint y: 66, distance: 20.0
click at [81, 48] on link "Design" at bounding box center [73, 47] width 49 height 17
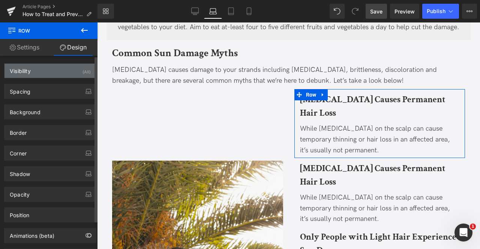
click at [53, 70] on div "Visibility (All)" at bounding box center [49, 71] width 91 height 14
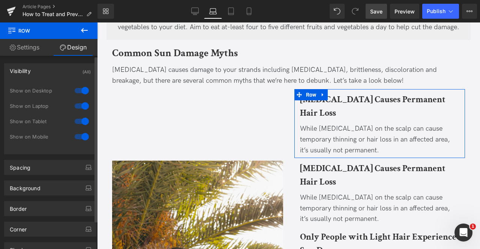
click at [79, 104] on div at bounding box center [82, 106] width 18 height 12
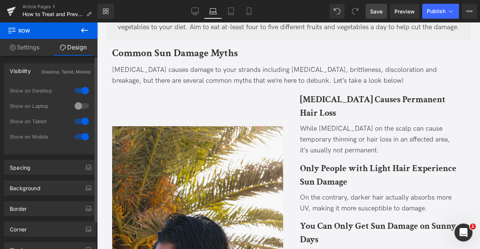
click at [80, 121] on div at bounding box center [82, 121] width 18 height 12
click at [80, 129] on div "Show on Tablet" at bounding box center [50, 125] width 81 height 15
click at [81, 135] on div at bounding box center [82, 137] width 18 height 12
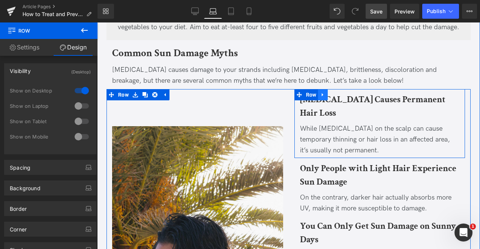
click at [323, 93] on icon at bounding box center [322, 95] width 5 height 6
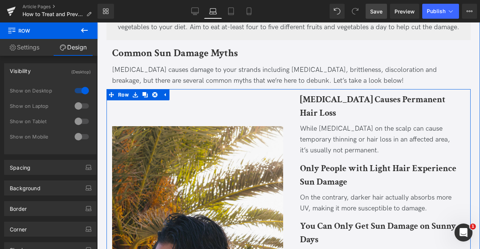
click at [335, 91] on link at bounding box center [339, 94] width 8 height 9
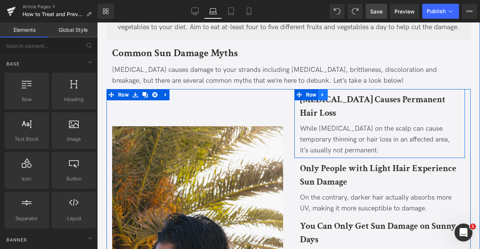
click at [323, 94] on icon at bounding box center [322, 95] width 5 height 6
click at [331, 93] on icon at bounding box center [332, 94] width 5 height 5
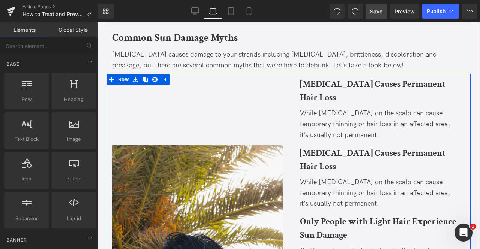
scroll to position [1075, 0]
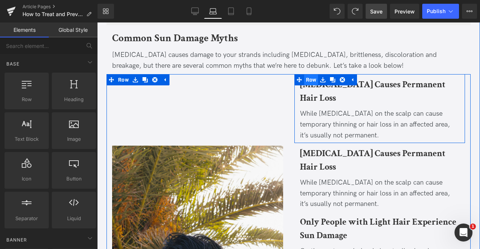
click at [309, 79] on span "Row" at bounding box center [311, 79] width 14 height 11
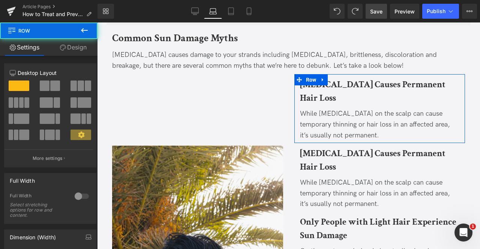
click at [63, 42] on link "Design" at bounding box center [73, 47] width 49 height 17
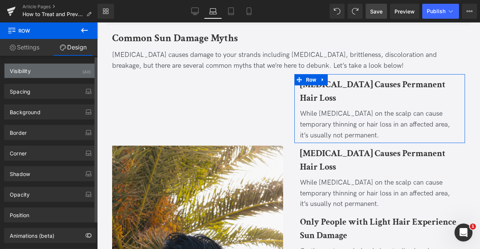
click at [64, 74] on div "Visibility (All)" at bounding box center [49, 71] width 91 height 14
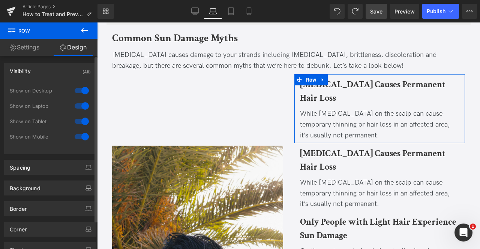
click at [82, 121] on div at bounding box center [82, 121] width 18 height 12
click at [82, 133] on div at bounding box center [82, 137] width 18 height 12
click at [79, 91] on div at bounding box center [82, 91] width 18 height 12
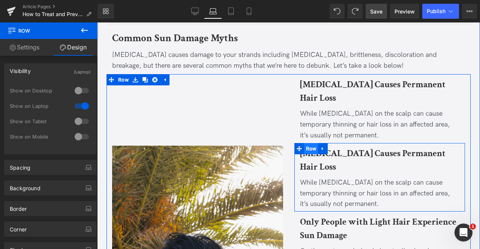
click at [307, 145] on span "Row" at bounding box center [311, 148] width 14 height 11
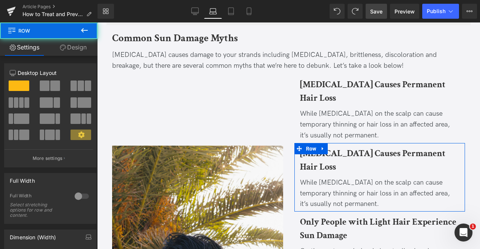
click at [79, 47] on link "Design" at bounding box center [73, 47] width 49 height 17
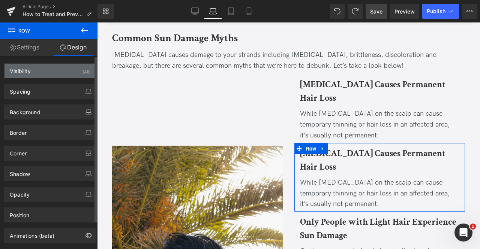
click at [74, 68] on div "Visibility (All)" at bounding box center [49, 71] width 91 height 14
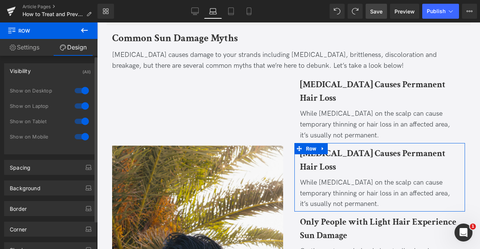
click at [79, 104] on div at bounding box center [82, 106] width 18 height 12
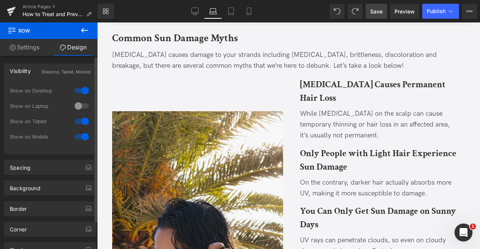
click at [76, 90] on div at bounding box center [82, 91] width 18 height 12
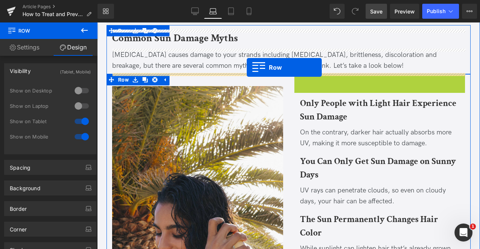
drag, startPoint x: 299, startPoint y: 78, endPoint x: 246, endPoint y: 68, distance: 53.5
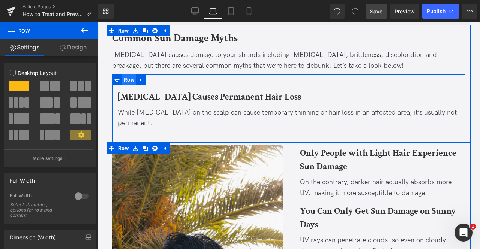
click at [132, 74] on span "Row" at bounding box center [129, 79] width 14 height 11
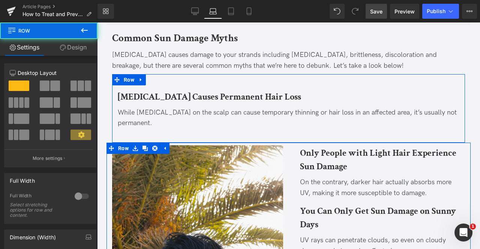
click at [62, 48] on icon at bounding box center [63, 48] width 6 height 6
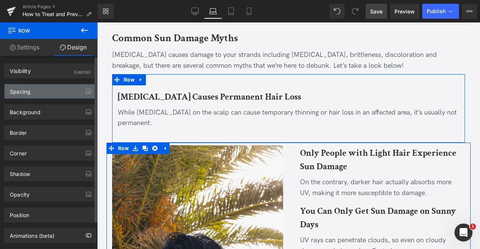
click at [58, 93] on div "Spacing" at bounding box center [49, 91] width 91 height 14
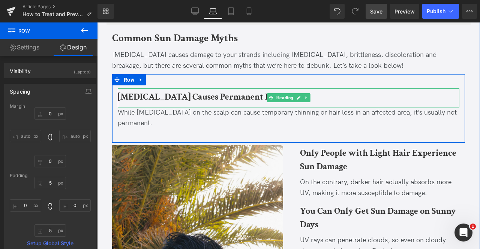
click at [147, 94] on b "[MEDICAL_DATA] Causes Permanent Hair Loss" at bounding box center [209, 97] width 183 height 12
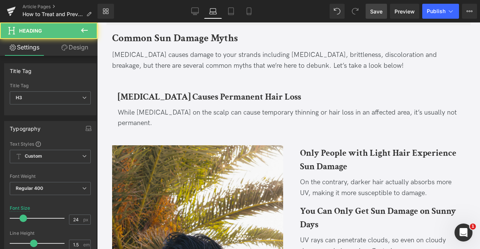
click at [70, 46] on link "Design" at bounding box center [74, 47] width 49 height 17
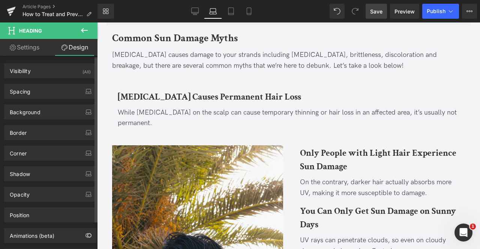
click at [48, 83] on div "Spacing [GEOGRAPHIC_DATA] 0px 0 0px 0 0px 0 0px 0 [GEOGRAPHIC_DATA] 5px 5 0px 0…" at bounding box center [50, 88] width 101 height 21
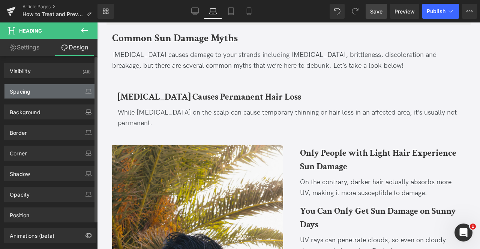
click at [50, 86] on div "Spacing" at bounding box center [49, 91] width 91 height 14
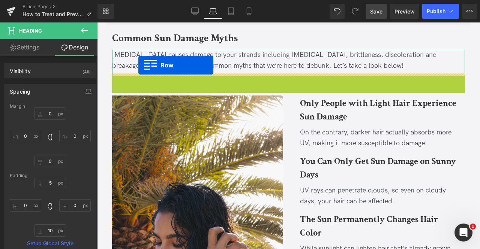
drag, startPoint x: 117, startPoint y: 79, endPoint x: 138, endPoint y: 65, distance: 25.5
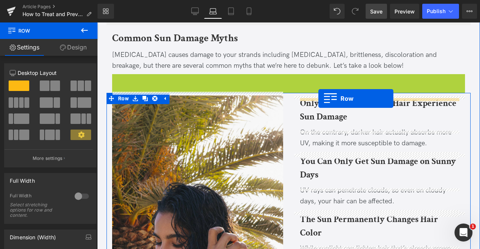
drag, startPoint x: 116, startPoint y: 81, endPoint x: 318, endPoint y: 99, distance: 202.7
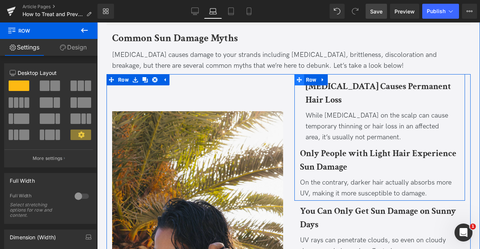
click at [301, 84] on span at bounding box center [299, 79] width 10 height 11
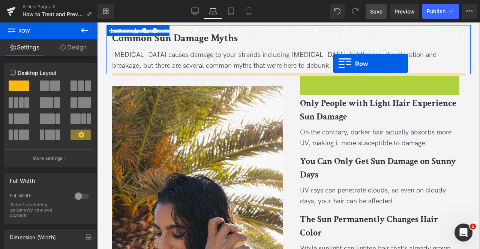
drag, startPoint x: 308, startPoint y: 86, endPoint x: 333, endPoint y: 64, distance: 32.9
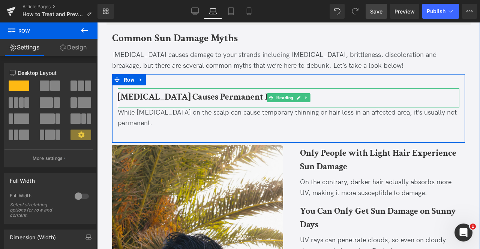
click at [172, 91] on b "[MEDICAL_DATA] Causes Permanent Hair Loss" at bounding box center [209, 97] width 183 height 12
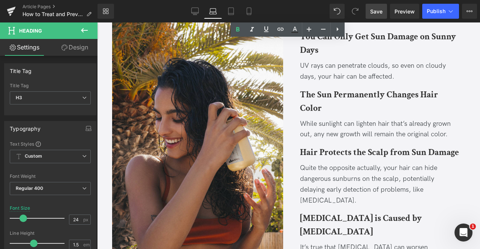
scroll to position [1258, 0]
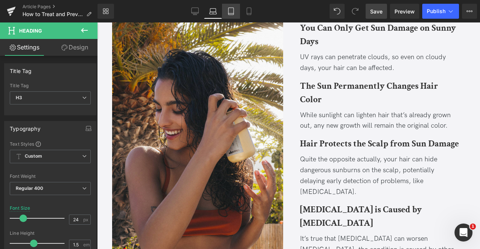
click at [225, 7] on link "Tablet" at bounding box center [231, 11] width 18 height 15
type input "20"
type input "100"
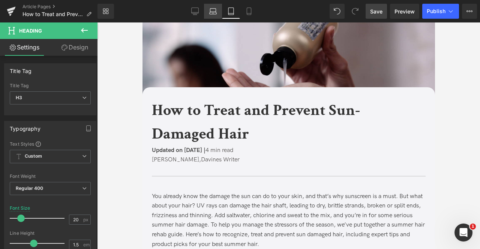
click at [208, 17] on link "Laptop" at bounding box center [213, 11] width 18 height 15
type input "24"
type input "100"
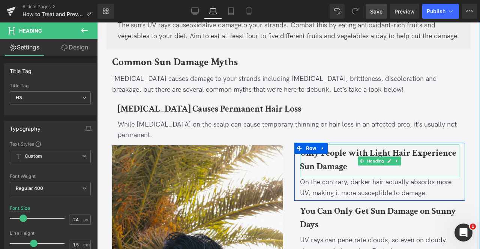
click at [325, 161] on b "Only People with Light Hair Experience Sun Damage" at bounding box center [378, 159] width 156 height 25
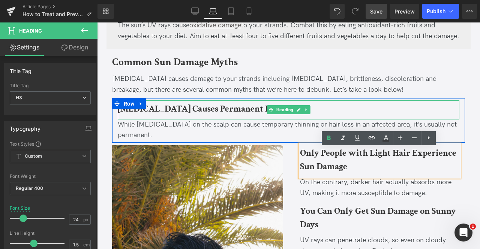
click at [181, 109] on b "[MEDICAL_DATA] Causes Permanent Hair Loss" at bounding box center [209, 109] width 183 height 12
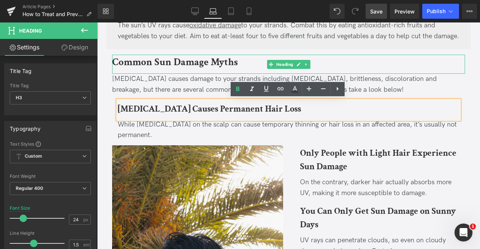
click at [147, 63] on b "Common Sun Damage Myths" at bounding box center [174, 61] width 125 height 13
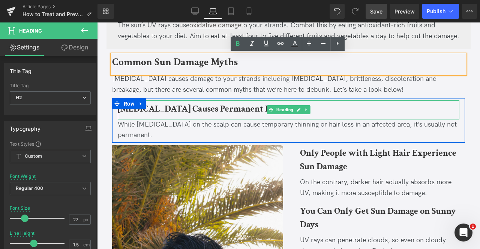
click at [163, 111] on b "[MEDICAL_DATA] Causes Permanent Hair Loss" at bounding box center [209, 109] width 183 height 12
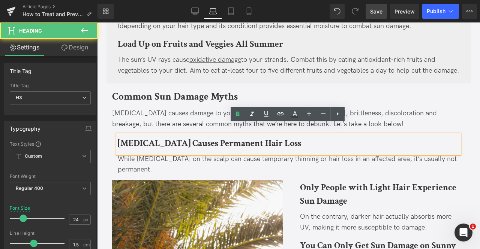
scroll to position [1017, 0]
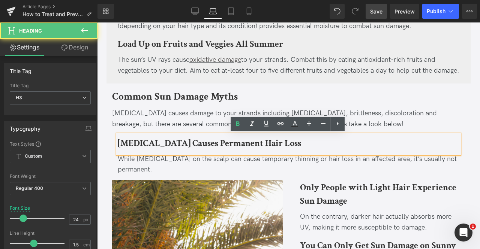
click at [163, 111] on div "[MEDICAL_DATA] causes damage to your strands including [MEDICAL_DATA], brittlen…" at bounding box center [288, 119] width 353 height 22
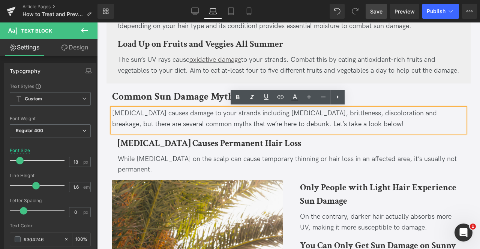
click at [107, 140] on div "Image Common Sun Damage Myths Heading [MEDICAL_DATA] causes damage to your stra…" at bounding box center [288, 133] width 364 height 88
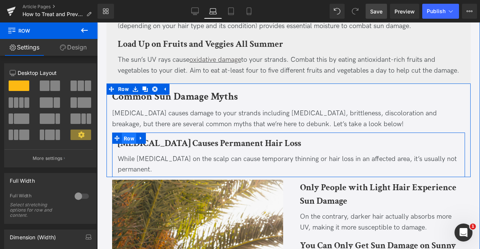
click at [124, 137] on span "Row" at bounding box center [129, 138] width 14 height 11
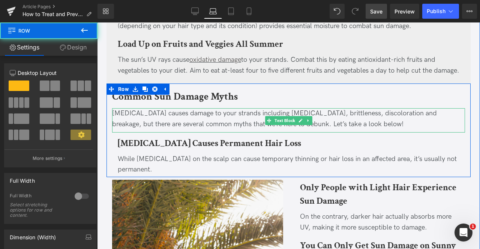
click at [124, 124] on div "[MEDICAL_DATA] causes damage to your strands including [MEDICAL_DATA], brittlen…" at bounding box center [288, 119] width 353 height 22
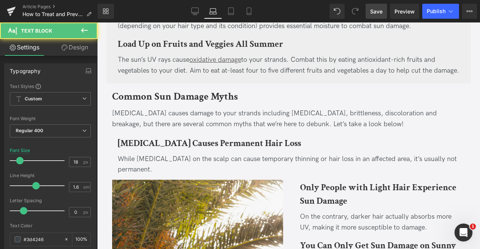
click at [69, 45] on link "Design" at bounding box center [74, 47] width 49 height 17
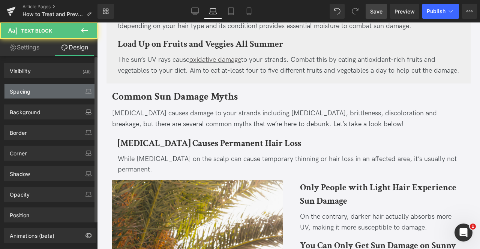
click at [38, 91] on div "Spacing" at bounding box center [49, 91] width 91 height 14
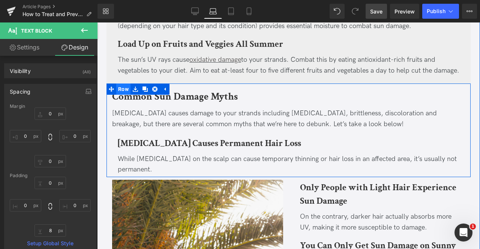
click at [118, 89] on span "Row" at bounding box center [123, 89] width 14 height 11
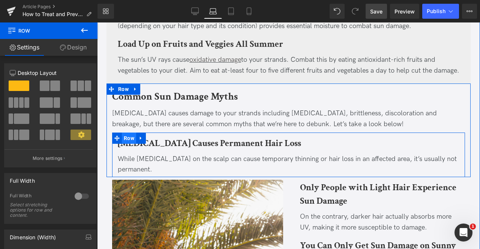
click at [126, 138] on span "Row" at bounding box center [129, 138] width 14 height 11
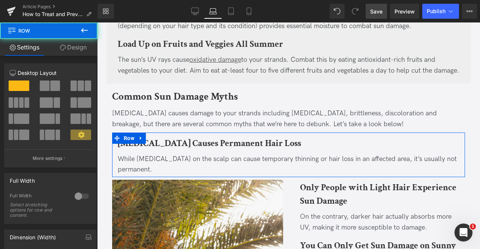
click at [57, 50] on link "Design" at bounding box center [73, 47] width 49 height 17
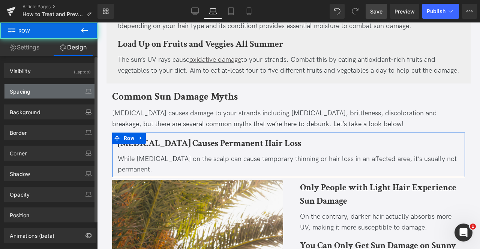
click at [42, 89] on div "Spacing" at bounding box center [49, 91] width 91 height 14
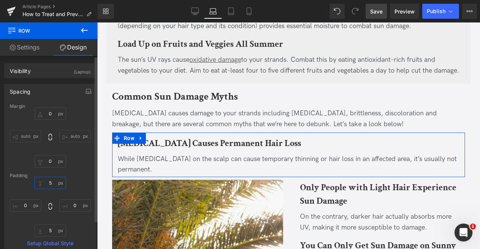
click at [52, 184] on input "5" at bounding box center [49, 183] width 31 height 12
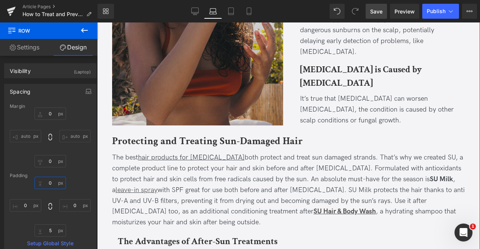
scroll to position [1375, 0]
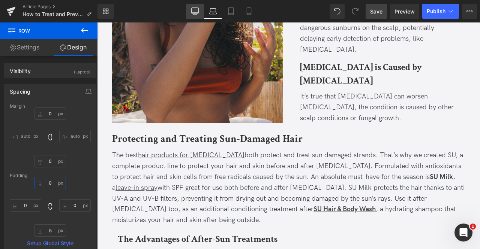
type input "0"
click at [196, 6] on link "Desktop" at bounding box center [195, 11] width 18 height 15
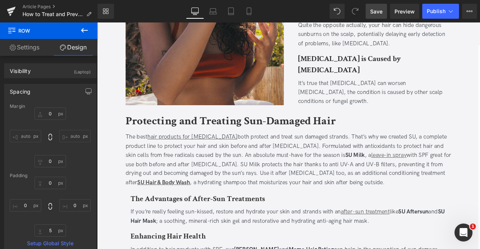
type input "0"
type input "5"
type input "0"
type input "5"
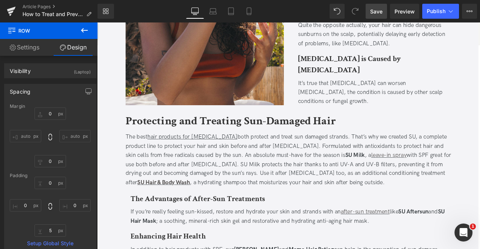
type input "0"
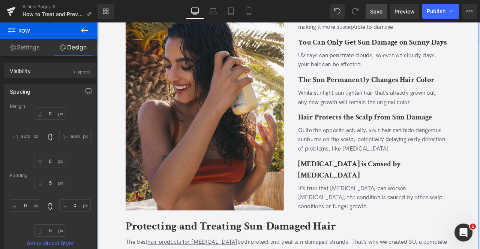
scroll to position [1258, 0]
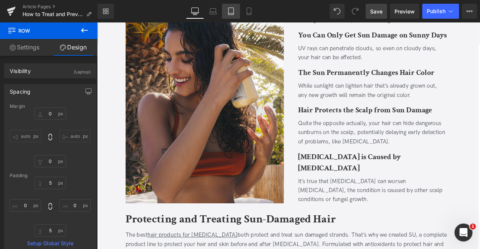
click at [227, 17] on link "Tablet" at bounding box center [231, 11] width 18 height 15
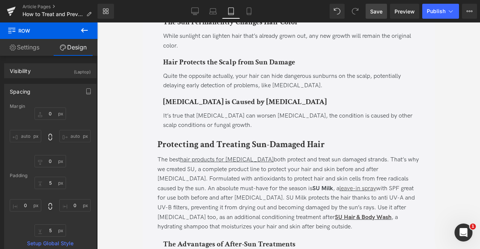
type input "0"
type input "5"
type input "0"
type input "5"
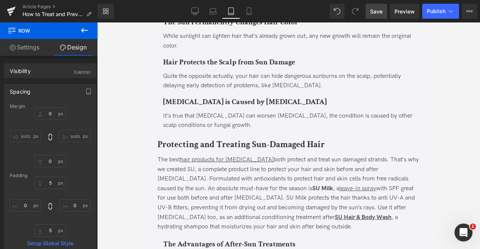
type input "0"
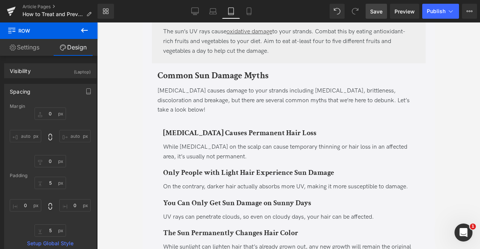
scroll to position [1039, 0]
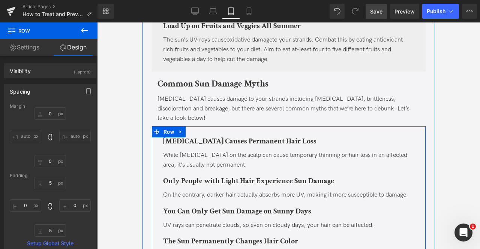
click at [223, 126] on div "Image [MEDICAL_DATA] Causes Permanent Hair Loss Heading While [MEDICAL_DATA] on…" at bounding box center [287, 238] width 273 height 225
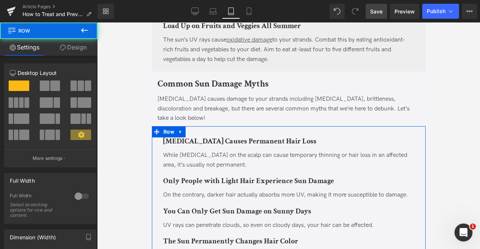
drag, startPoint x: 58, startPoint y: 49, endPoint x: 53, endPoint y: 74, distance: 24.8
click at [58, 49] on link "Design" at bounding box center [73, 47] width 49 height 17
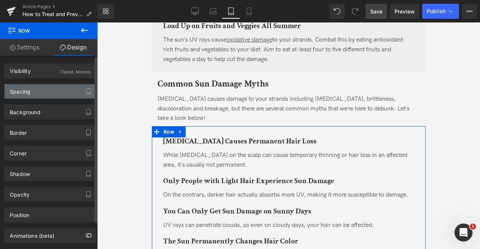
click at [49, 87] on div "Spacing" at bounding box center [49, 91] width 91 height 14
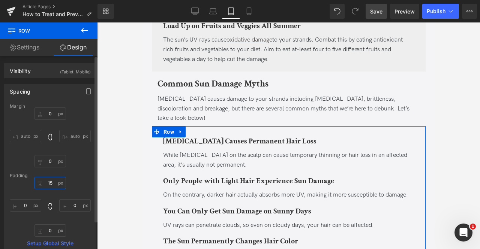
click at [51, 179] on input "15" at bounding box center [49, 183] width 31 height 12
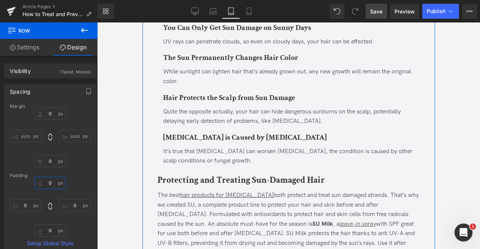
scroll to position [1217, 0]
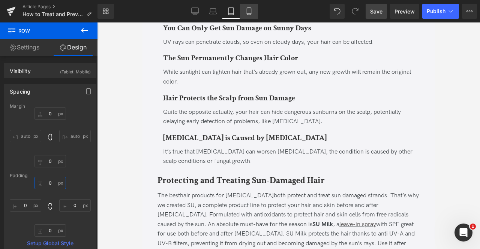
type input "0"
click at [247, 12] on icon at bounding box center [248, 10] width 7 height 7
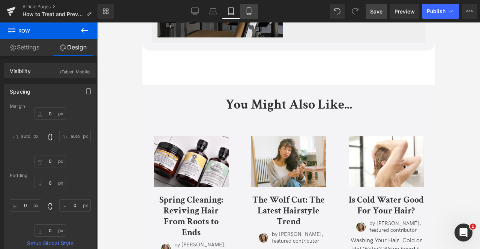
type input "0"
type input "15"
type input "0"
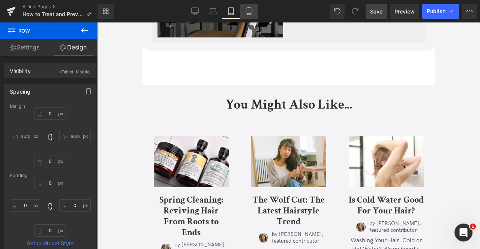
type input "0"
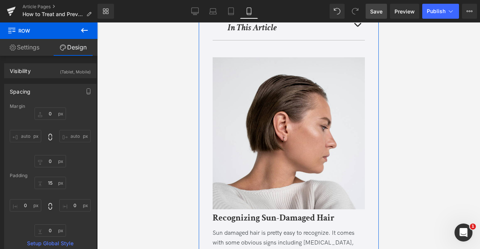
scroll to position [430, 0]
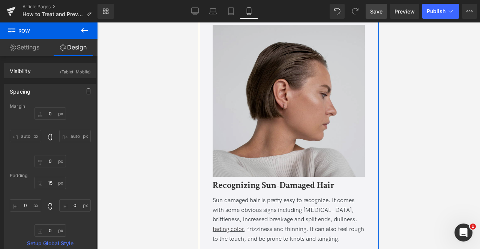
click at [307, 120] on img at bounding box center [288, 102] width 152 height 154
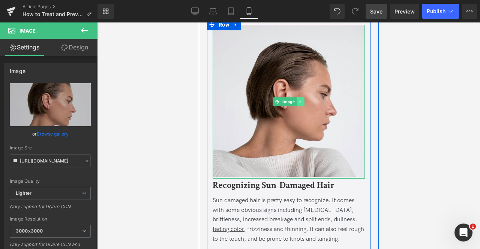
click at [300, 97] on link at bounding box center [300, 101] width 8 height 9
click at [302, 100] on icon at bounding box center [304, 102] width 4 height 4
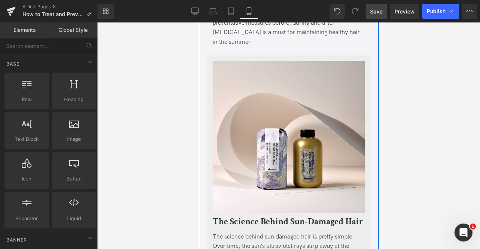
scroll to position [621, 0]
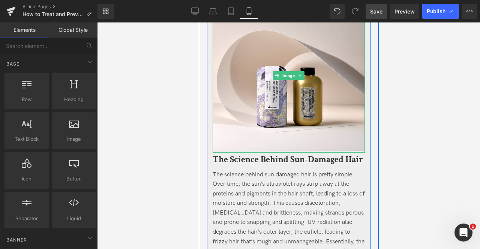
click at [302, 90] on img at bounding box center [288, 76] width 152 height 154
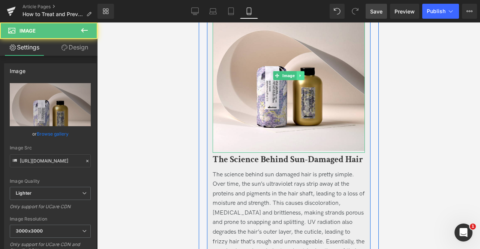
click at [300, 73] on icon at bounding box center [299, 75] width 4 height 4
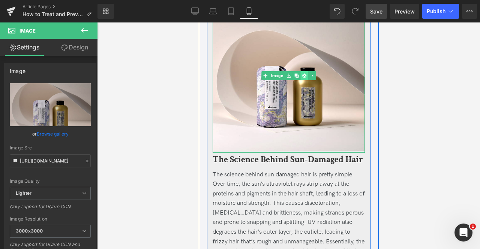
click at [302, 73] on icon at bounding box center [304, 75] width 4 height 4
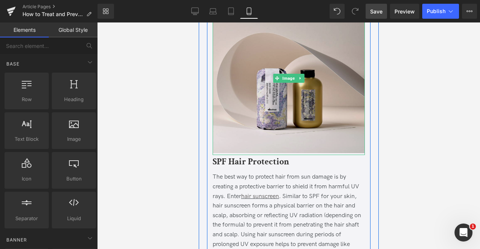
scroll to position [772, 0]
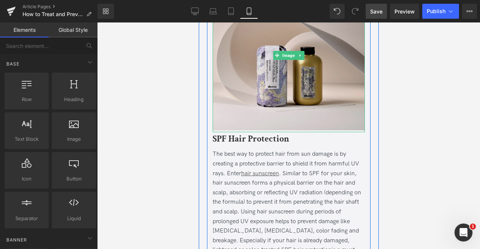
click at [257, 101] on img at bounding box center [288, 55] width 152 height 154
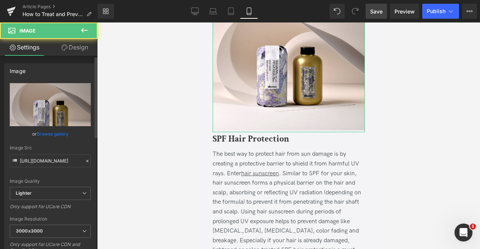
click at [62, 134] on link "Browse gallery" at bounding box center [53, 133] width 32 height 13
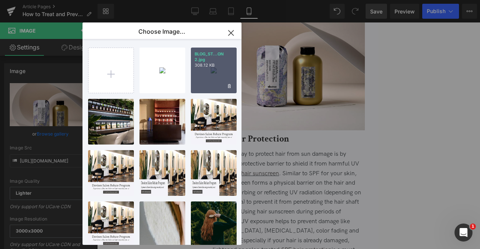
click at [198, 72] on div "BLOG_ST...ON 2.jpg 308.12 KB" at bounding box center [214, 71] width 46 height 46
type input "[URL][DOMAIN_NAME]"
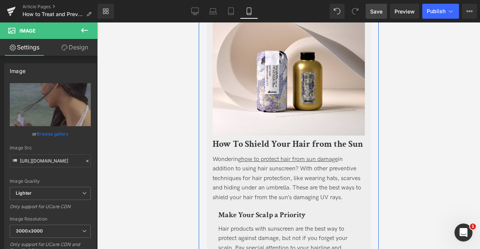
scroll to position [1073, 0]
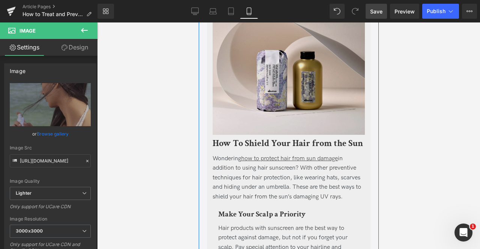
click at [291, 75] on img at bounding box center [288, 60] width 152 height 154
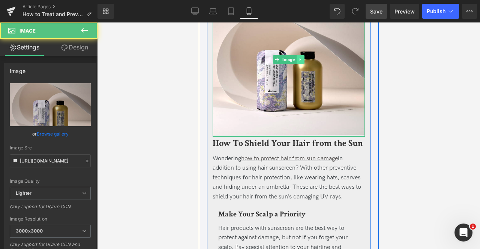
click at [298, 55] on link at bounding box center [300, 59] width 8 height 9
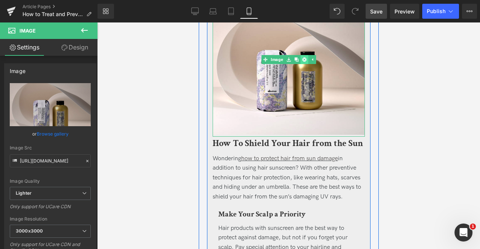
click at [303, 57] on icon at bounding box center [304, 59] width 4 height 4
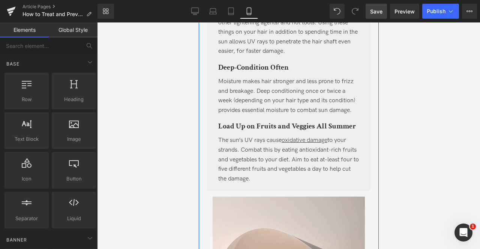
scroll to position [1414, 0]
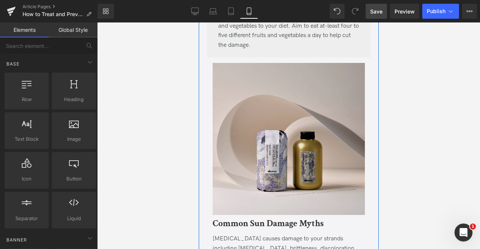
click at [297, 117] on div "Image" at bounding box center [288, 140] width 152 height 154
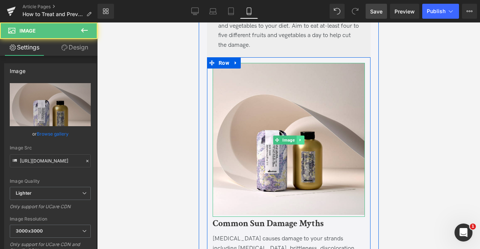
click at [299, 139] on icon at bounding box center [299, 140] width 1 height 3
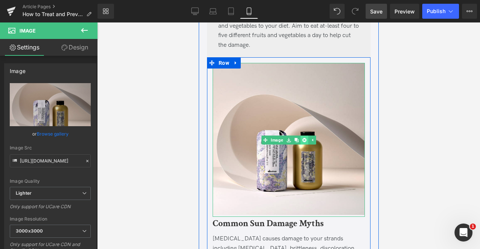
click at [302, 138] on icon at bounding box center [304, 140] width 4 height 4
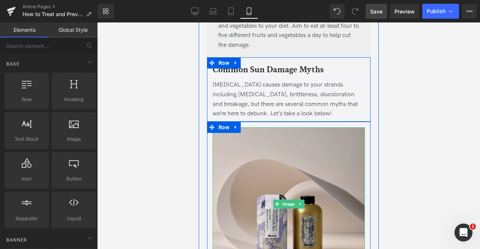
scroll to position [1451, 0]
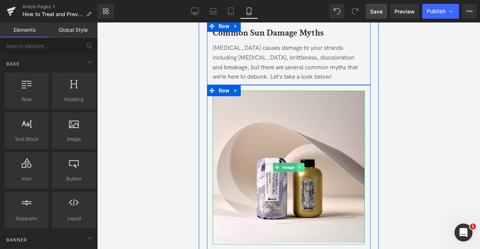
click at [301, 163] on link at bounding box center [300, 167] width 8 height 9
click at [302, 165] on icon at bounding box center [304, 167] width 4 height 4
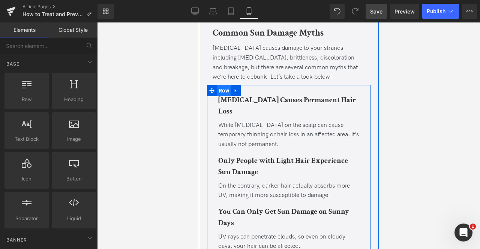
click at [220, 85] on span "Row" at bounding box center [223, 90] width 14 height 11
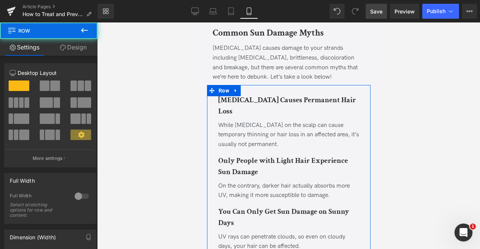
click at [84, 46] on link "Design" at bounding box center [73, 47] width 49 height 17
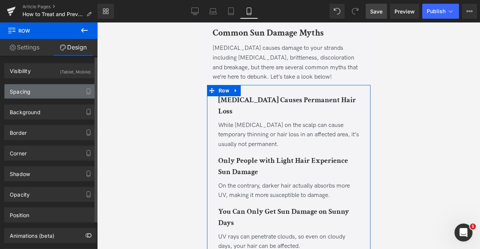
click at [43, 86] on div "Spacing" at bounding box center [49, 91] width 91 height 14
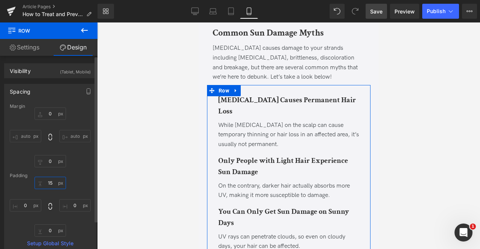
click at [49, 181] on input "15" at bounding box center [49, 183] width 31 height 12
type input "0"
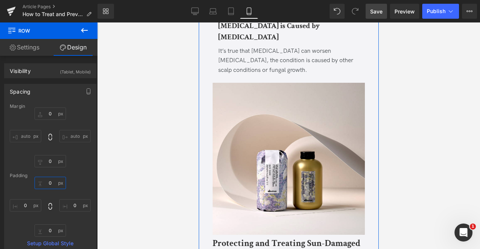
scroll to position [1772, 0]
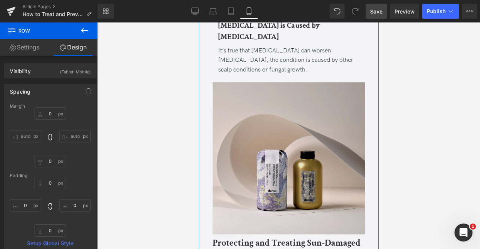
click at [294, 125] on div "Image" at bounding box center [288, 159] width 152 height 154
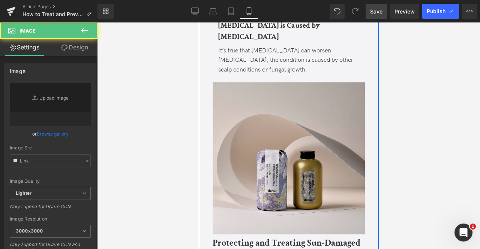
type input "[URL][DOMAIN_NAME]"
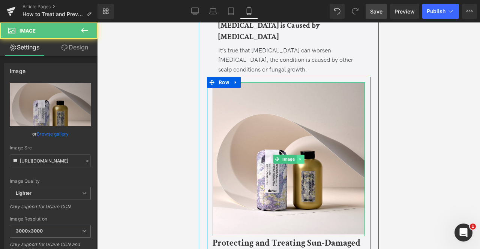
click at [299, 157] on icon at bounding box center [299, 159] width 4 height 4
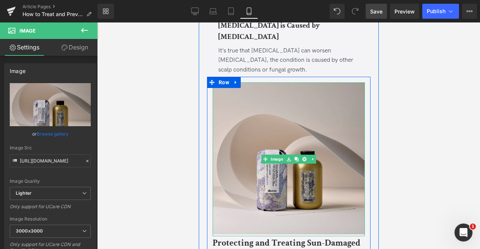
click at [288, 145] on img at bounding box center [288, 159] width 152 height 154
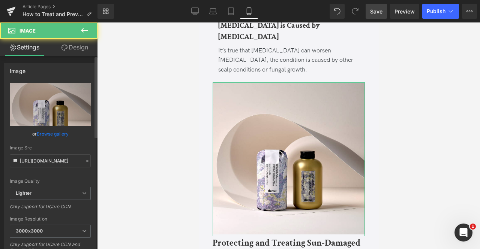
click at [60, 133] on link "Browse gallery" at bounding box center [53, 133] width 32 height 13
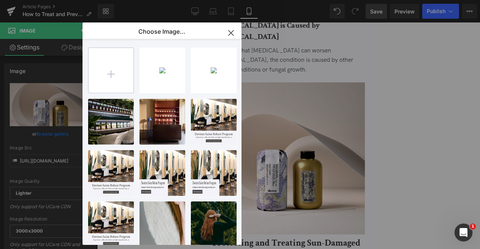
click at [128, 72] on input "file" at bounding box center [110, 70] width 45 height 45
type input "C:\fakepath\SUMMER_navmenu_1000x1000_02.jpg"
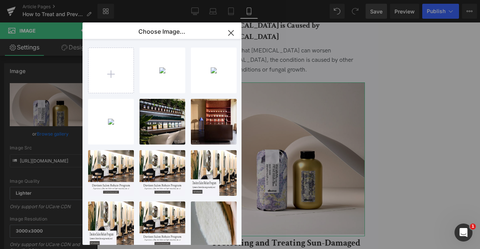
click at [53, 0] on div "Row You are previewing how the will restyle your page. You can not edit Element…" at bounding box center [240, 0] width 480 height 0
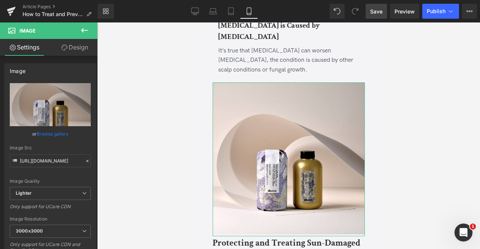
click at [53, 133] on link "Browse gallery" at bounding box center [53, 133] width 32 height 13
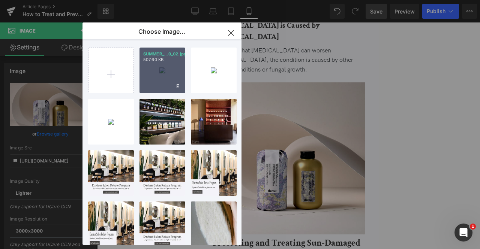
click at [150, 84] on div "SUMMER_...0_02.jpg 507.60 KB" at bounding box center [162, 71] width 46 height 46
type input "[URL][DOMAIN_NAME]"
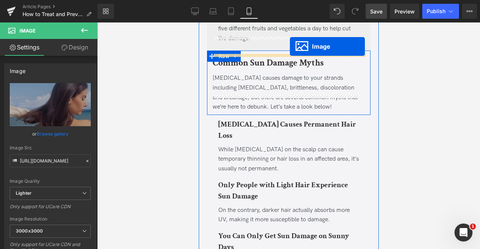
scroll to position [1376, 0]
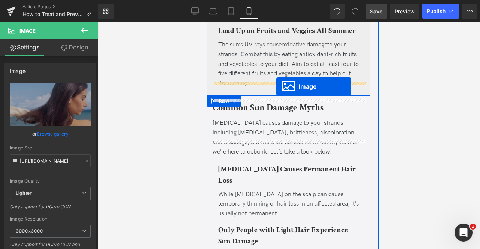
drag, startPoint x: 262, startPoint y: 132, endPoint x: 276, endPoint y: 87, distance: 47.3
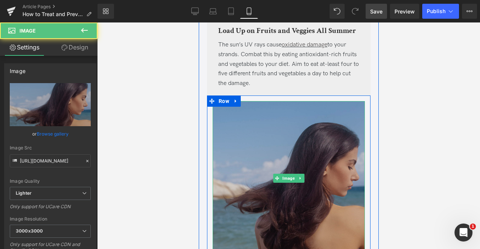
click at [252, 114] on img at bounding box center [288, 178] width 152 height 154
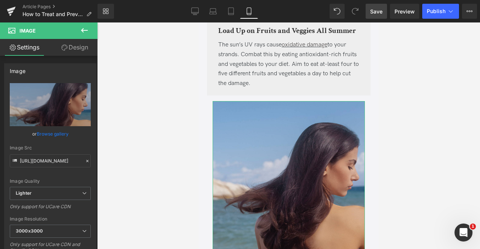
click at [76, 53] on link "Design" at bounding box center [74, 47] width 49 height 17
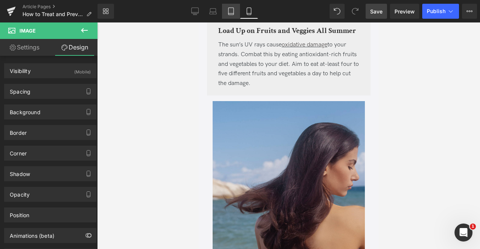
click at [230, 8] on icon at bounding box center [230, 11] width 5 height 7
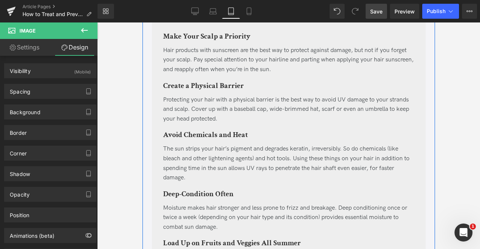
scroll to position [807, 0]
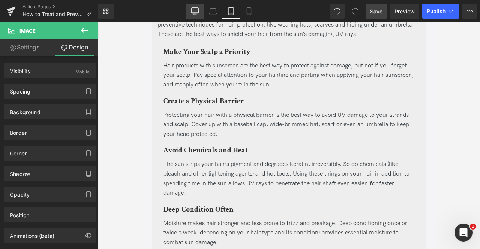
click at [193, 6] on link "Desktop" at bounding box center [195, 11] width 18 height 15
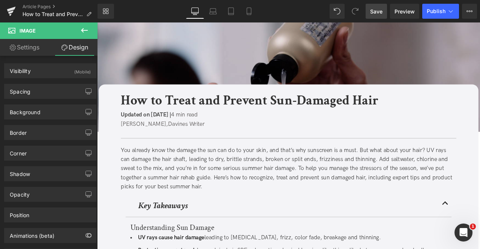
click at [151, 65] on img at bounding box center [323, 87] width 453 height 130
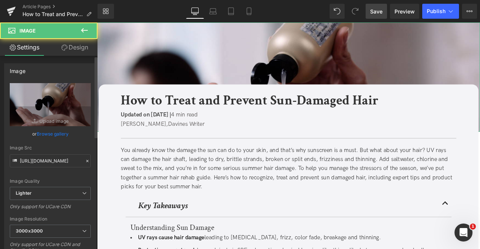
click at [56, 136] on link "Browse gallery" at bounding box center [53, 133] width 32 height 13
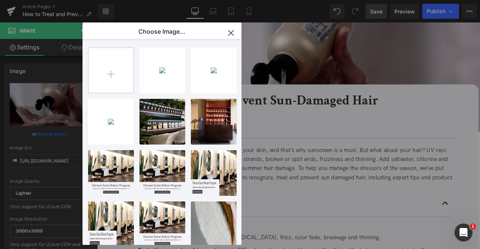
click at [105, 75] on input "file" at bounding box center [110, 70] width 45 height 45
type input "C:\fakepath\oufweofwei-01.jpg"
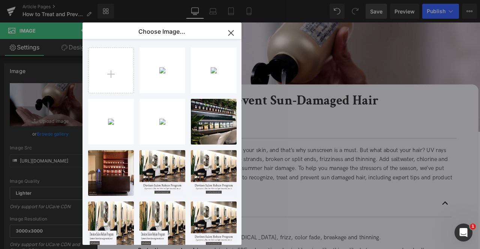
click at [40, 0] on div "Image You are previewing how the will restyle your page. You can not edit Eleme…" at bounding box center [240, 0] width 480 height 0
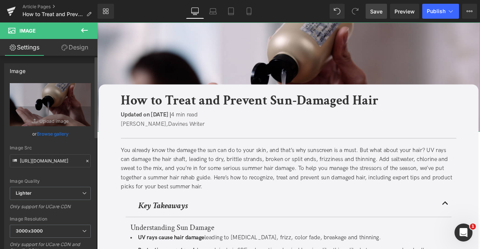
click at [40, 132] on link "Browse gallery" at bounding box center [53, 133] width 32 height 13
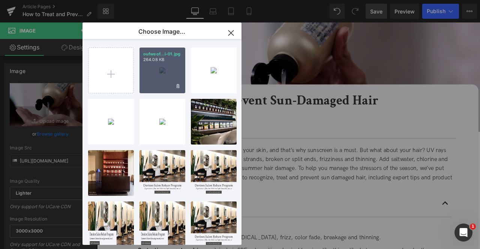
click at [151, 83] on div "oufweof...i-01.jpg 264.08 KB" at bounding box center [162, 71] width 46 height 46
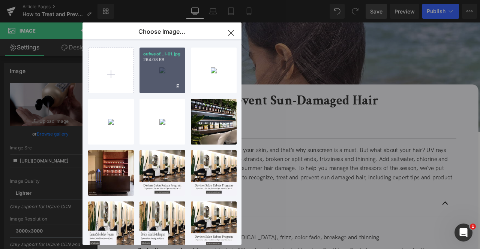
type input "[URL][DOMAIN_NAME]"
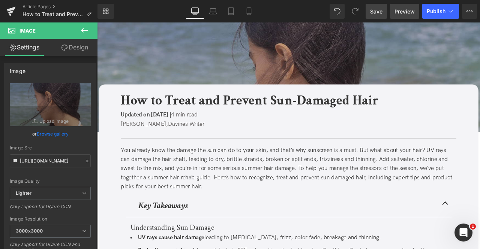
click at [397, 15] on link "Preview" at bounding box center [404, 11] width 29 height 15
click at [373, 10] on span "Save" at bounding box center [376, 11] width 12 height 8
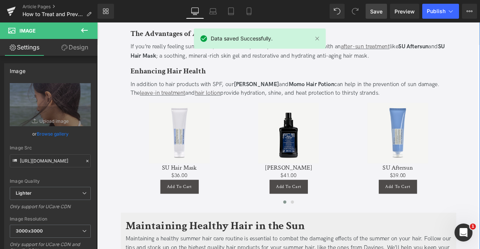
scroll to position [1605, 0]
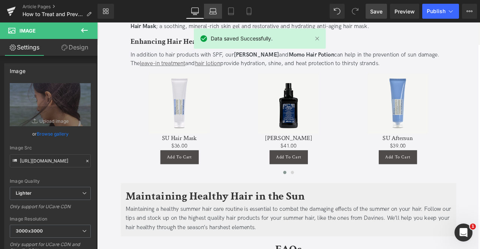
click at [219, 12] on link "Laptop" at bounding box center [213, 11] width 18 height 15
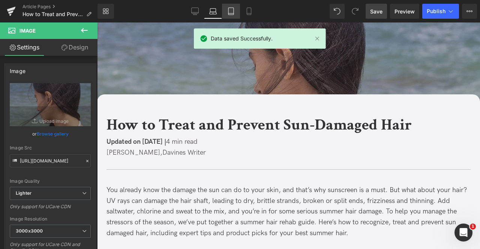
click at [233, 14] on icon at bounding box center [230, 10] width 7 height 7
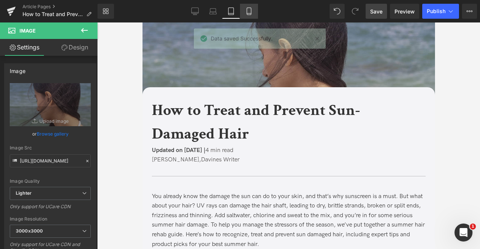
click at [246, 13] on icon at bounding box center [248, 10] width 7 height 7
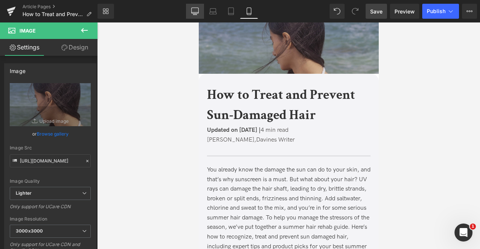
click at [200, 13] on link "Desktop" at bounding box center [195, 11] width 18 height 15
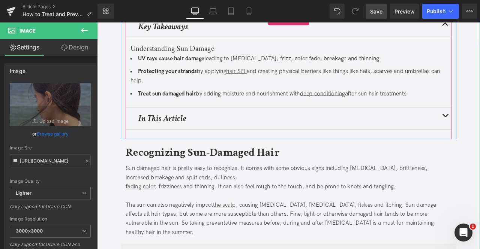
scroll to position [235, 0]
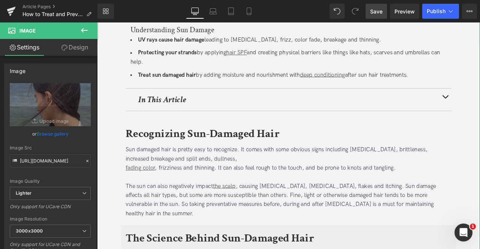
click at [209, 182] on div "Sun damaged hair is pretty easy to recognize. It comes with some obvious signs …" at bounding box center [324, 179] width 386 height 22
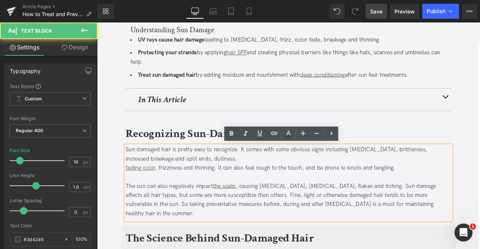
click at [209, 182] on div "Sun damaged hair is pretty easy to recognize. It comes with some obvious signs …" at bounding box center [324, 179] width 386 height 22
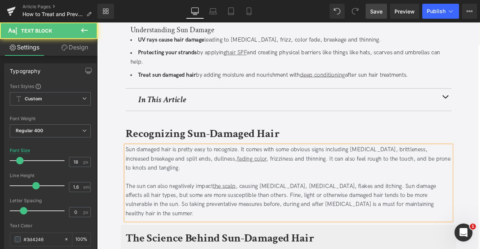
click at [223, 203] on div at bounding box center [324, 205] width 386 height 11
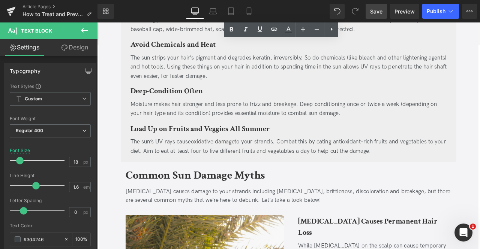
scroll to position [884, 0]
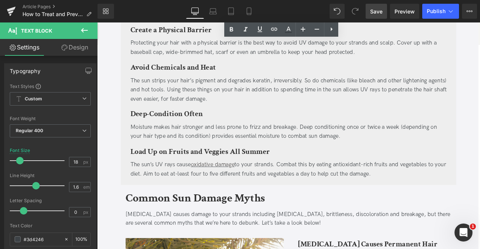
click at [200, 141] on div "Moisture makes hair stronger and less prone to frizz and breakage. Deep conditi…" at bounding box center [323, 152] width 375 height 22
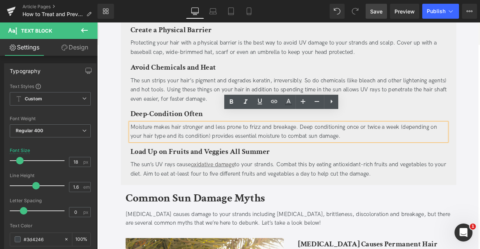
click at [344, 141] on div "Moisture makes hair stronger and less prone to frizz and breakage. Deep conditi…" at bounding box center [323, 152] width 375 height 22
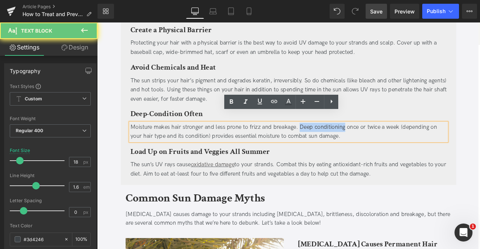
click at [361, 141] on div "Moisture makes hair stronger and less prone to frizz and breakage. Deep conditi…" at bounding box center [323, 152] width 375 height 22
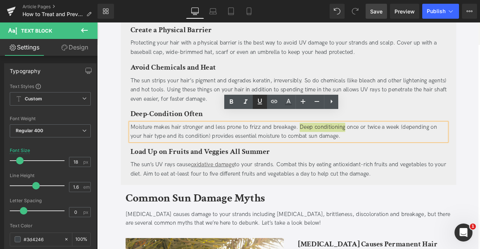
click at [259, 100] on icon at bounding box center [259, 101] width 9 height 9
click at [272, 103] on icon at bounding box center [273, 101] width 9 height 9
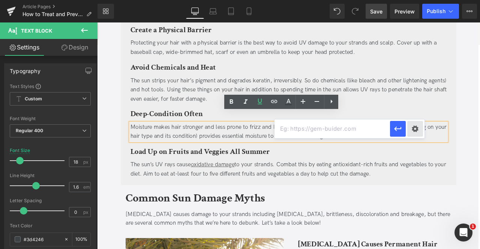
click at [410, 0] on div "Text Color Highlight Color #333333 Edit or remove link: Edit - Unlink - Cancel …" at bounding box center [240, 0] width 480 height 0
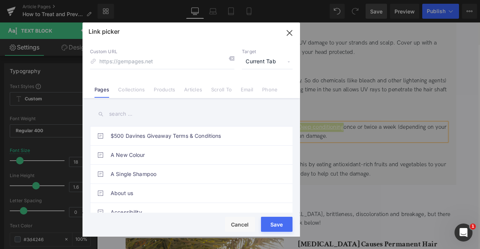
click at [257, 62] on span "Current Tab" at bounding box center [267, 62] width 51 height 14
click at [251, 93] on li "New Tab" at bounding box center [267, 88] width 58 height 13
click at [147, 90] on li "Collections" at bounding box center [132, 86] width 36 height 13
click at [124, 112] on input "text" at bounding box center [191, 114] width 202 height 17
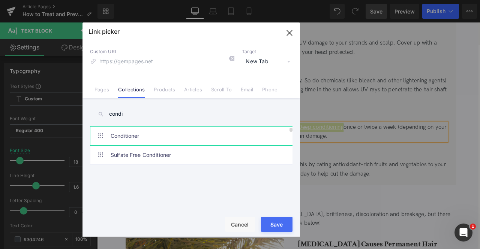
type input "condi"
click at [171, 131] on link "Conditioner" at bounding box center [193, 136] width 165 height 19
type input "/collections/conditioner"
click at [273, 226] on button "Save" at bounding box center [276, 224] width 31 height 15
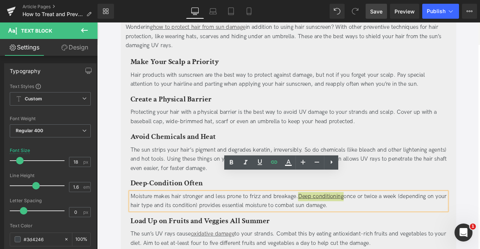
scroll to position [800, 0]
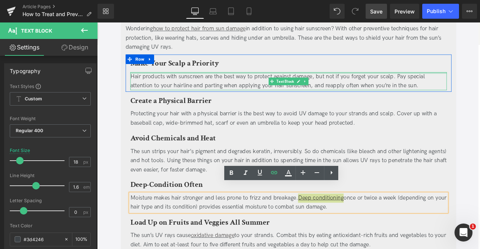
click at [145, 82] on div at bounding box center [323, 83] width 375 height 2
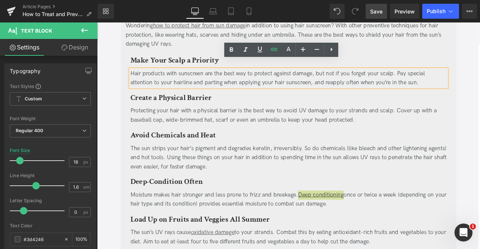
scroll to position [806, 0]
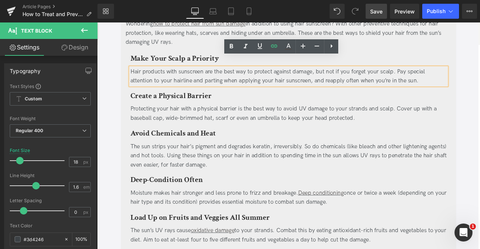
click at [313, 77] on div "Hair products with sunscreen are the best way to protect against damage, but no…" at bounding box center [323, 87] width 375 height 22
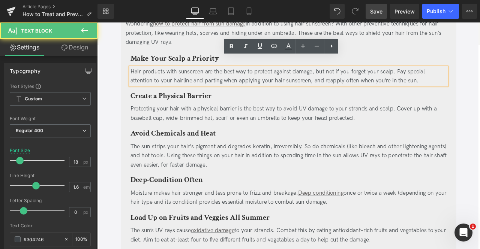
click at [323, 79] on div "Hair products with sunscreen are the best way to protect against damage, but no…" at bounding box center [323, 87] width 375 height 22
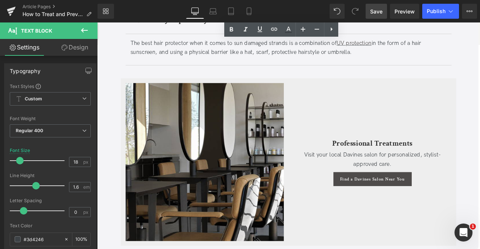
scroll to position [1988, 0]
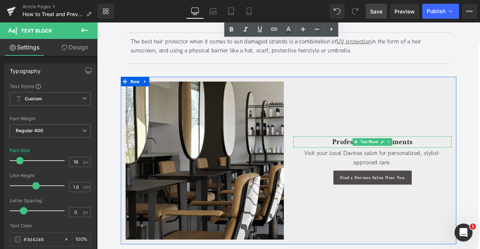
click at [393, 158] on b "Professional Treatments" at bounding box center [423, 164] width 95 height 12
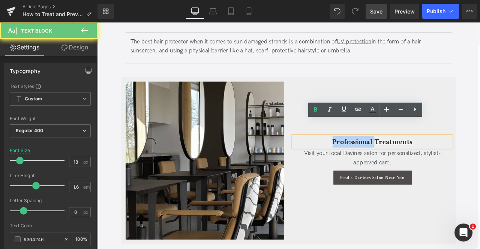
click at [393, 158] on b "Professional Treatments" at bounding box center [423, 164] width 95 height 12
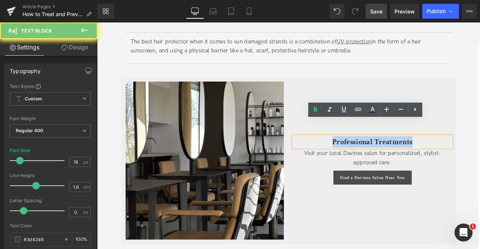
click at [393, 158] on b "Professional Treatments" at bounding box center [423, 164] width 95 height 12
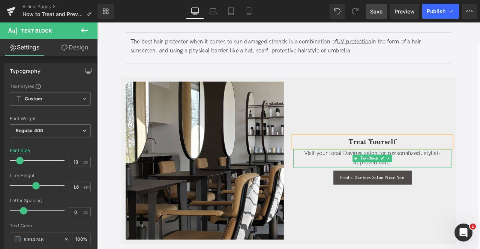
click at [367, 174] on span "Visit your local Davines salon for personalized, stylist-approved care." at bounding box center [423, 183] width 162 height 19
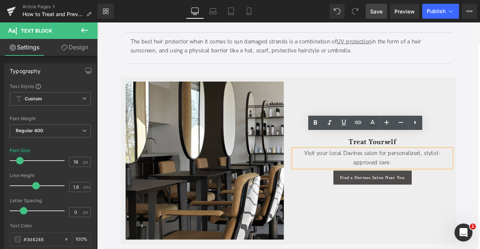
click at [457, 174] on span "Visit your local Davines salon for personalized, stylist-approved care." at bounding box center [423, 183] width 162 height 19
click at [429, 174] on span "Visit your local Davines salon for personalized, stylist-approved care." at bounding box center [423, 183] width 162 height 19
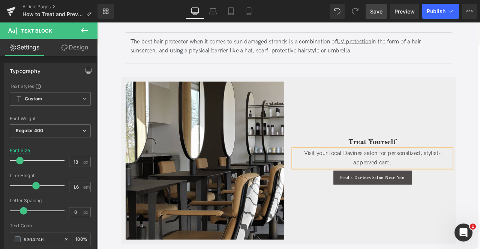
click at [376, 11] on span "Save" at bounding box center [376, 11] width 12 height 8
